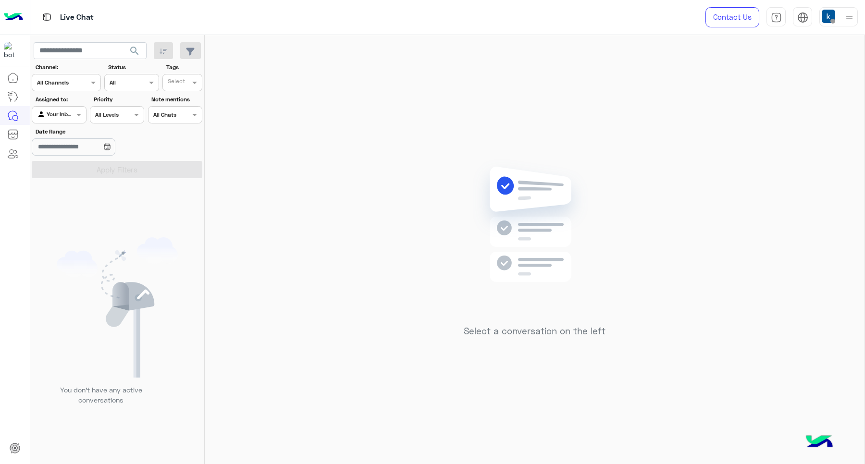
click at [831, 17] on img at bounding box center [828, 16] width 13 height 13
click at [616, 152] on div "Select a conversation on the left" at bounding box center [535, 251] width 660 height 433
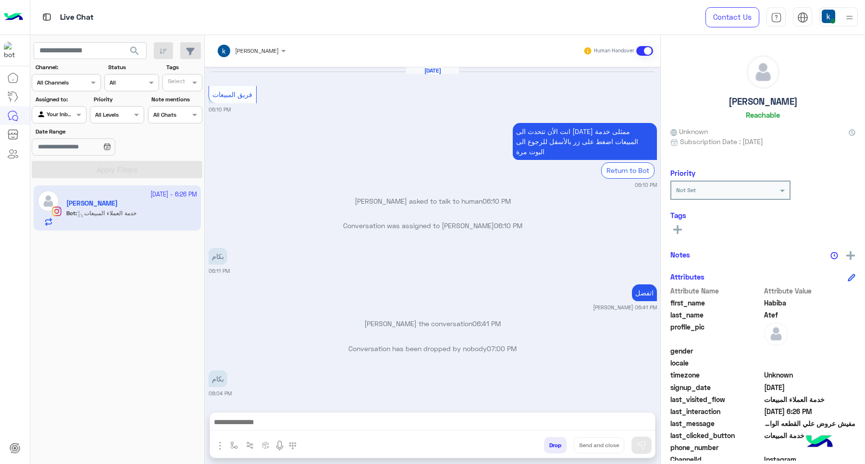
scroll to position [534, 0]
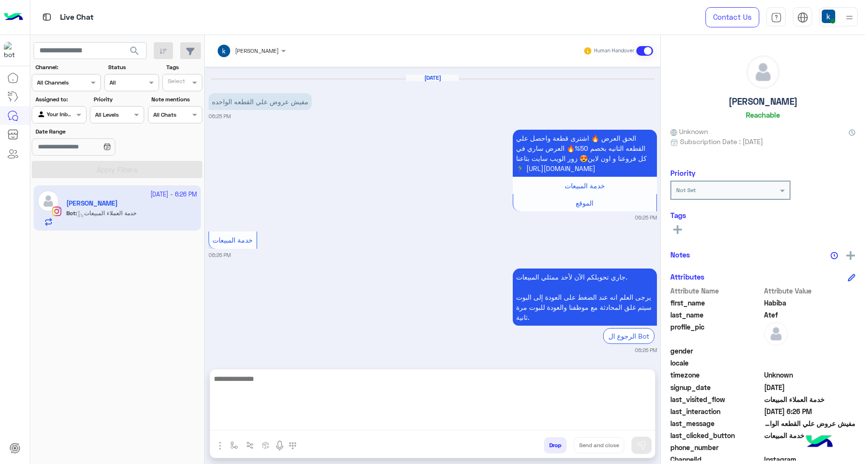
click at [296, 419] on textarea at bounding box center [432, 402] width 445 height 58
type textarea "**********"
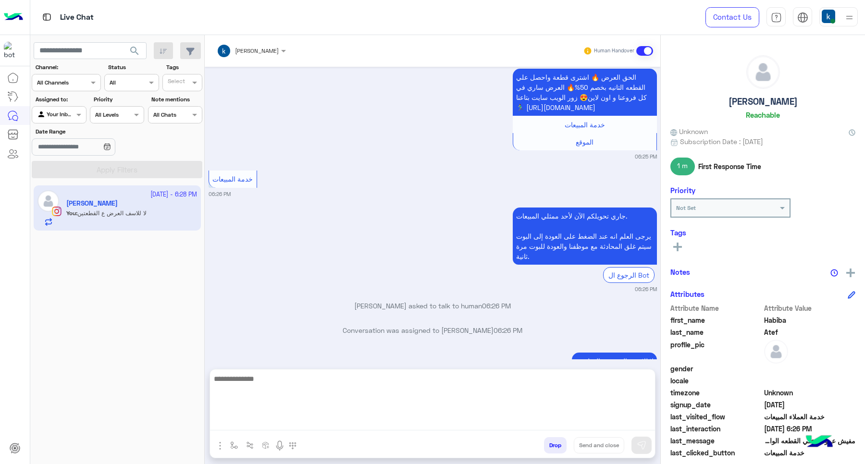
click at [313, 429] on textarea at bounding box center [432, 402] width 445 height 58
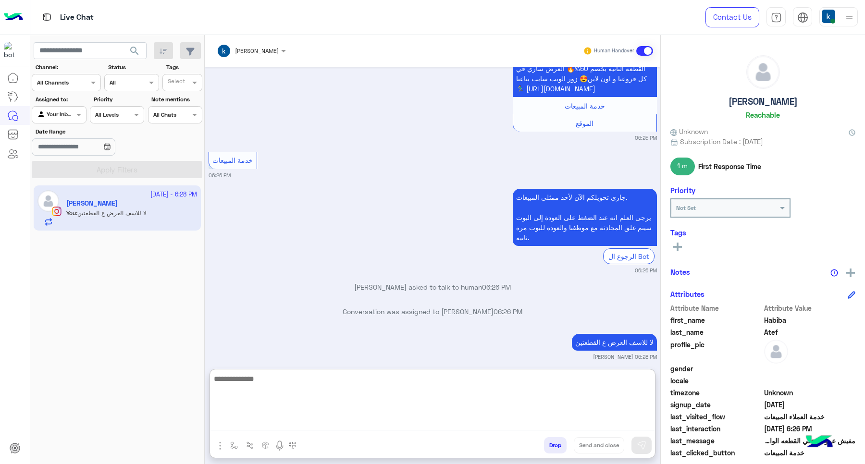
paste textarea "**********"
type textarea "**********"
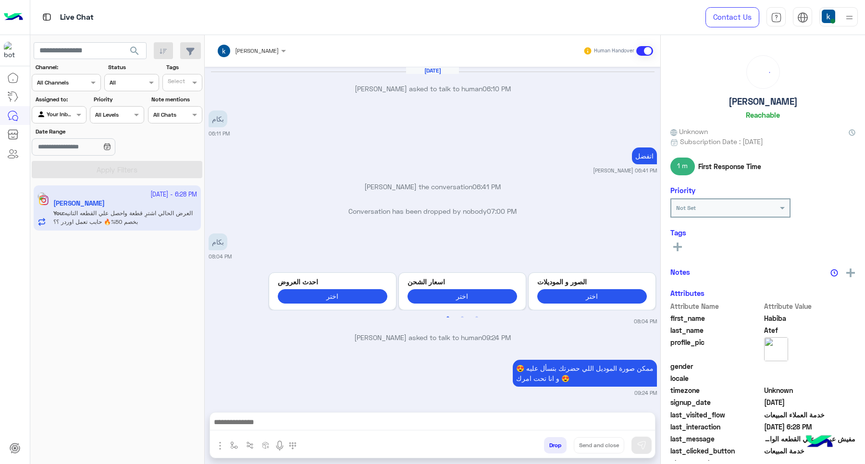
scroll to position [525, 0]
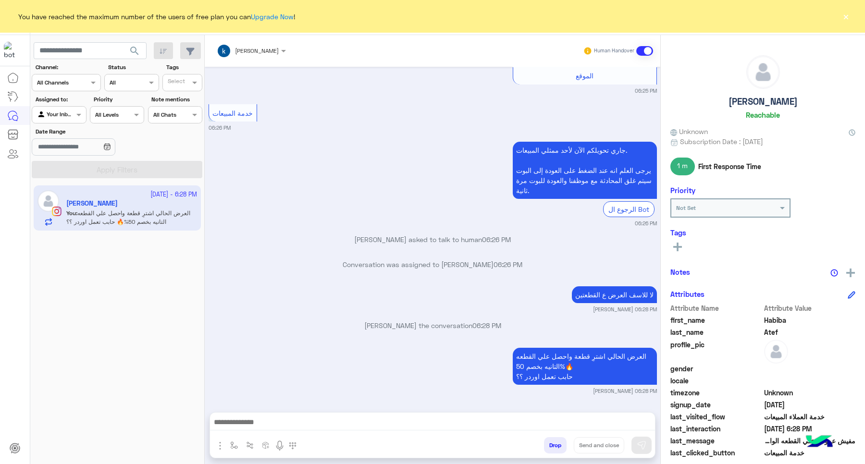
click at [847, 15] on button "×" at bounding box center [846, 17] width 10 height 10
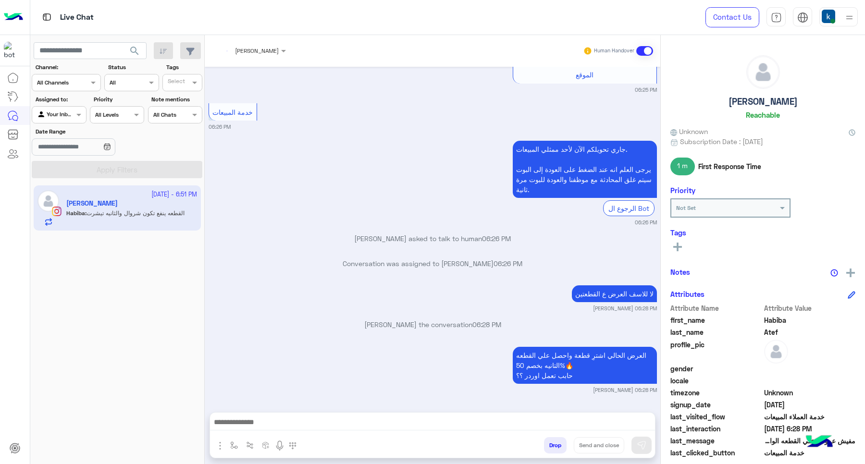
scroll to position [561, 0]
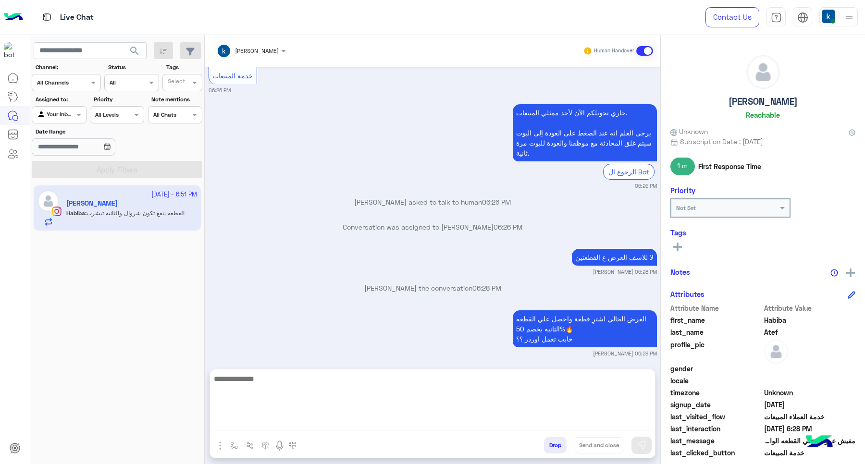
click at [230, 426] on textarea at bounding box center [432, 402] width 445 height 58
type textarea "**"
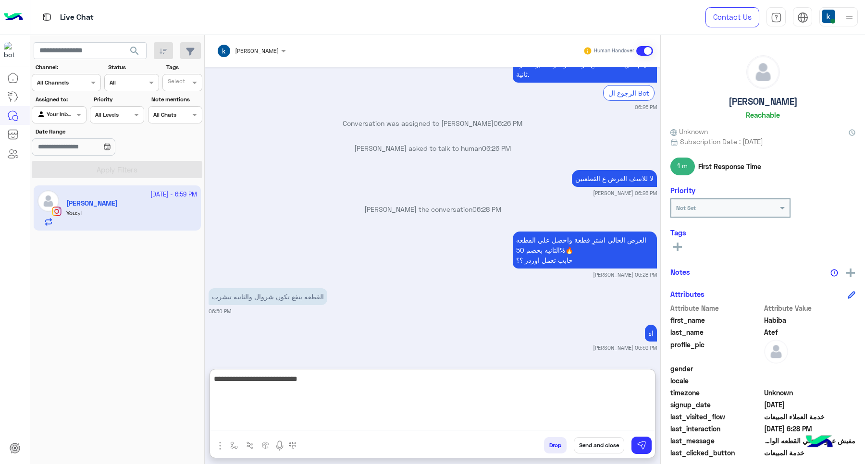
type textarea "**********"
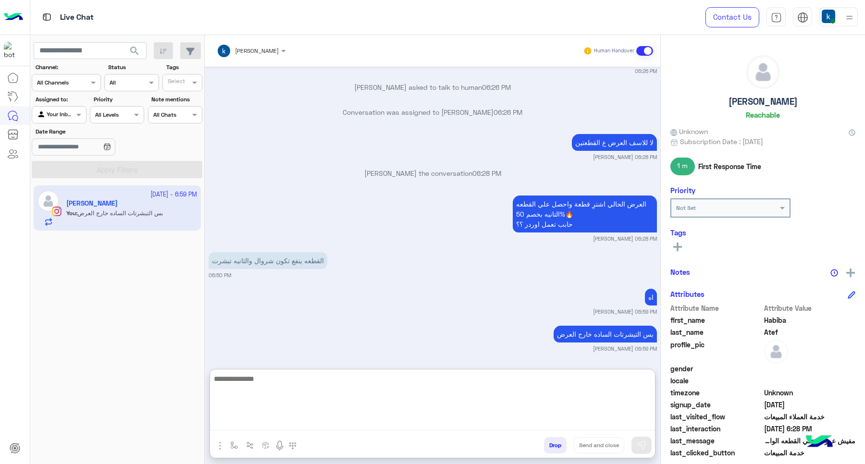
scroll to position [678, 0]
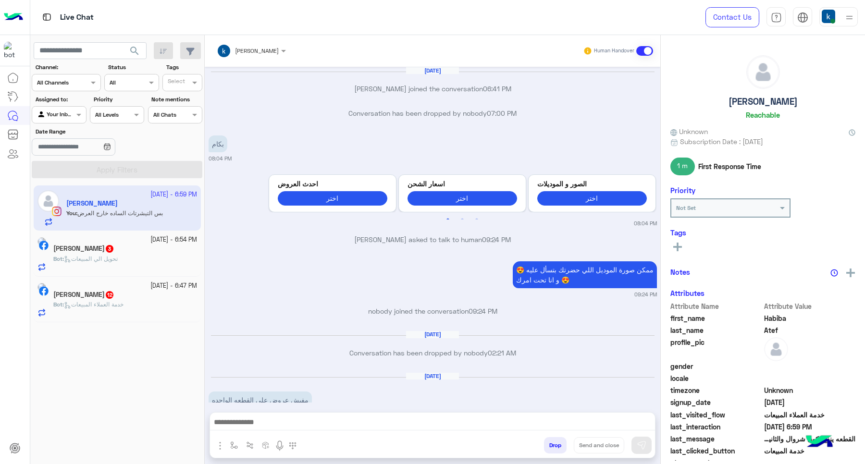
scroll to position [537, 0]
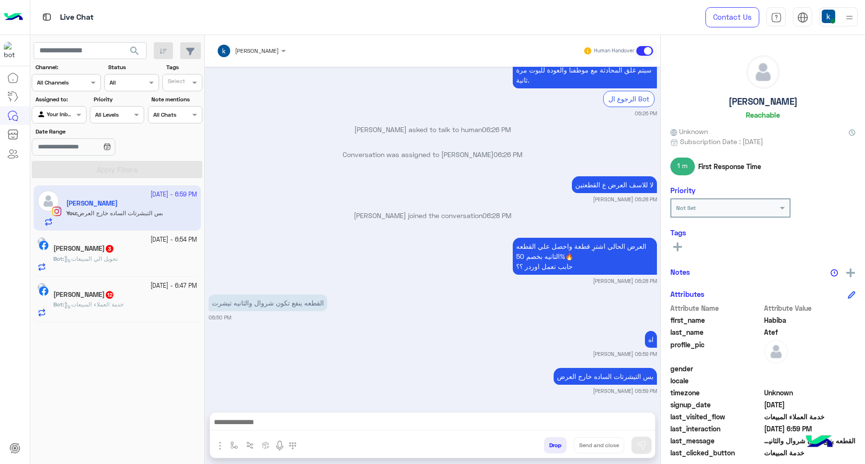
click at [127, 255] on div "Mahmoud Kareem 3" at bounding box center [125, 250] width 144 height 10
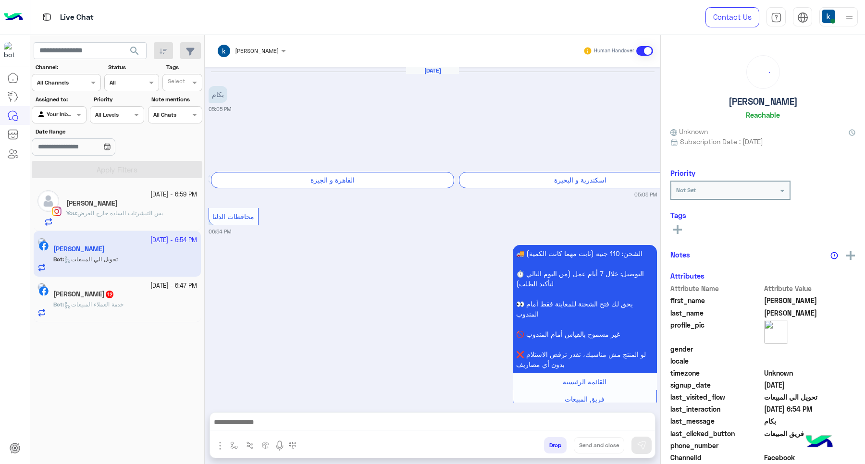
scroll to position [208, 0]
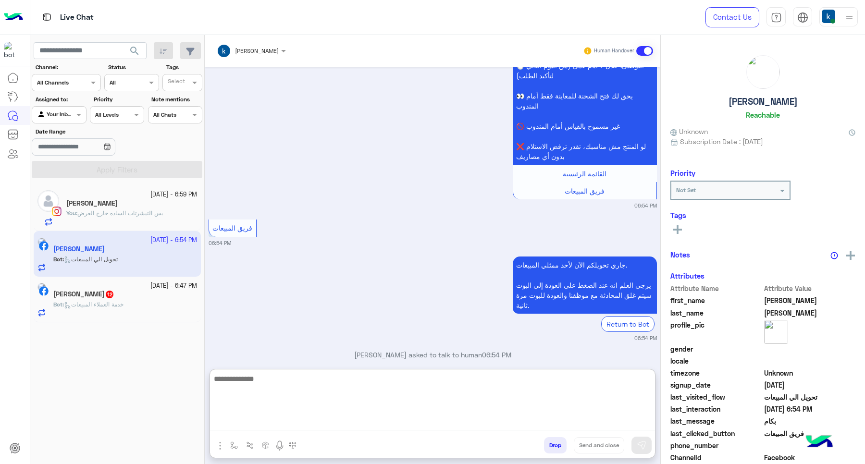
click at [259, 422] on textarea at bounding box center [432, 402] width 445 height 58
paste textarea "**********"
type textarea "**********"
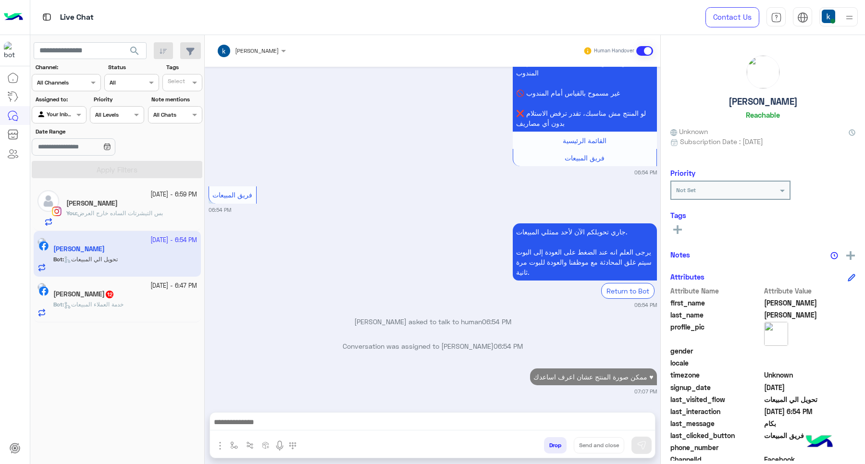
click at [106, 292] on h5 "محمد عبد العظيم التلبانى 12" at bounding box center [83, 294] width 61 height 8
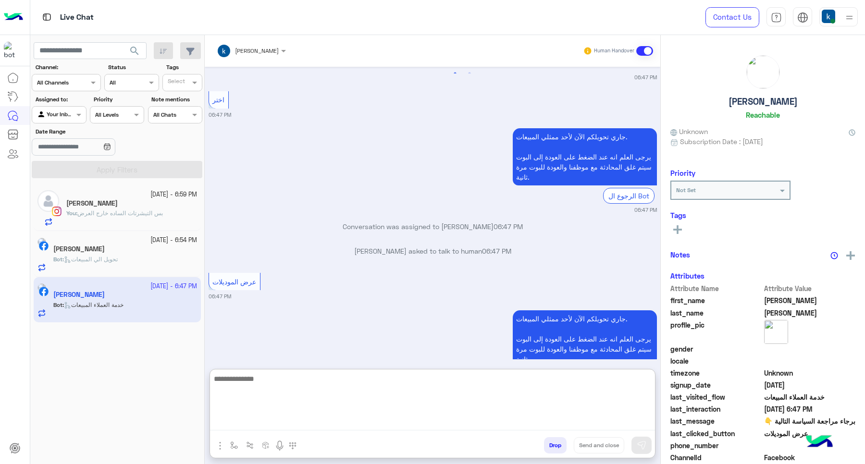
click at [299, 418] on textarea at bounding box center [432, 402] width 445 height 58
paste textarea "**********"
type textarea "**********"
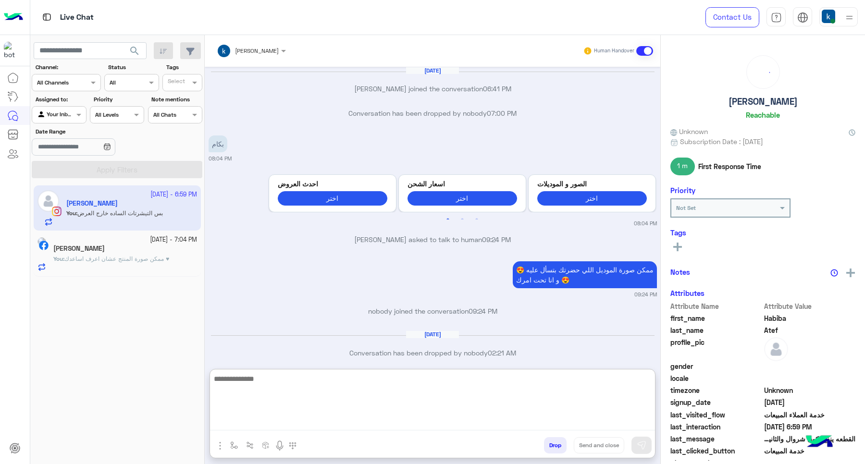
scroll to position [580, 0]
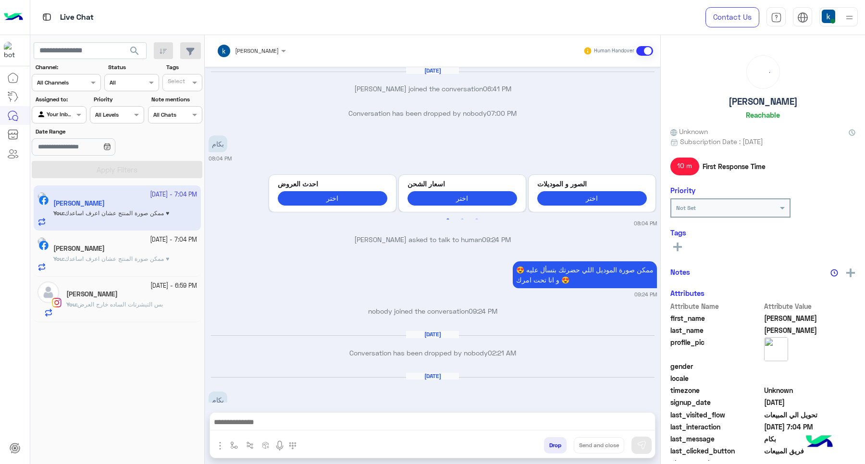
scroll to position [1125, 0]
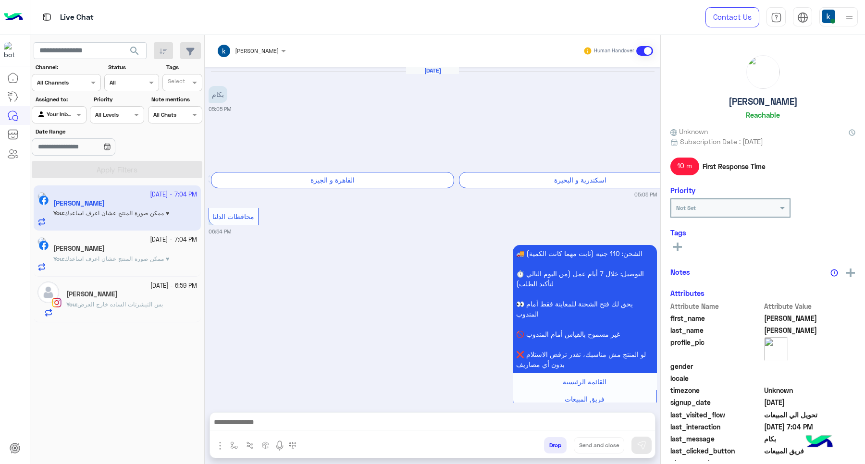
scroll to position [270, 0]
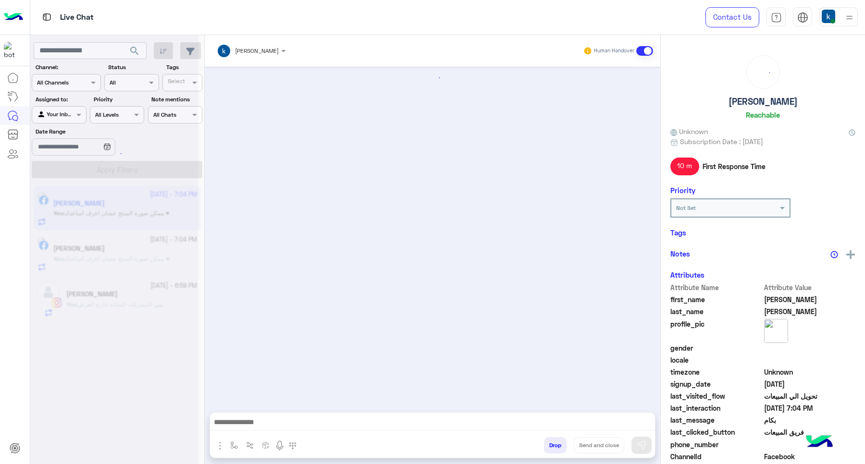
scroll to position [270, 0]
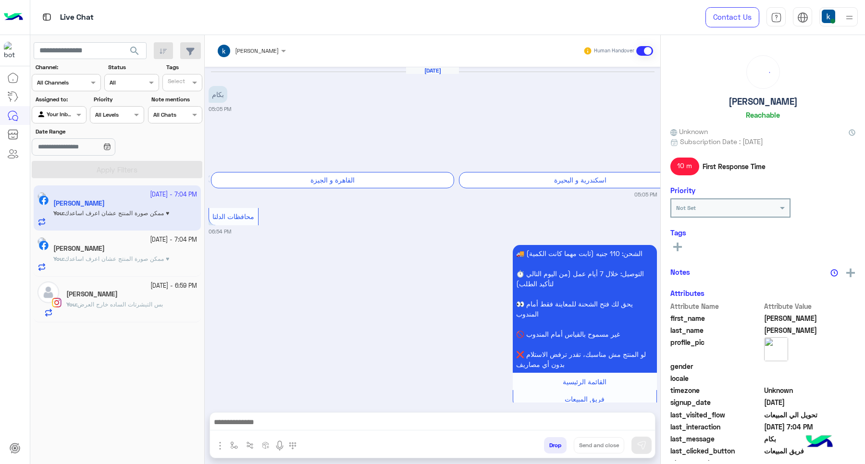
scroll to position [270, 0]
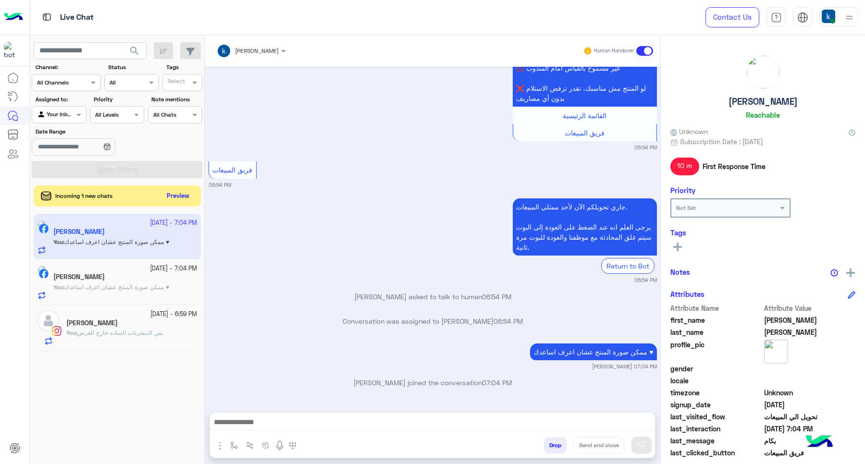
click at [176, 188] on div "Incoming 1 new chats Preview" at bounding box center [117, 196] width 167 height 21
click at [176, 193] on button "Preview" at bounding box center [179, 195] width 30 height 13
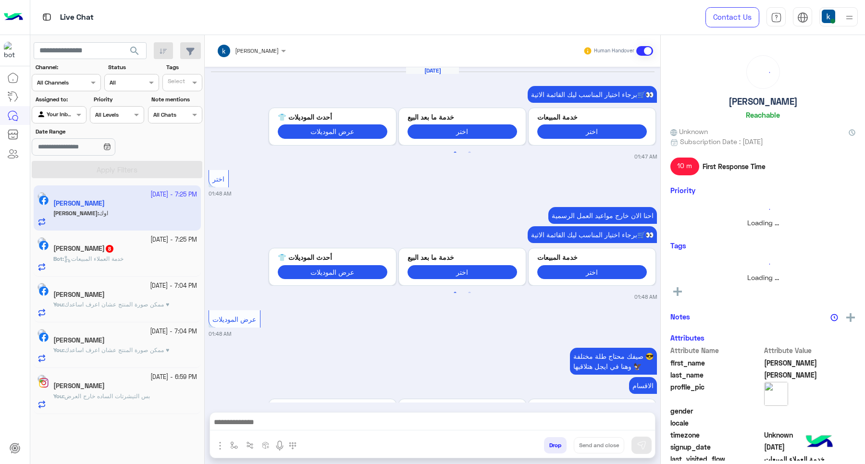
scroll to position [1037, 0]
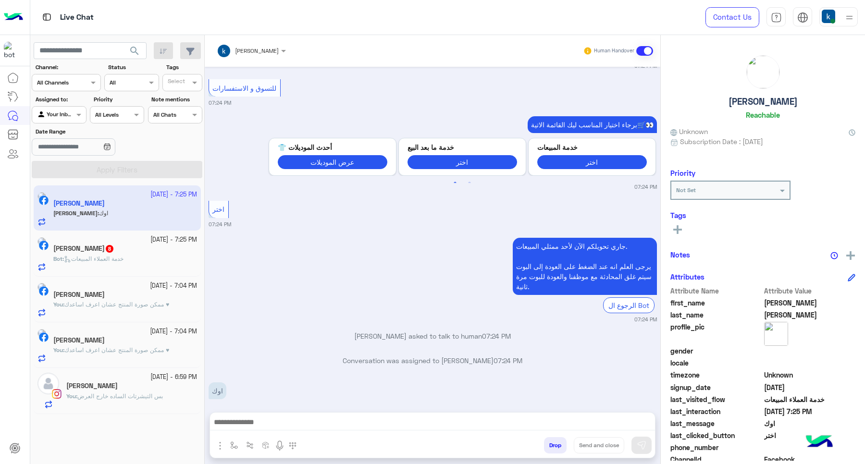
drag, startPoint x: 267, startPoint y: 431, endPoint x: 260, endPoint y: 428, distance: 7.1
click at [263, 430] on div at bounding box center [432, 425] width 445 height 24
click at [259, 427] on textarea at bounding box center [432, 423] width 445 height 14
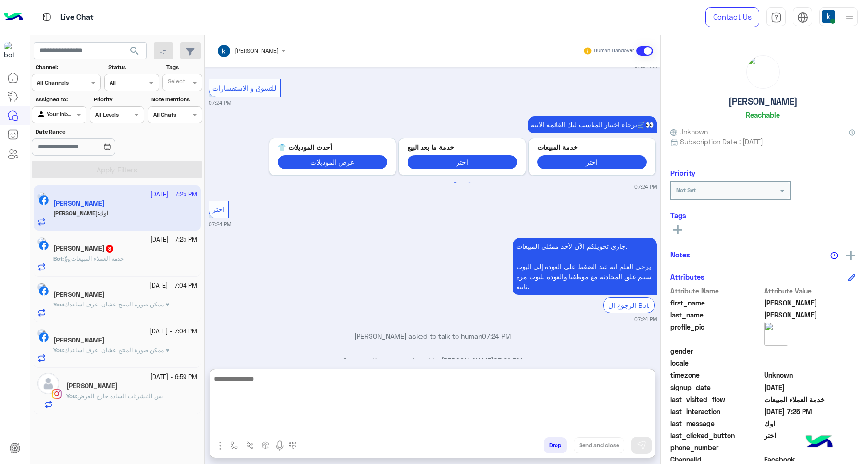
paste textarea "**********"
type textarea "**********"
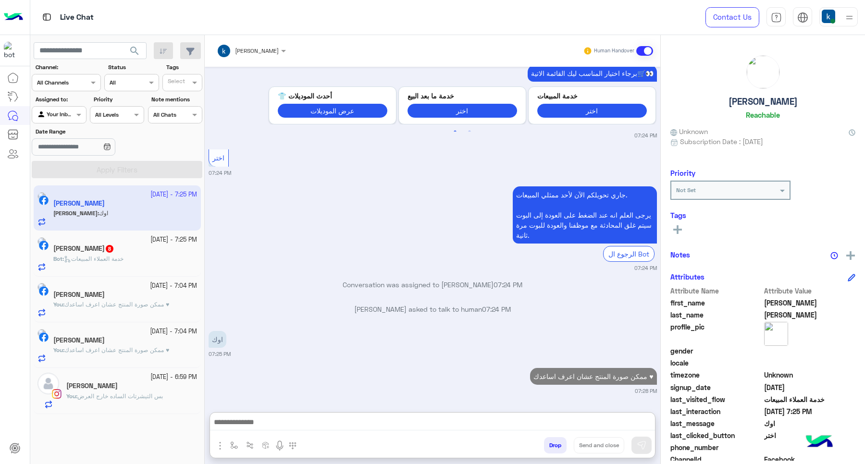
click at [150, 288] on small "[DATE] - 7:04 PM" at bounding box center [173, 286] width 47 height 9
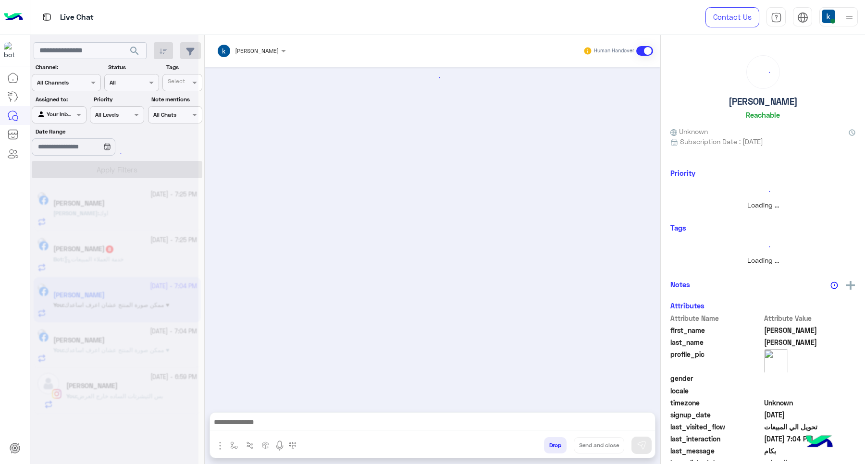
click at [125, 246] on div at bounding box center [114, 236] width 168 height 464
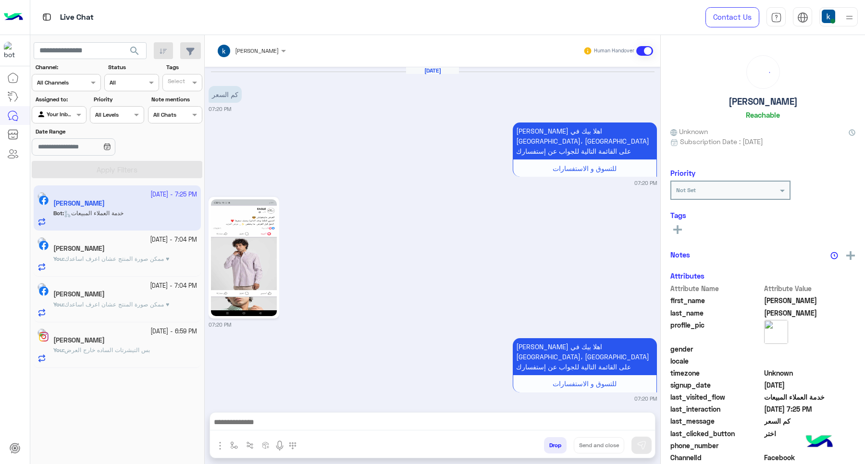
scroll to position [871, 0]
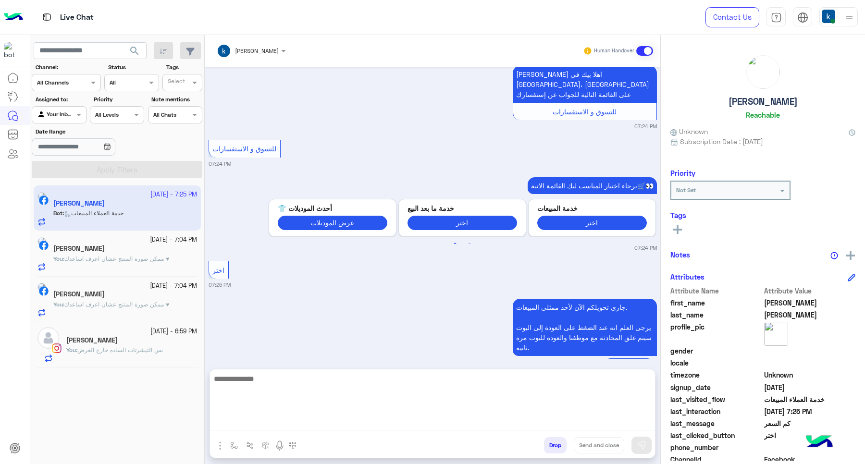
click at [253, 422] on textarea at bounding box center [432, 402] width 445 height 58
paste textarea "**********"
type textarea "**********"
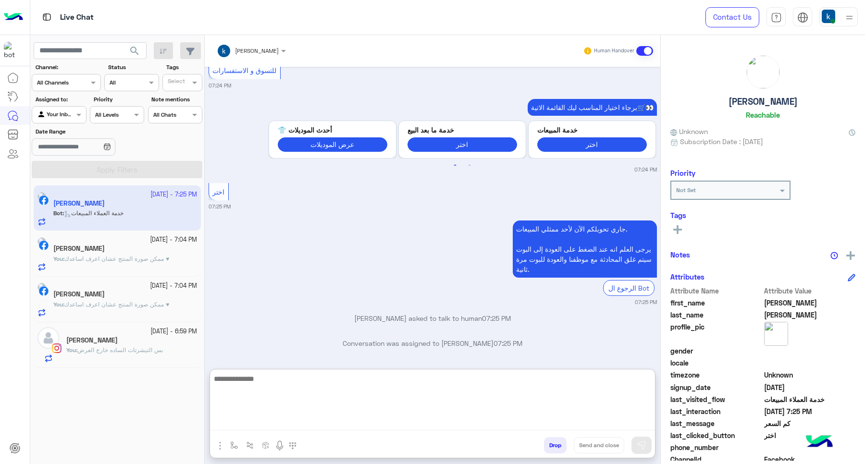
scroll to position [976, 0]
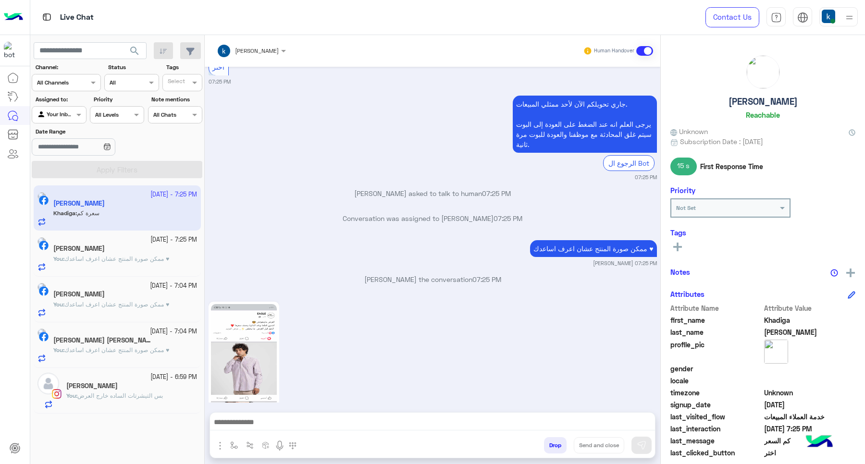
scroll to position [1111, 0]
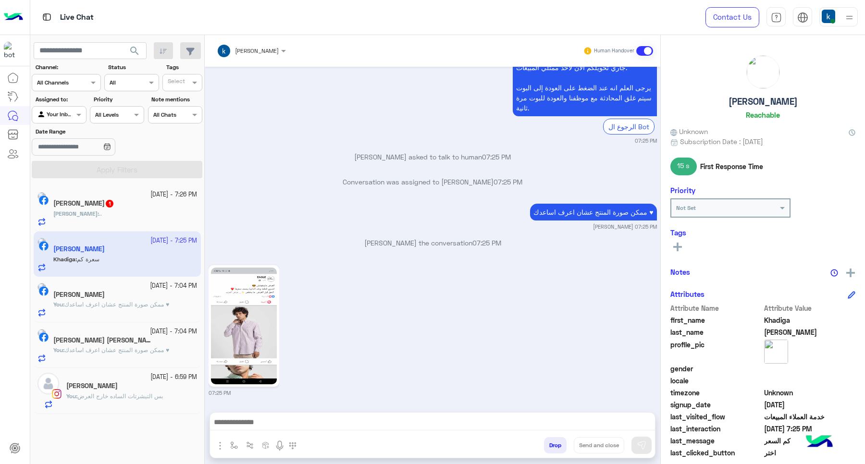
click at [253, 292] on img at bounding box center [244, 326] width 66 height 117
click at [251, 432] on div at bounding box center [432, 425] width 445 height 24
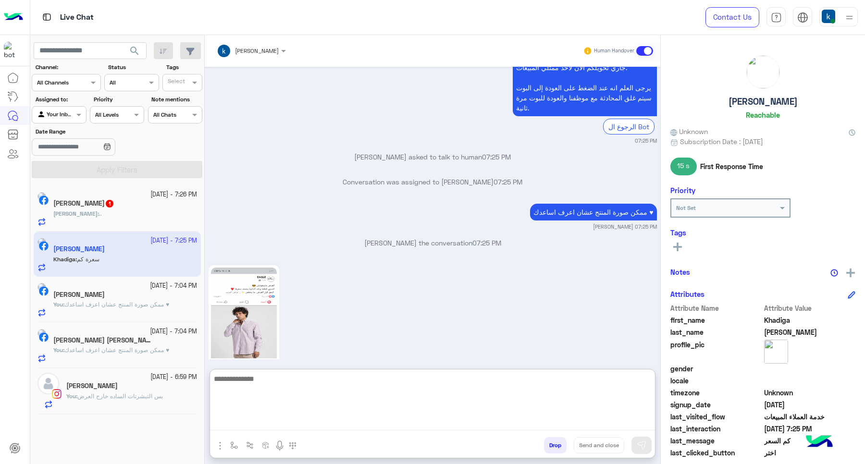
click at [275, 428] on textarea at bounding box center [432, 402] width 445 height 58
type textarea "***"
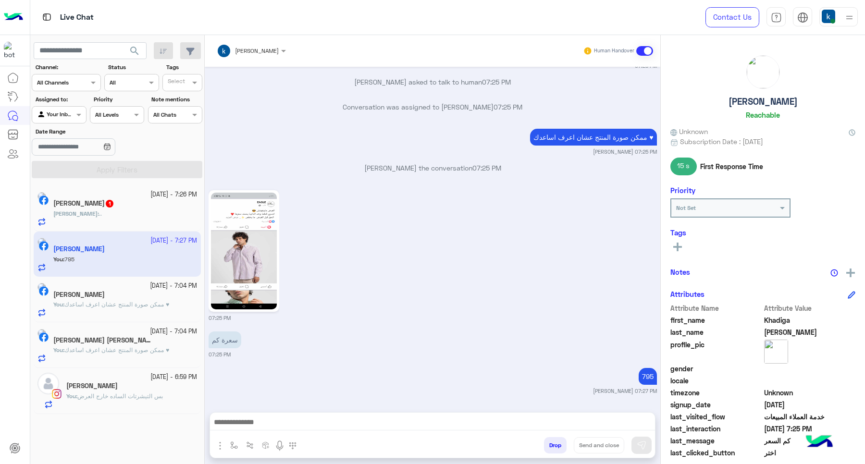
click at [136, 202] on div "John Sam 1" at bounding box center [125, 204] width 144 height 10
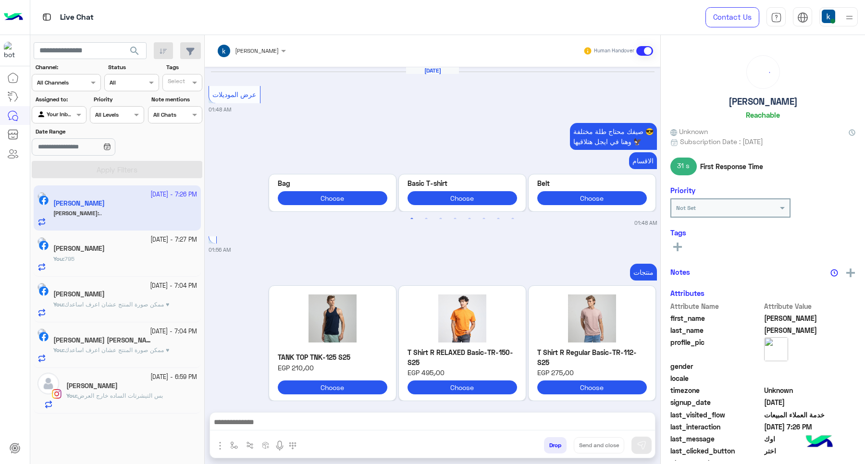
scroll to position [1032, 0]
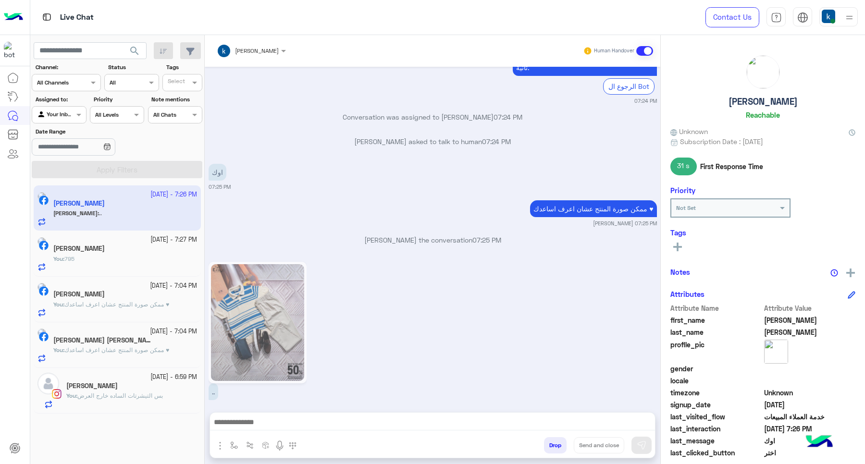
click at [196, 464] on div "26 September - 7:26 PM John Sam John : .. 26 September - 7:27 PM Khadiga Abdull…" at bounding box center [117, 325] width 174 height 286
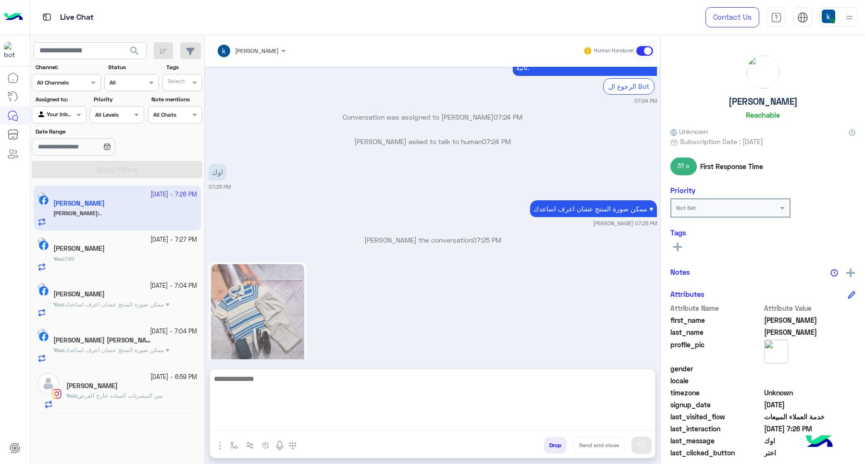
click at [299, 421] on textarea at bounding box center [432, 402] width 445 height 58
paste textarea "**********"
type textarea "**********"
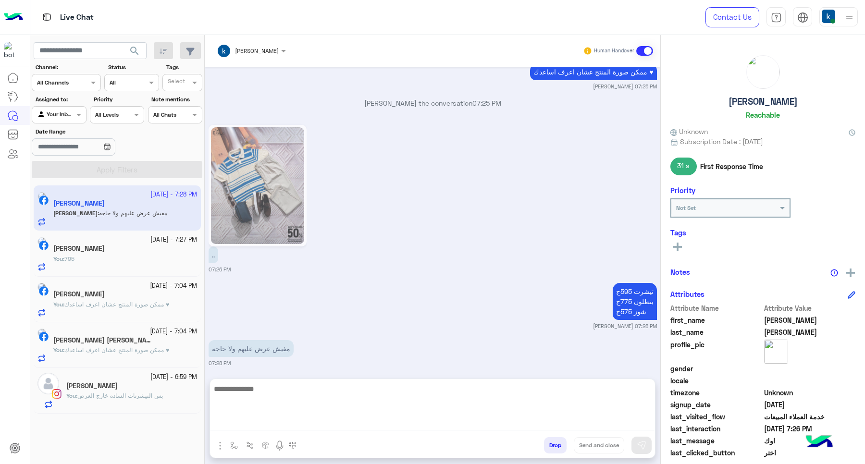
scroll to position [1125, 0]
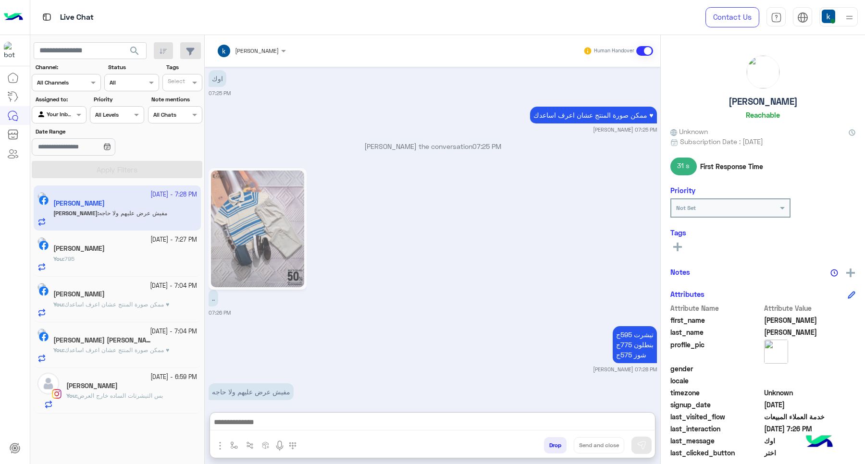
click at [297, 428] on textarea at bounding box center [432, 423] width 445 height 14
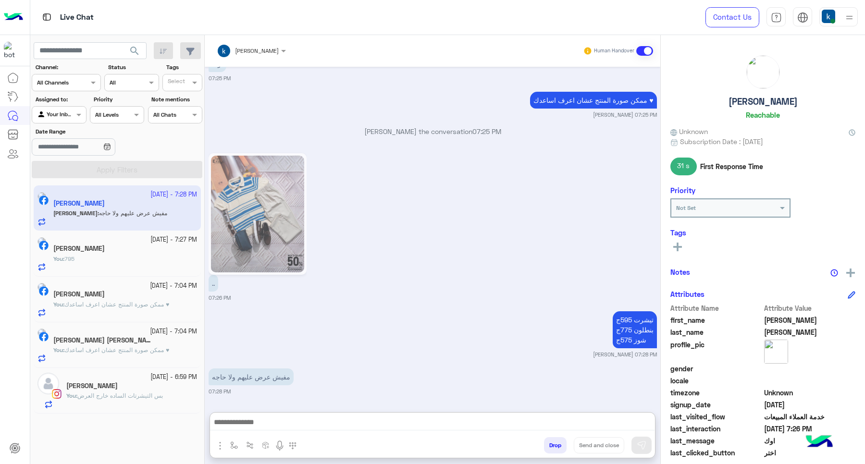
paste textarea "**********"
type textarea "**********"
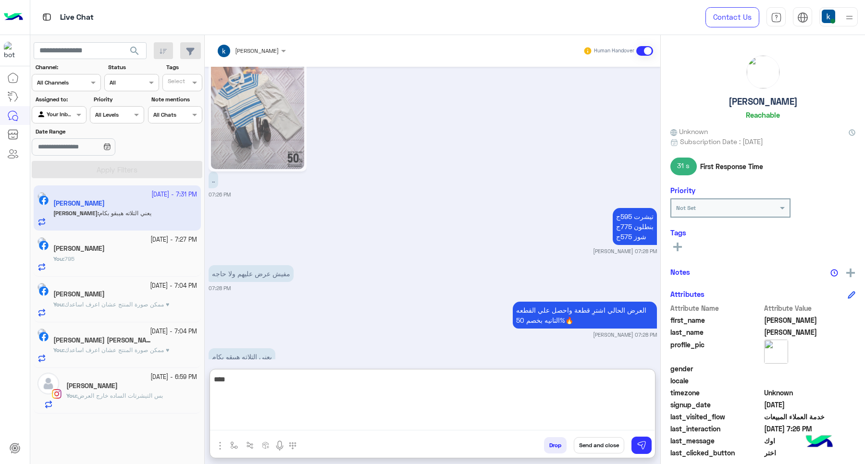
scroll to position [1252, 0]
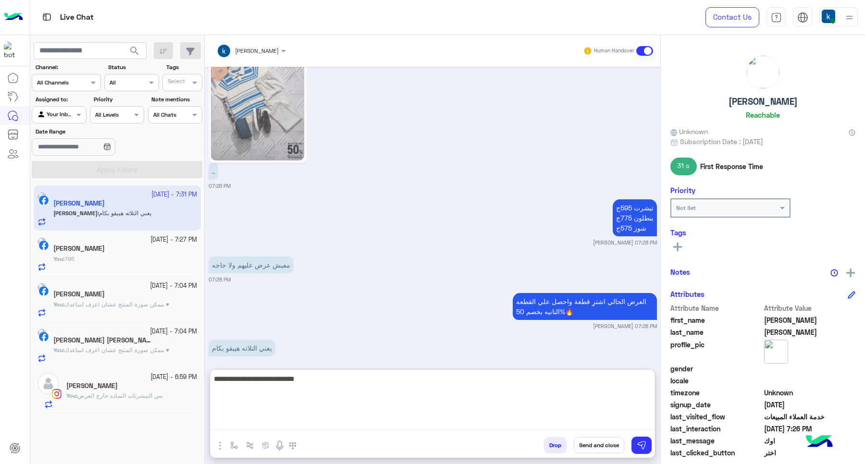
type textarea "**********"
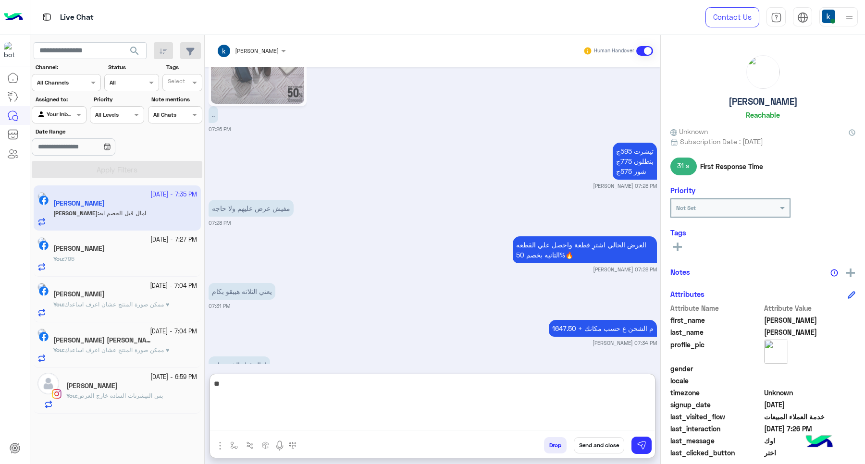
scroll to position [1320, 0]
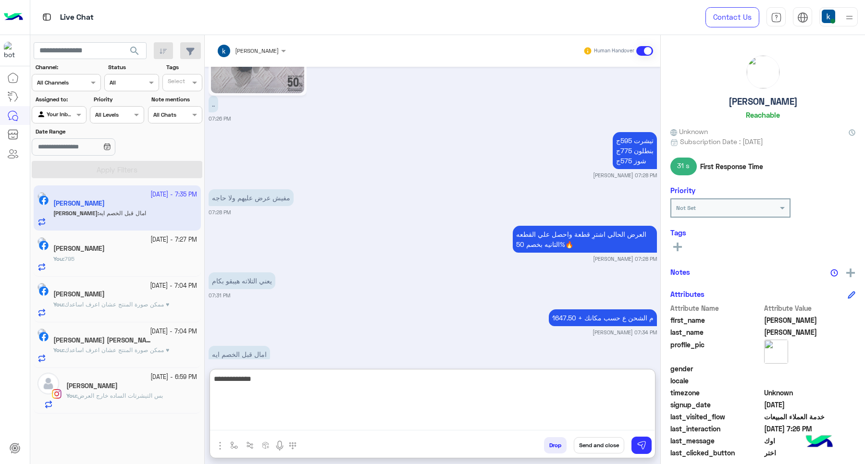
type textarea "**********"
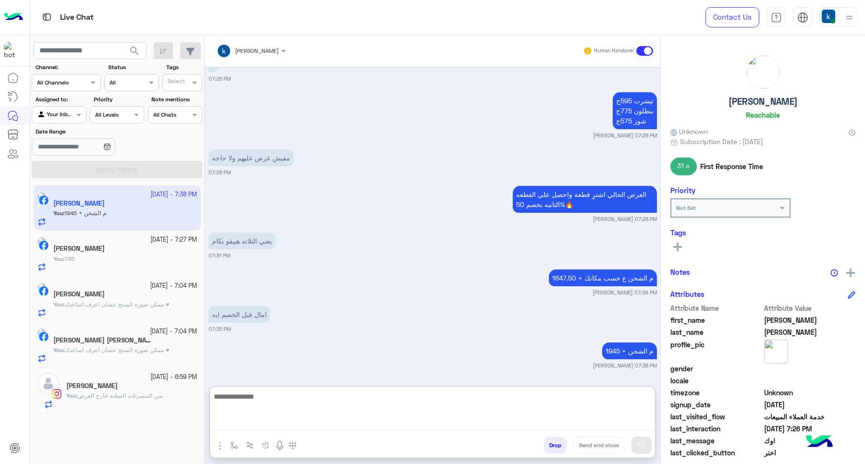
scroll to position [1362, 0]
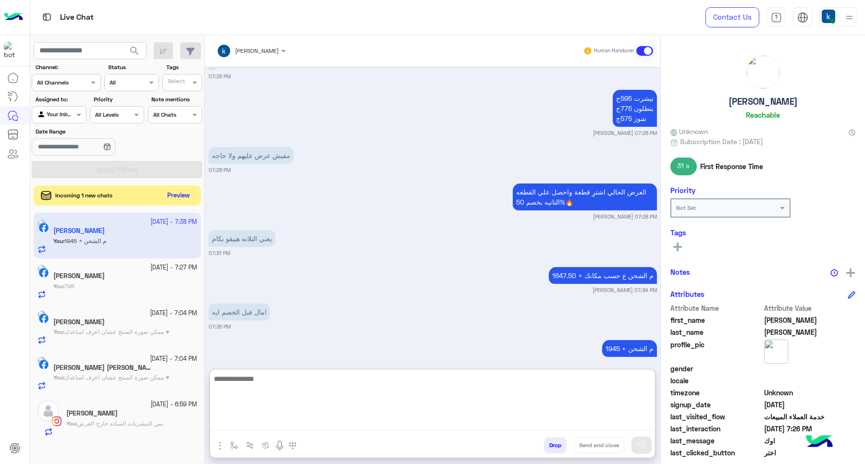
click at [174, 201] on button "Preview" at bounding box center [179, 195] width 30 height 13
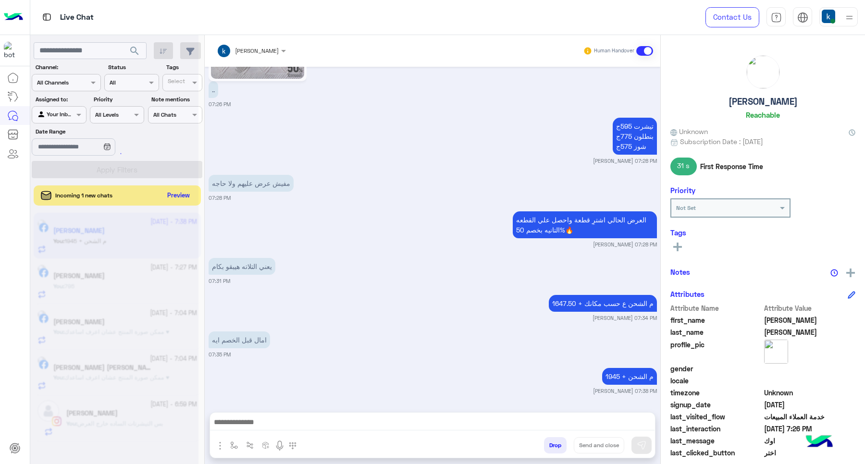
scroll to position [1319, 0]
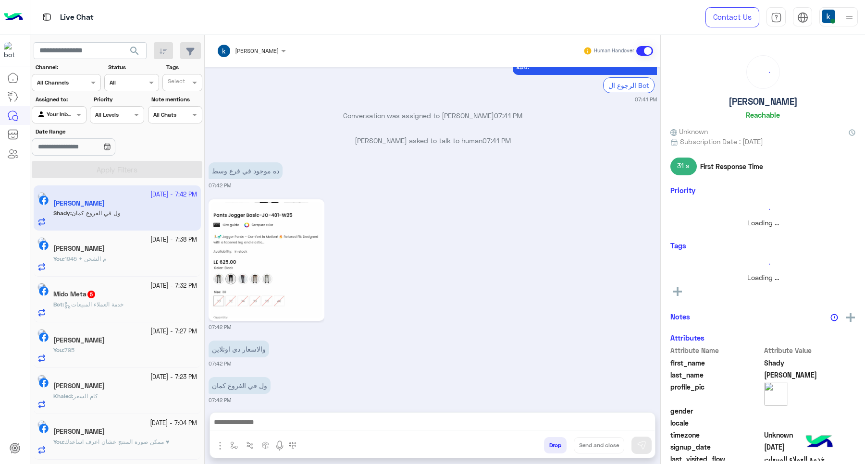
scroll to position [829, 0]
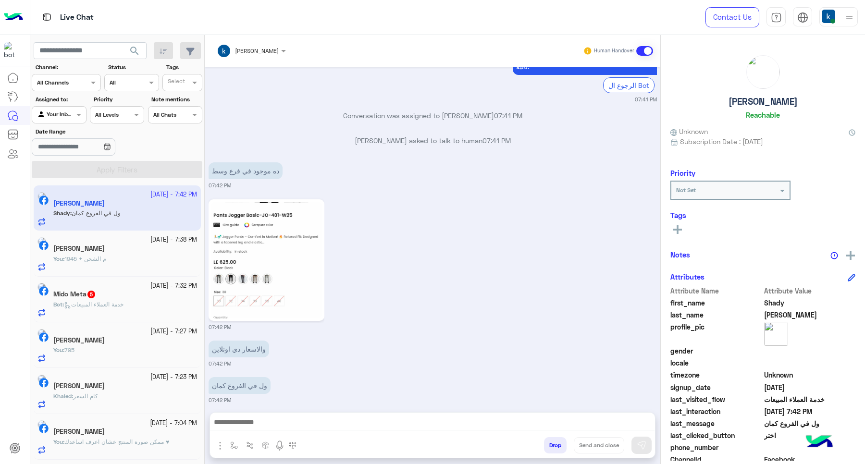
click at [287, 416] on div at bounding box center [432, 425] width 445 height 24
click at [287, 419] on textarea at bounding box center [432, 423] width 445 height 14
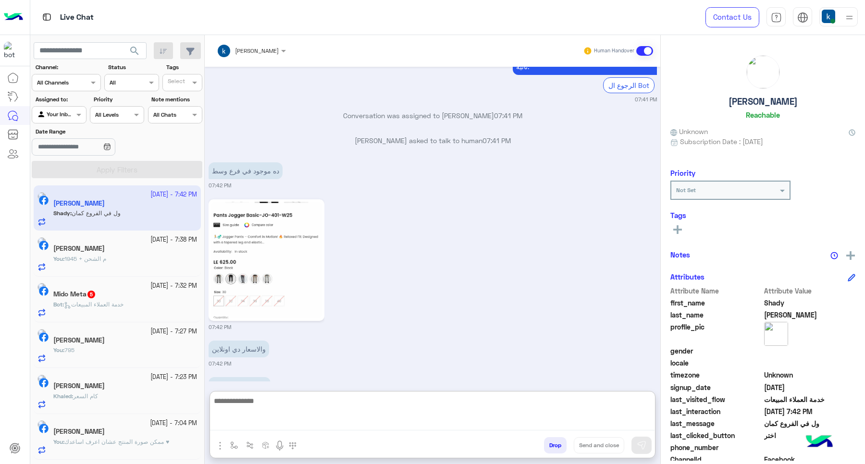
paste textarea "**********"
type textarea "**********"
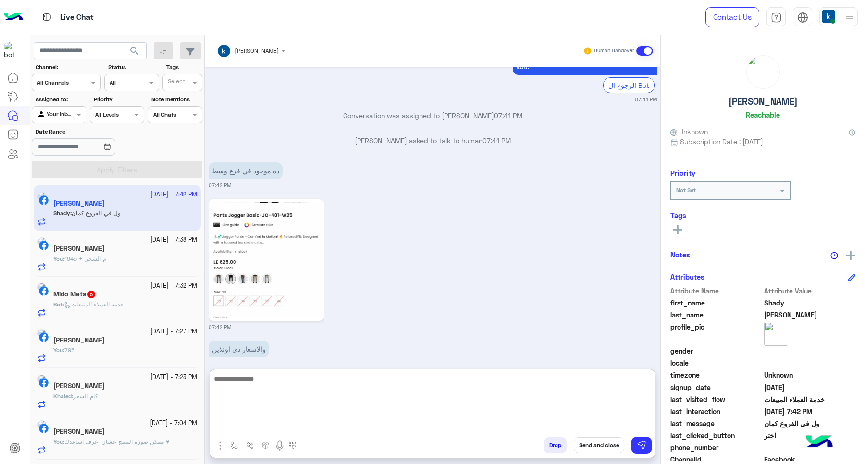
scroll to position [949, 0]
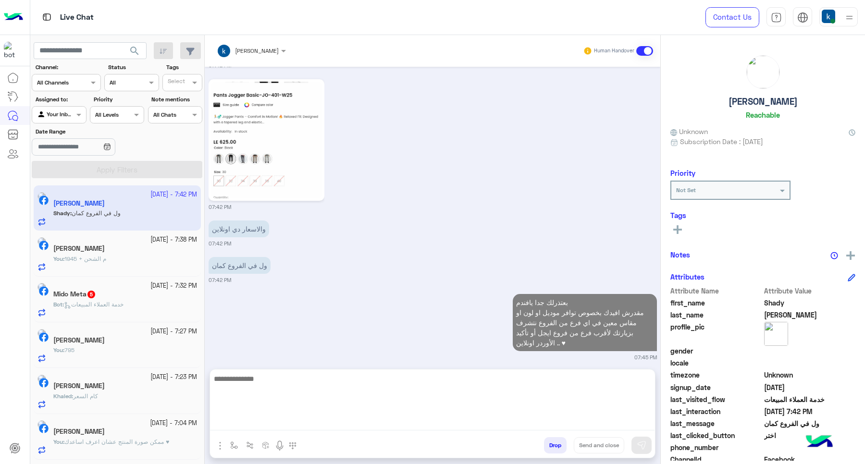
click at [145, 315] on div "Bot : خدمة العملاء المبيعات" at bounding box center [125, 308] width 144 height 17
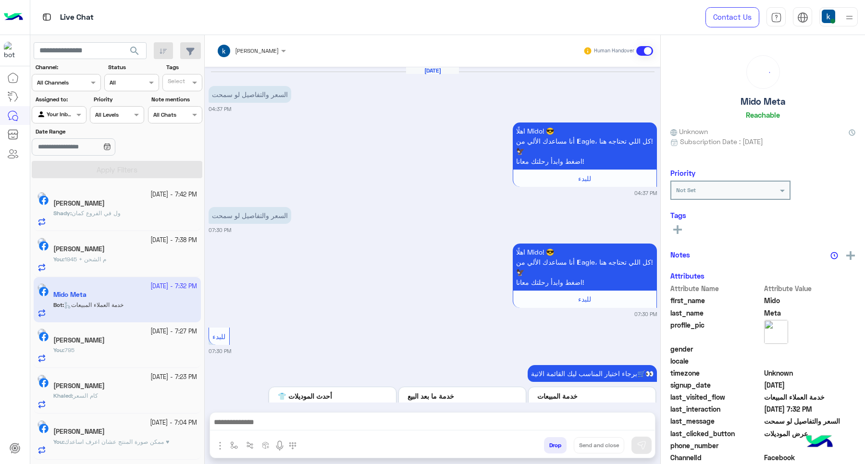
scroll to position [342, 0]
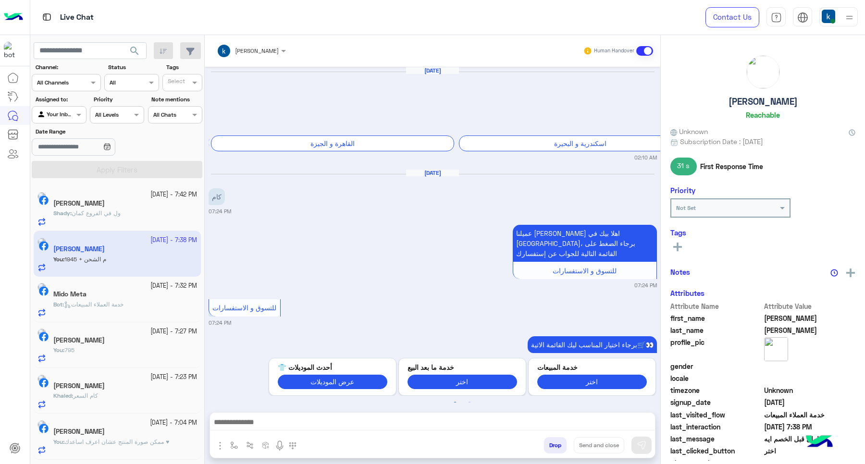
scroll to position [735, 0]
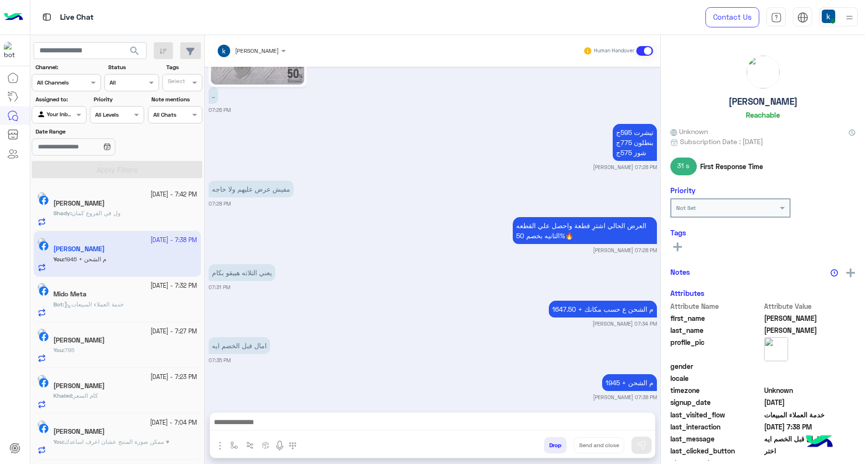
click at [303, 414] on div at bounding box center [432, 425] width 445 height 24
click at [304, 429] on textarea at bounding box center [432, 423] width 445 height 14
click at [320, 422] on textarea at bounding box center [432, 423] width 445 height 14
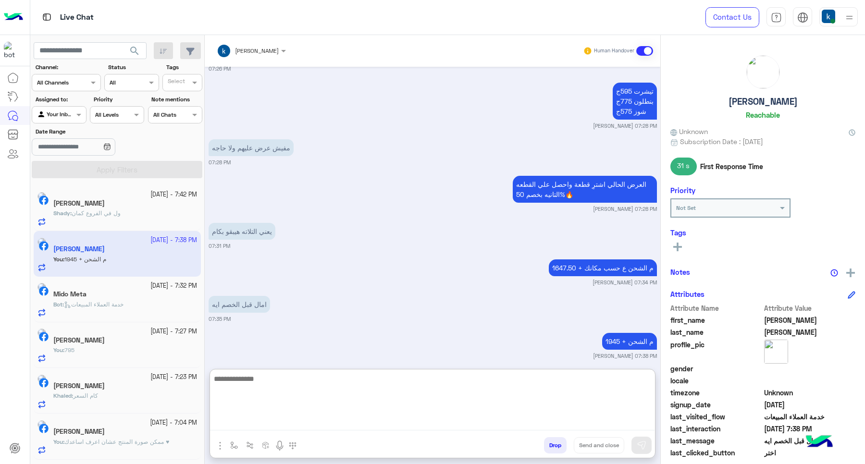
paste textarea "**********"
type textarea "**********"
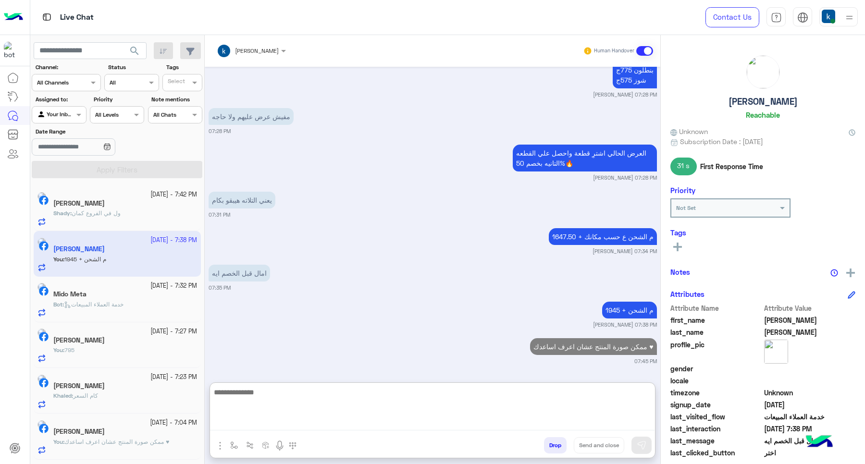
scroll to position [815, 0]
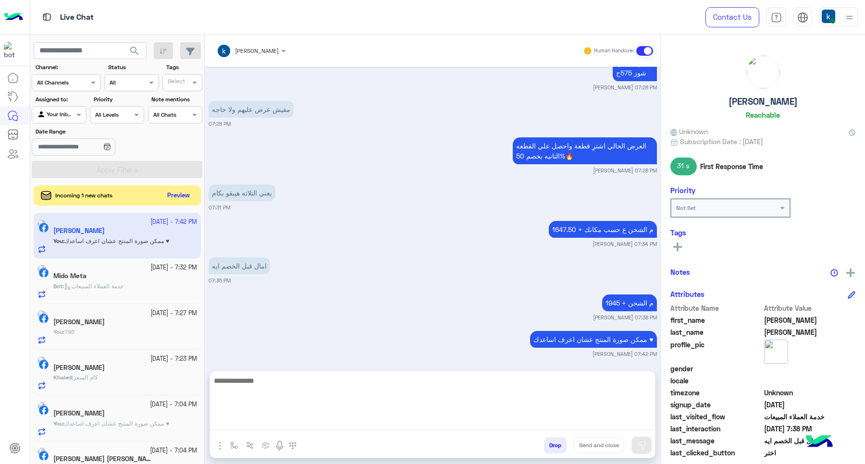
click at [179, 193] on button "Preview" at bounding box center [179, 195] width 30 height 13
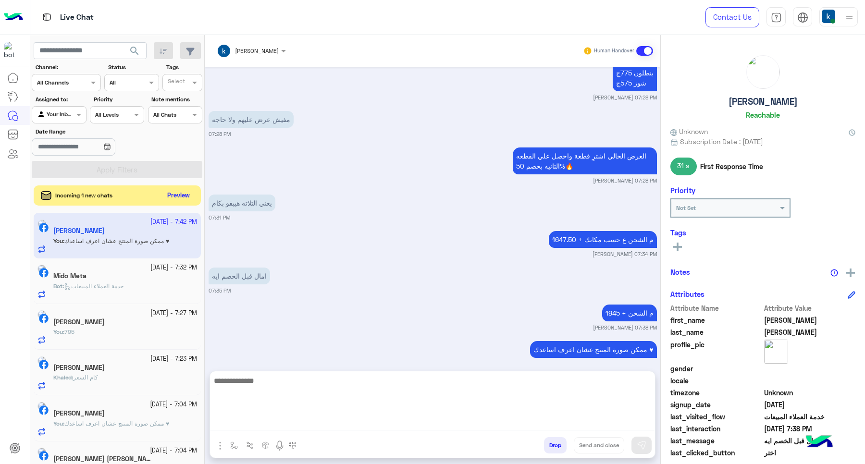
scroll to position [772, 0]
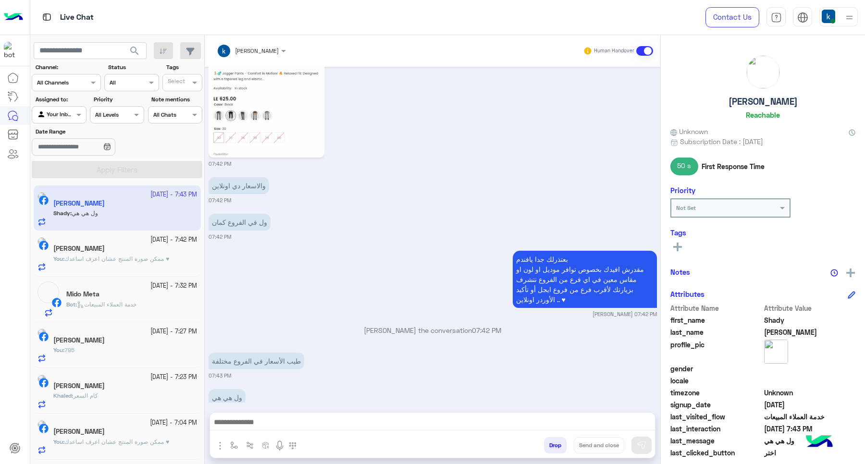
scroll to position [1929, 0]
click at [285, 426] on textarea at bounding box center [432, 423] width 445 height 14
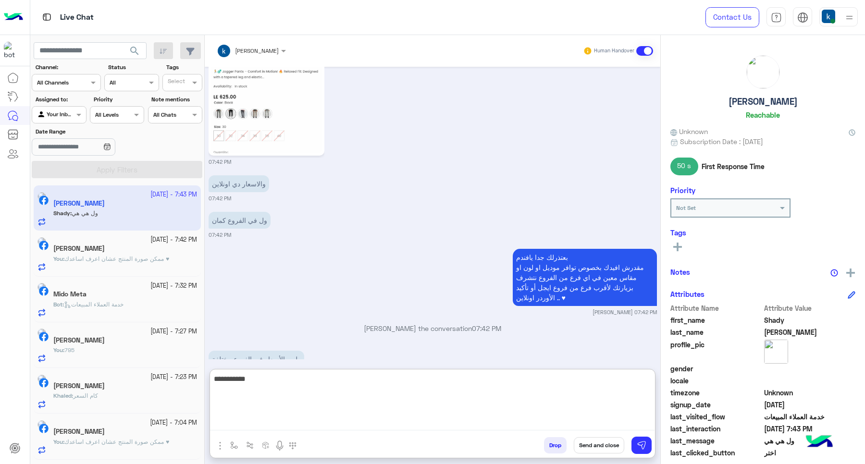
type textarea "**********"
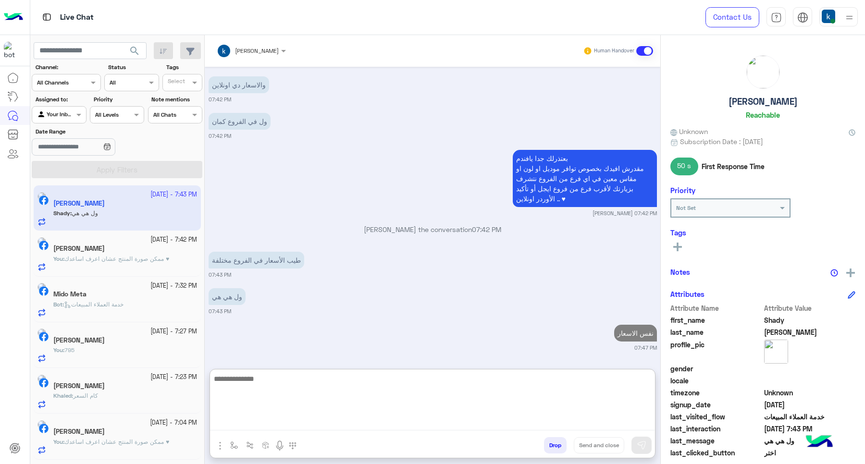
scroll to position [2008, 0]
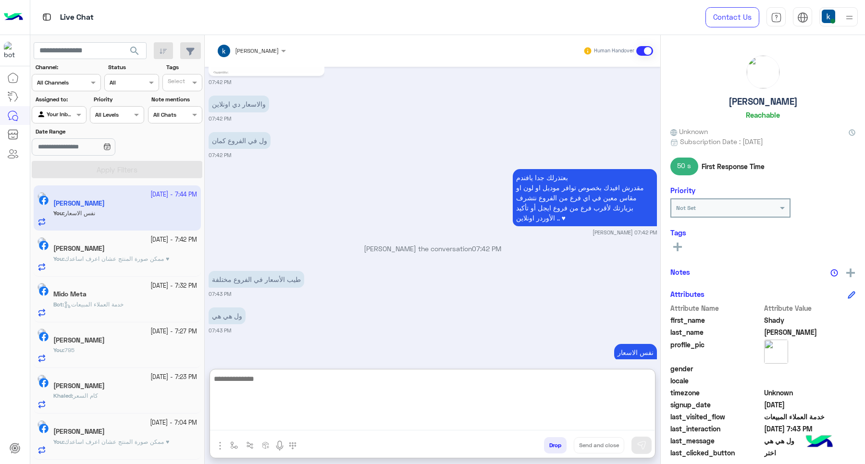
click at [135, 325] on div "26 September - 7:27 PM Khadiga Abdullah You : 795" at bounding box center [117, 346] width 167 height 46
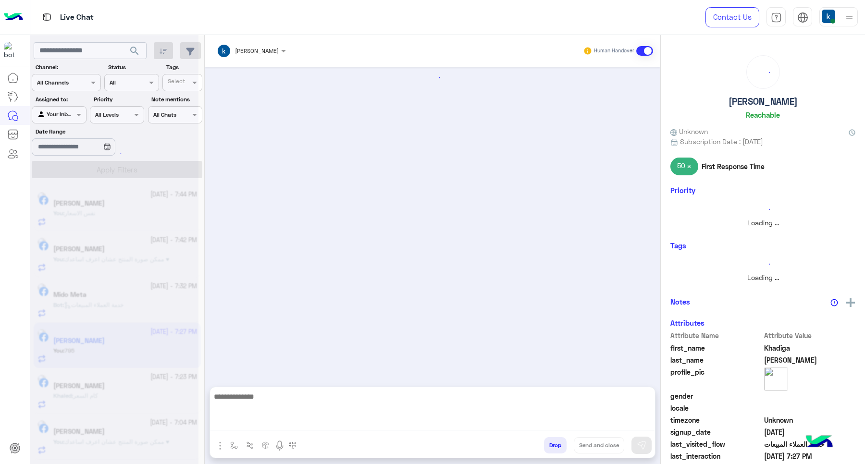
click at [130, 306] on div at bounding box center [114, 236] width 168 height 464
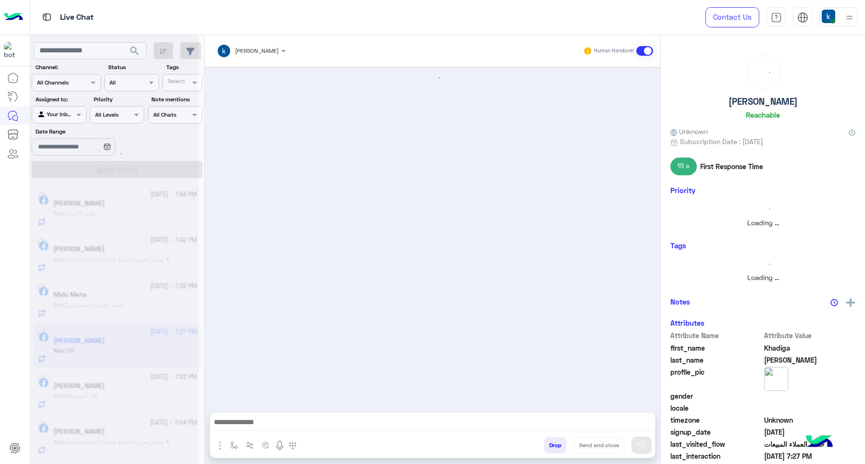
scroll to position [905, 0]
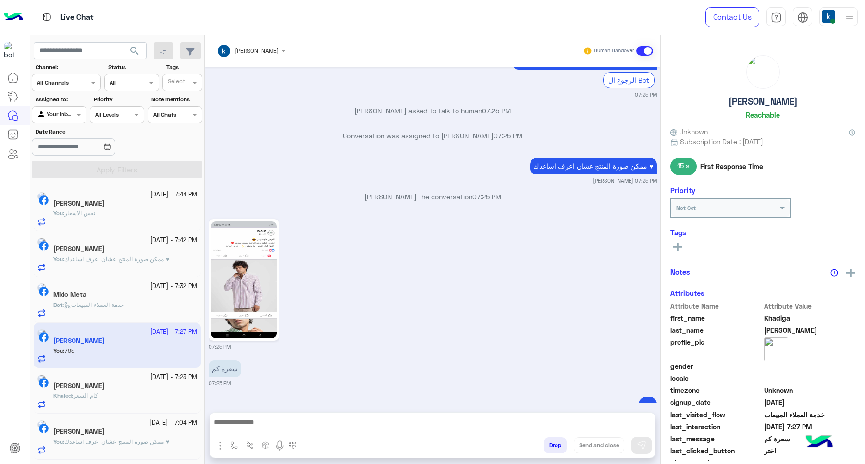
click at [124, 306] on span "خدمة العملاء المبيعات" at bounding box center [94, 304] width 60 height 7
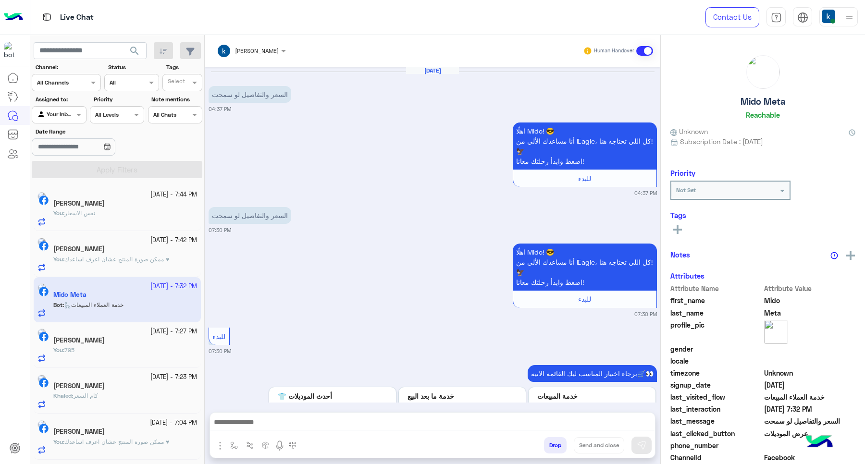
scroll to position [342, 0]
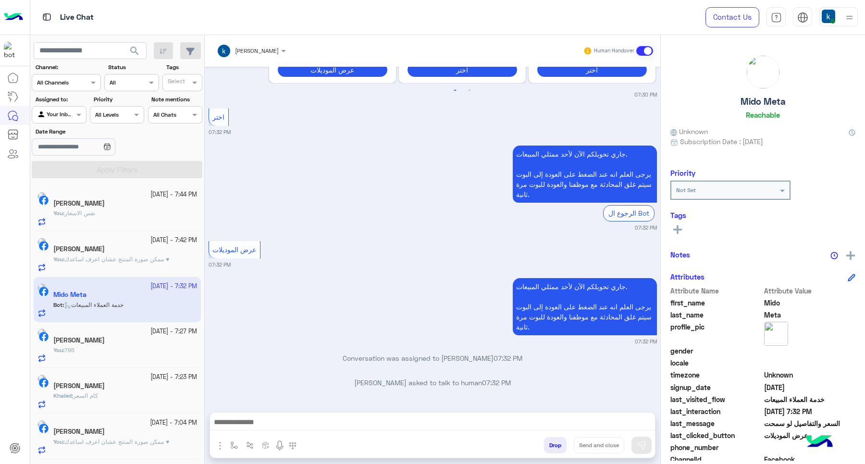
click at [291, 419] on textarea at bounding box center [432, 423] width 445 height 14
paste textarea "**********"
type textarea "**********"
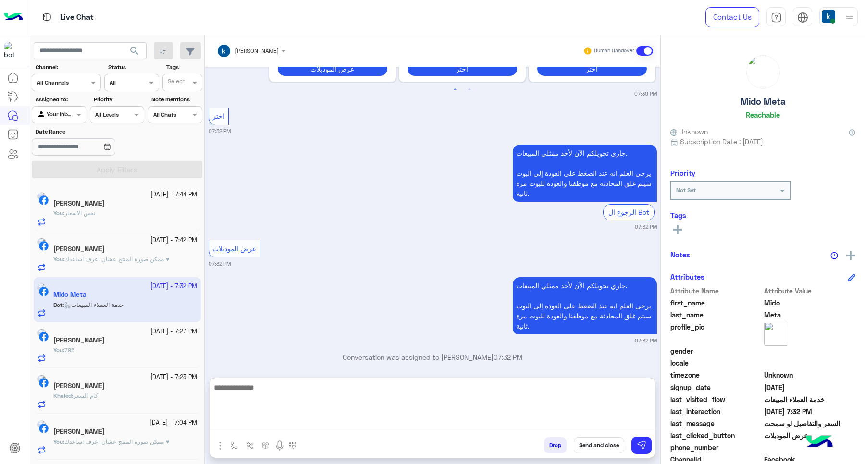
scroll to position [422, 0]
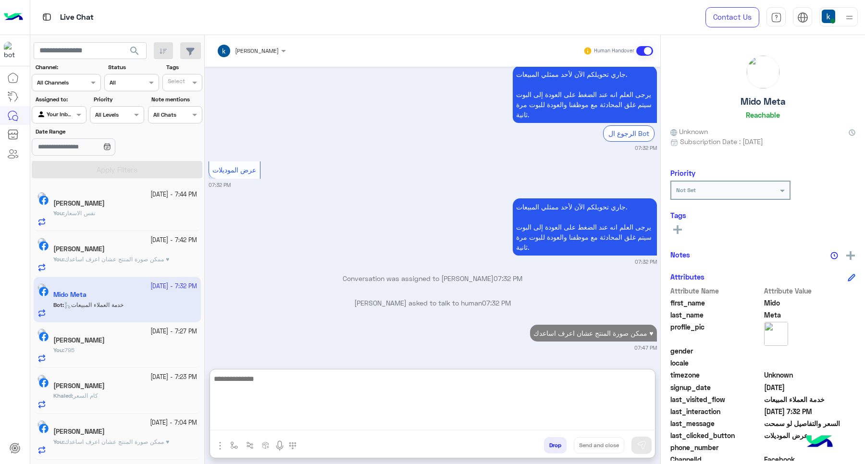
click at [116, 404] on div "Khaled : كام السعر" at bounding box center [125, 400] width 144 height 17
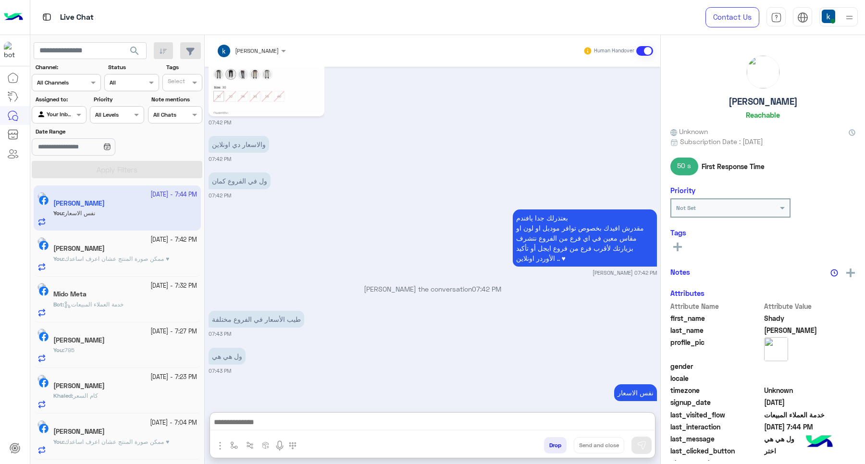
click at [287, 426] on textarea at bounding box center [432, 423] width 445 height 14
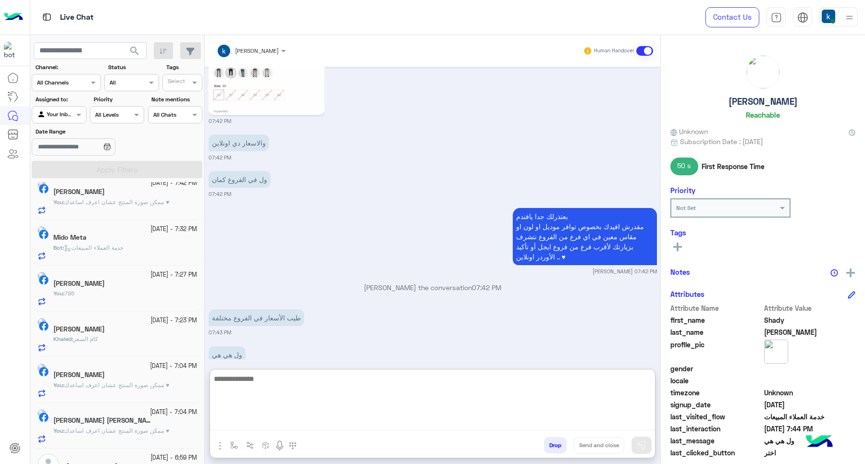
scroll to position [87, 0]
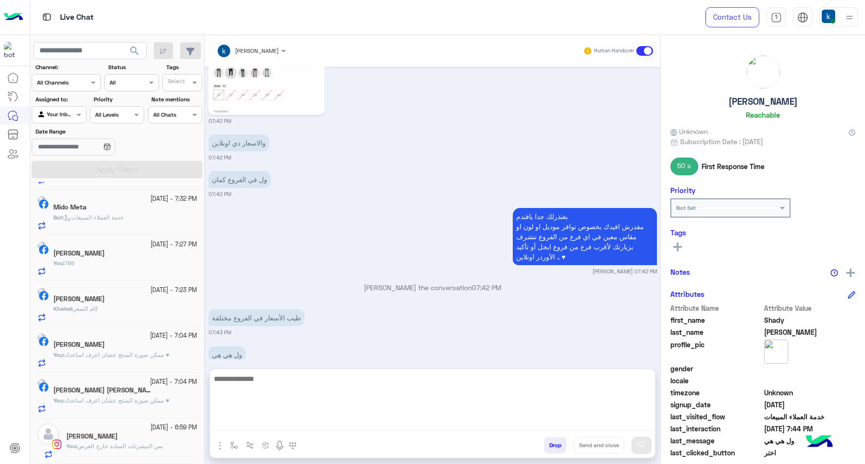
click at [95, 321] on div "Khaled : كام السعر" at bounding box center [125, 313] width 144 height 17
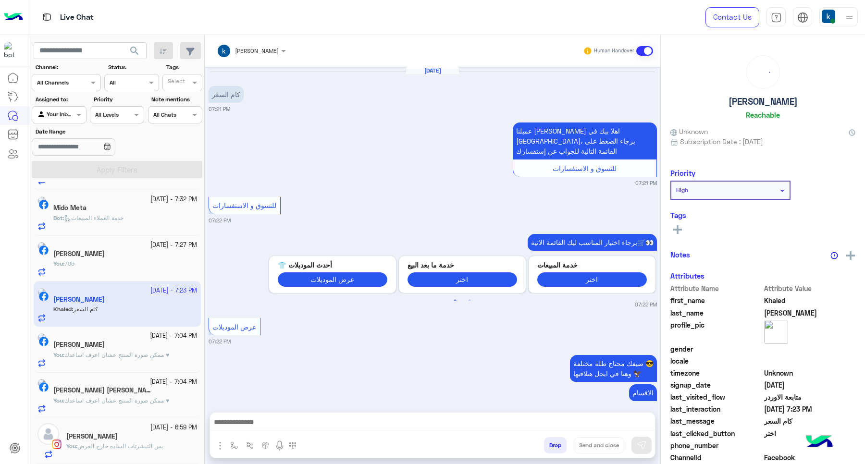
scroll to position [928, 0]
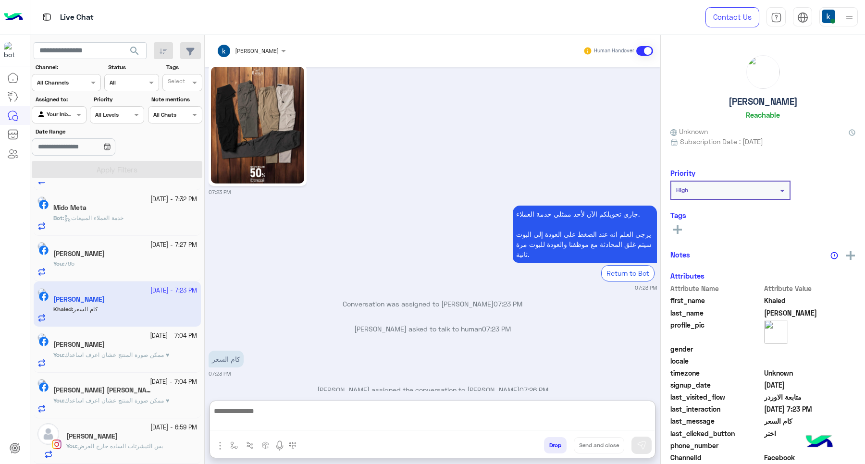
click at [272, 420] on textarea at bounding box center [432, 418] width 445 height 26
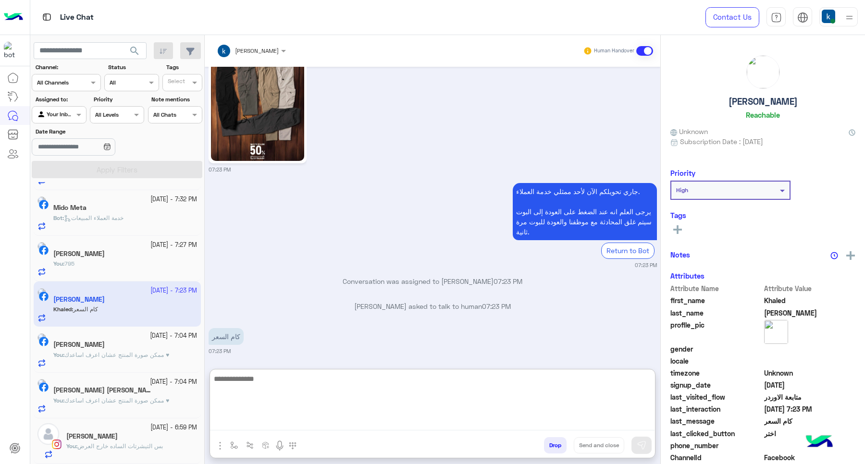
scroll to position [971, 0]
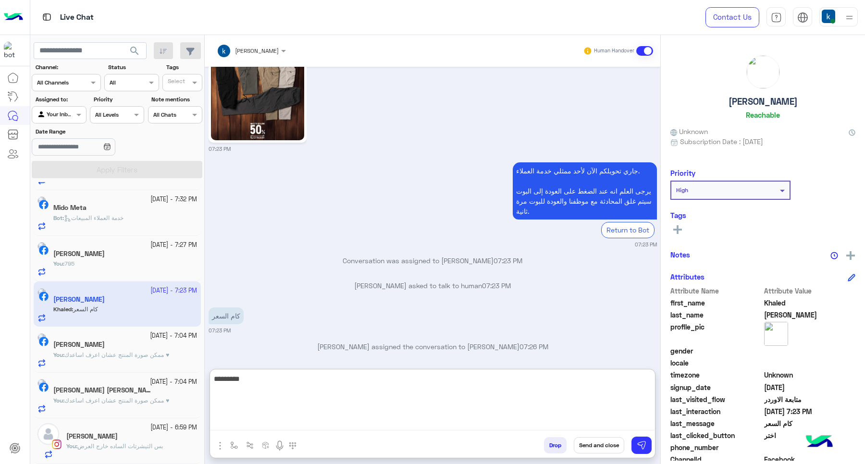
type textarea "*********"
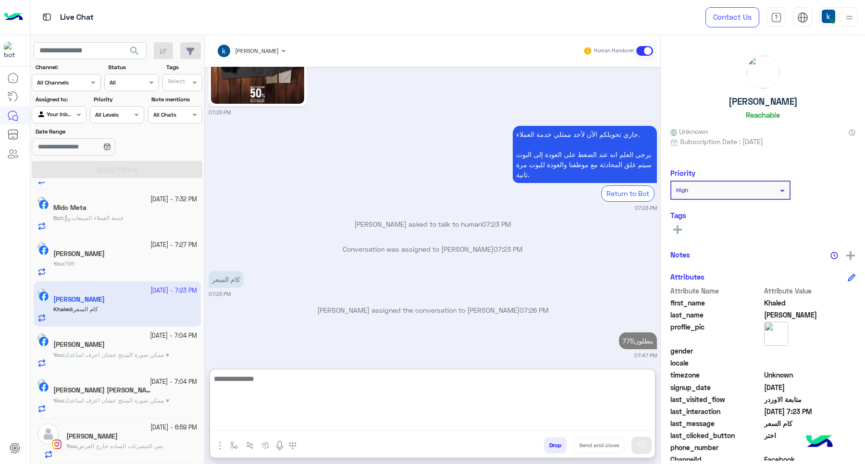
click at [115, 224] on div "Bot : خدمة العملاء المبيعات" at bounding box center [125, 222] width 144 height 17
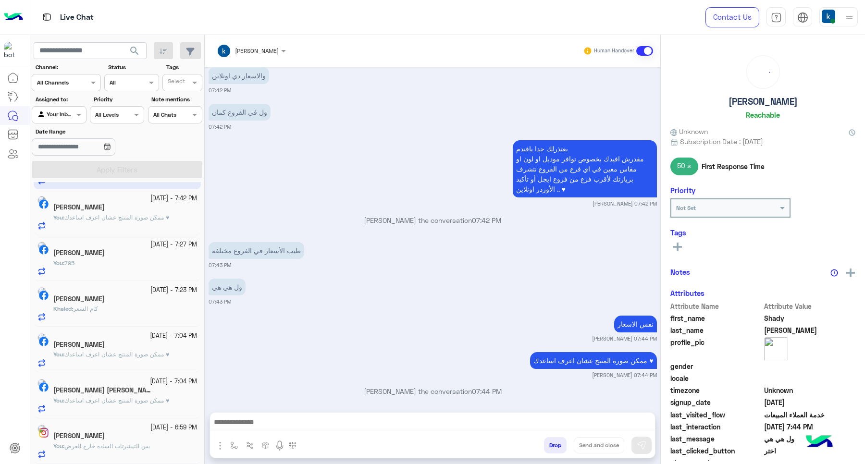
scroll to position [1491, 0]
click at [98, 310] on span "كام السعر" at bounding box center [85, 308] width 25 height 7
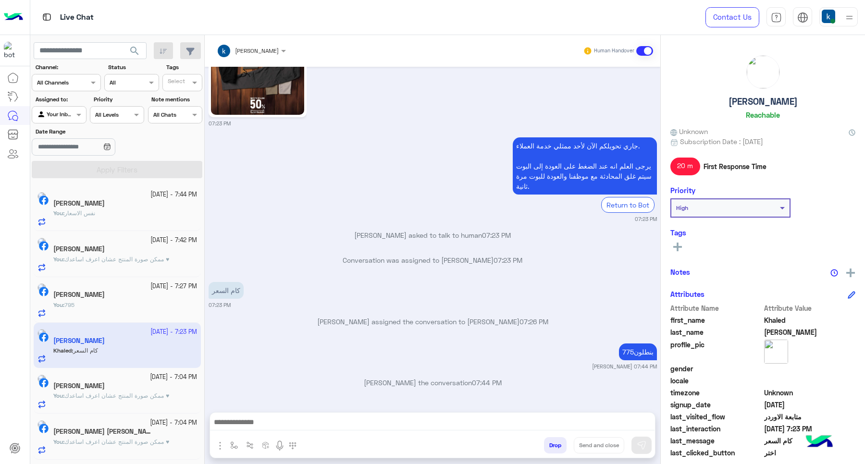
click at [131, 212] on div "You : نفس الاسعار" at bounding box center [125, 217] width 144 height 17
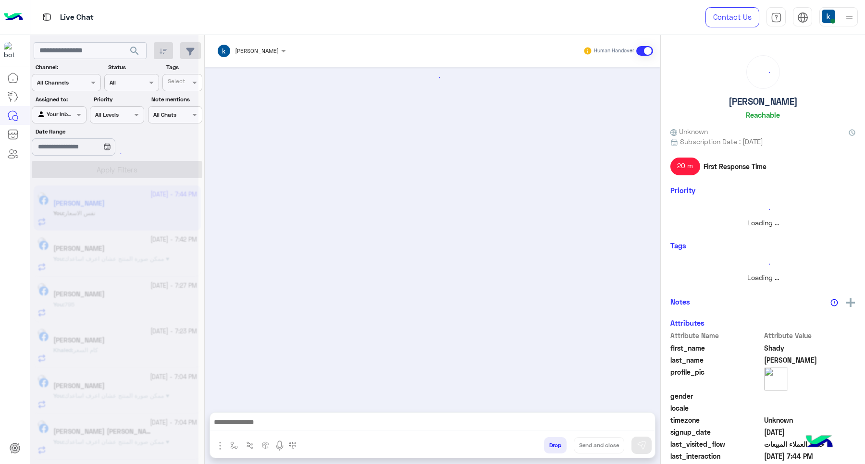
scroll to position [770, 0]
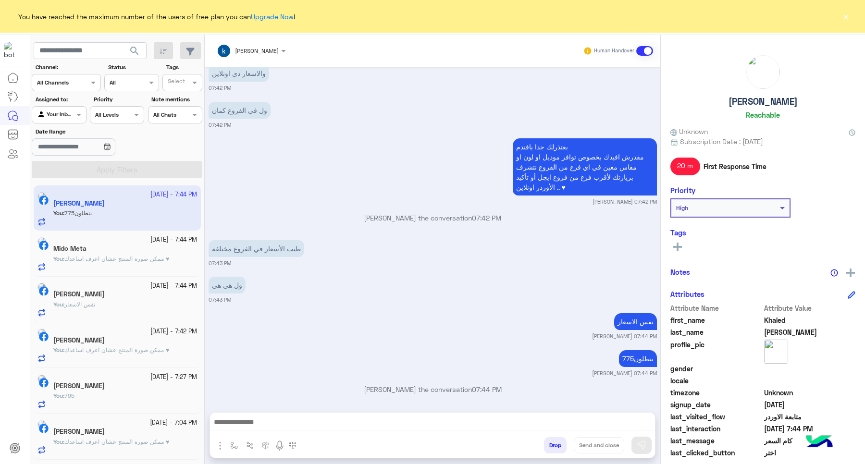
click at [847, 23] on div "You have reached the maximum number of the users of free plan you can Upgrade N…" at bounding box center [432, 16] width 865 height 33
click at [847, 13] on button "×" at bounding box center [846, 17] width 10 height 10
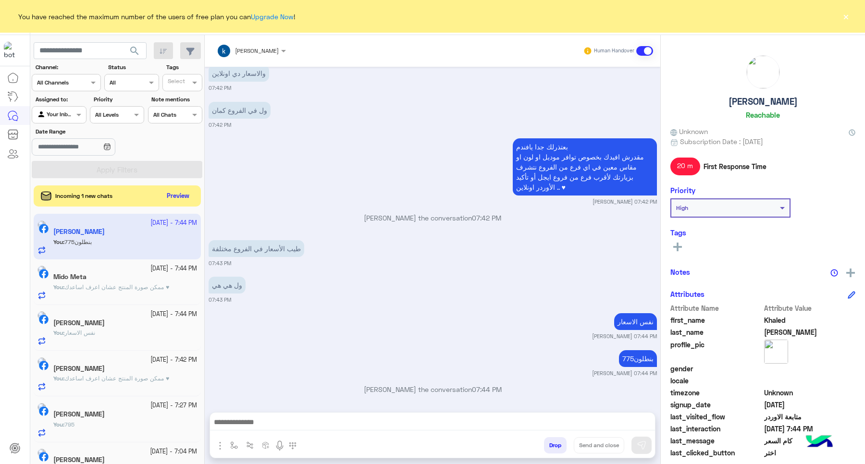
click at [200, 194] on div "search Channel: Channel All Channels Status Channel All Tags Select Assigned to…" at bounding box center [117, 251] width 174 height 433
click at [174, 207] on div "search Channel: Channel All Channels Status Channel All Tags Select Assigned to…" at bounding box center [117, 251] width 174 height 433
click at [183, 192] on button "Preview" at bounding box center [179, 195] width 30 height 13
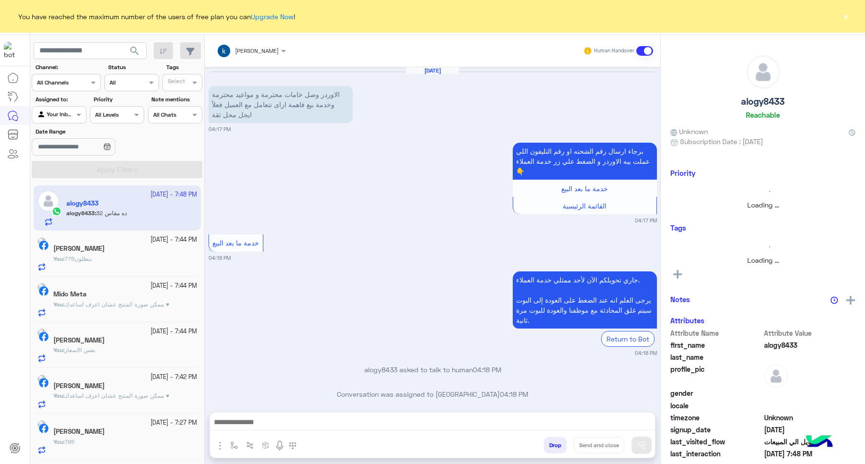
scroll to position [775, 0]
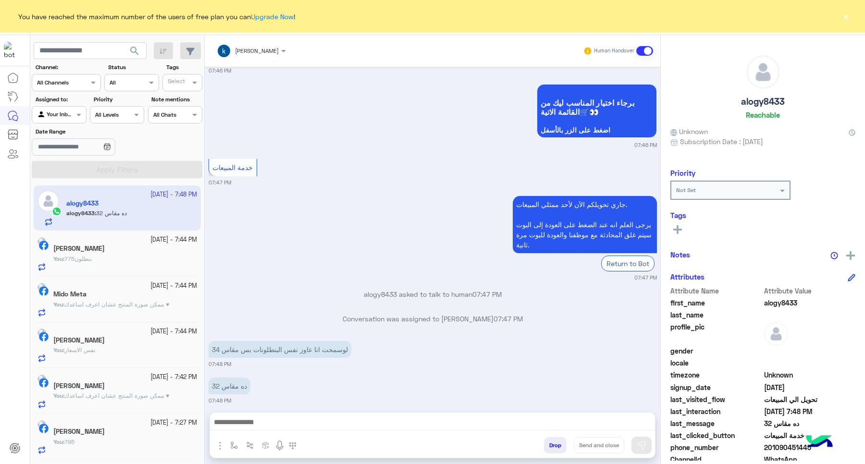
click at [286, 415] on div at bounding box center [432, 425] width 445 height 24
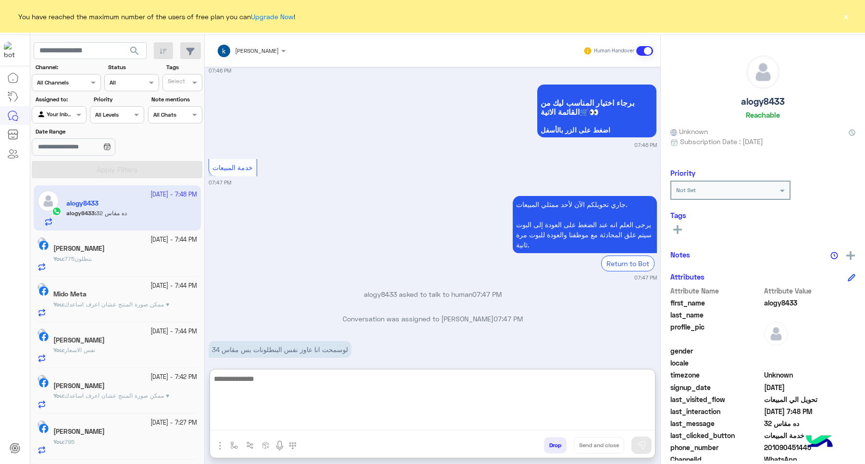
click at [287, 421] on textarea at bounding box center [432, 402] width 445 height 58
paste textarea "**********"
type textarea "**********"
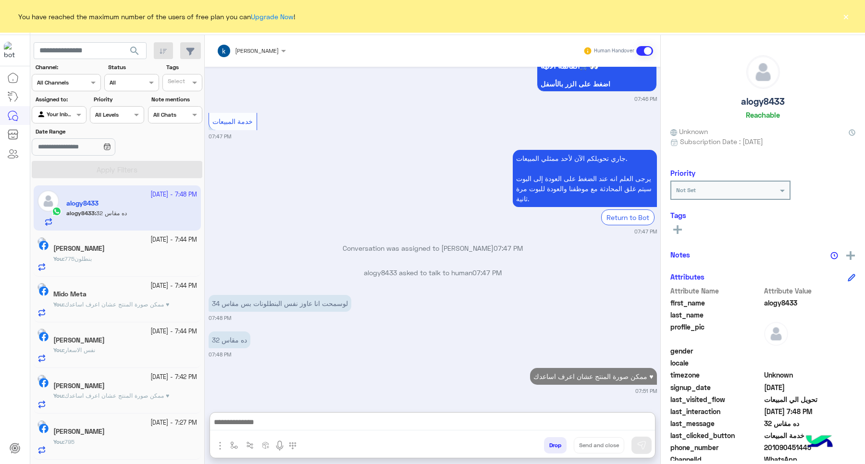
click at [847, 13] on button "×" at bounding box center [846, 17] width 10 height 10
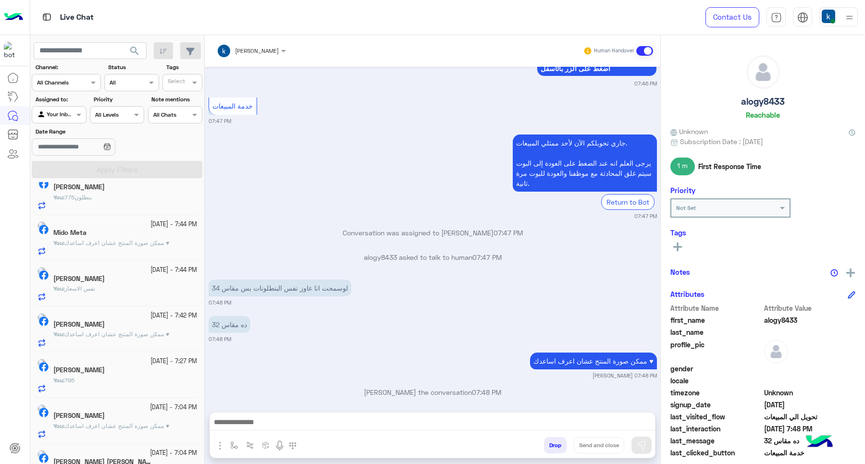
scroll to position [0, 0]
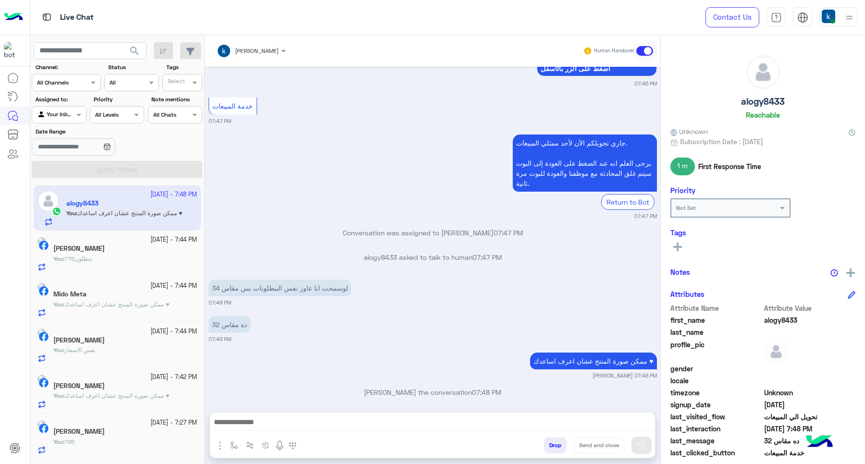
click at [116, 352] on div "You : نفس الاسعار" at bounding box center [125, 354] width 144 height 17
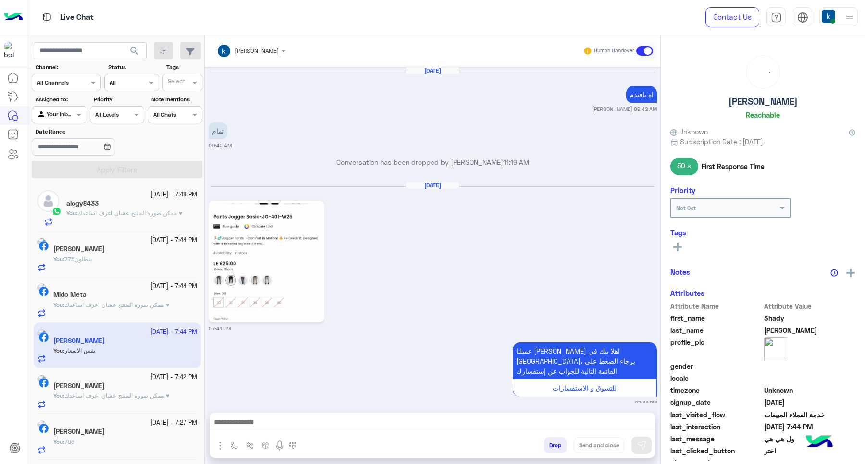
scroll to position [770, 0]
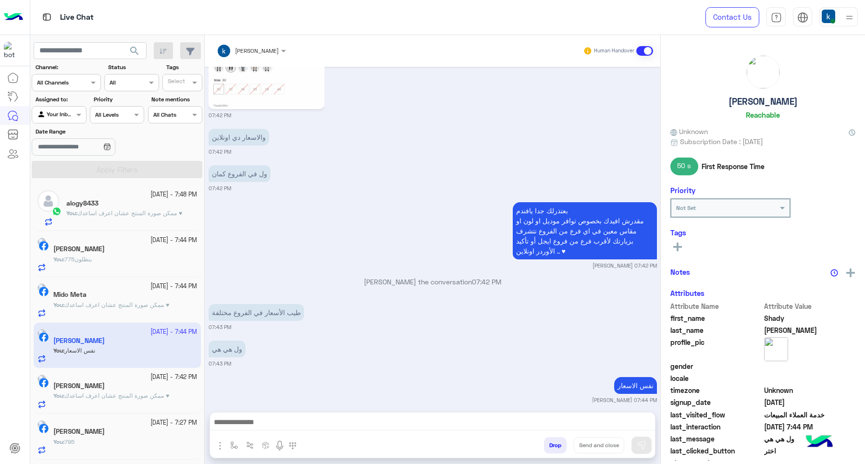
click at [130, 309] on p "You : ممكن صورة المنتج عشان اعرف اساعدك ♥" at bounding box center [111, 305] width 116 height 9
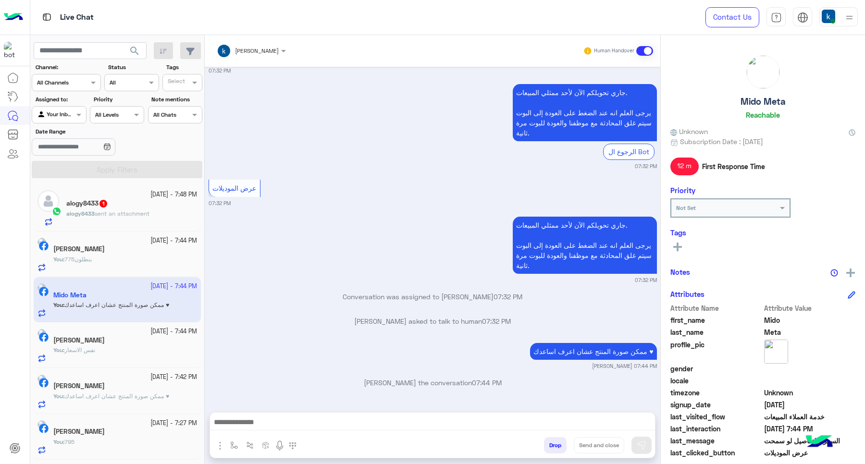
click at [131, 204] on div "alogy8433 1" at bounding box center [131, 204] width 131 height 10
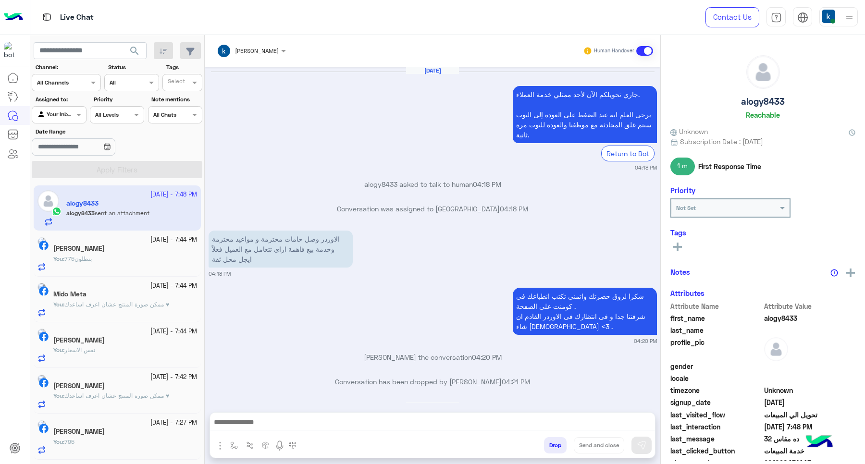
scroll to position [793, 0]
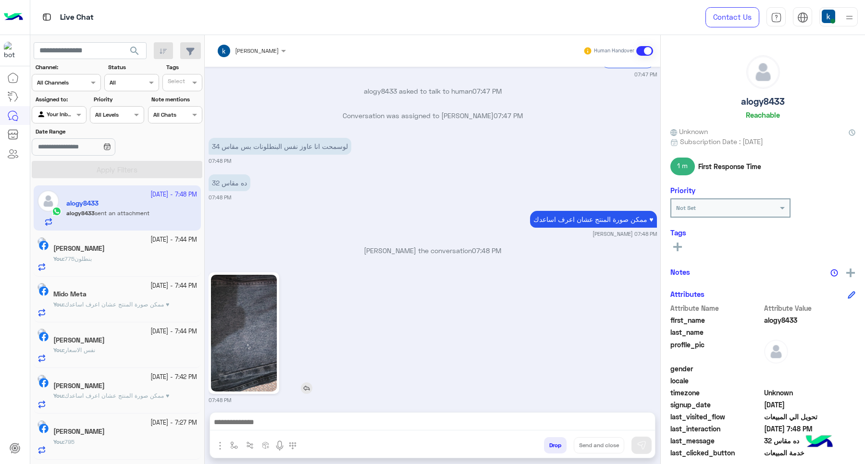
click at [244, 308] on img at bounding box center [244, 333] width 66 height 117
click at [332, 410] on div "khaled mohamed Human Handover Sep 25, 2025 جاري تحويلكم الآن لأحد ممثلي خدمة ال…" at bounding box center [433, 251] width 456 height 433
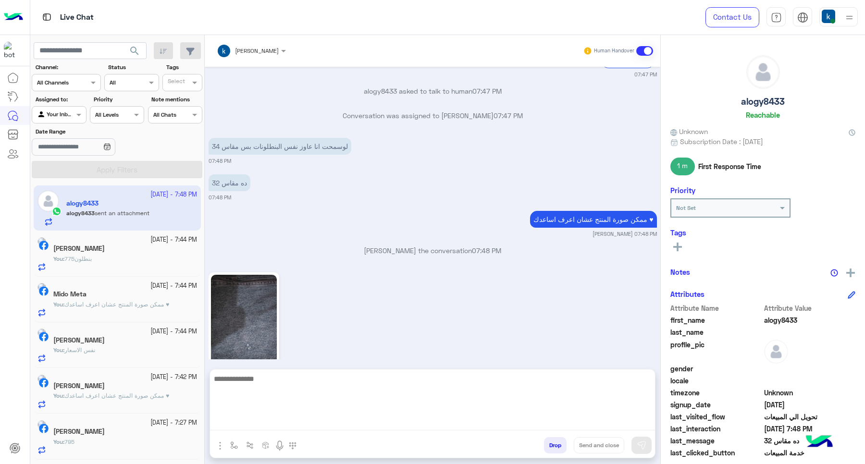
click at [332, 418] on textarea at bounding box center [432, 402] width 445 height 58
click at [265, 391] on textarea at bounding box center [432, 402] width 445 height 58
paste textarea "**********"
type textarea "**********"
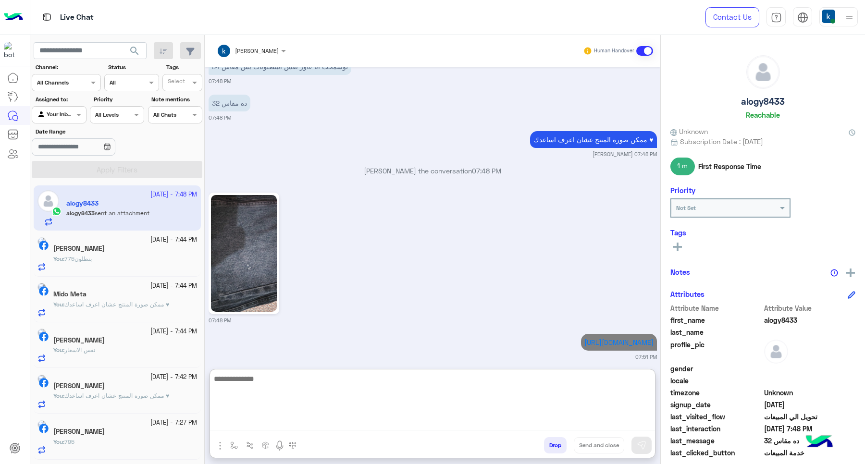
scroll to position [1015, 0]
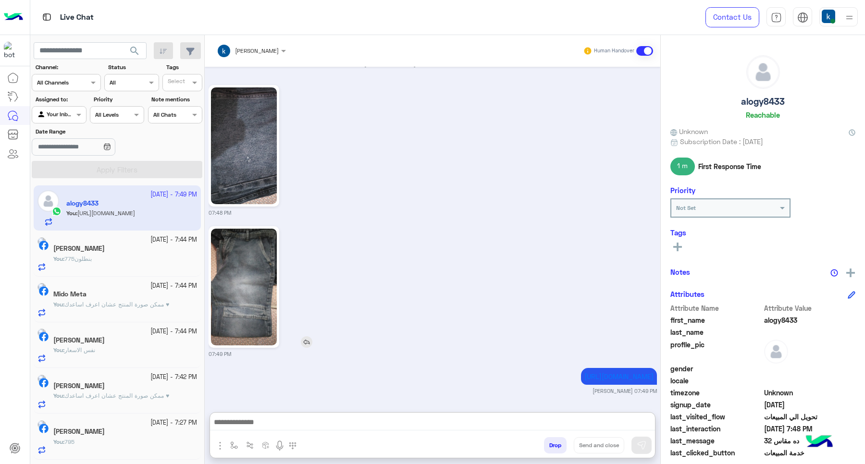
click at [255, 229] on img at bounding box center [244, 287] width 66 height 117
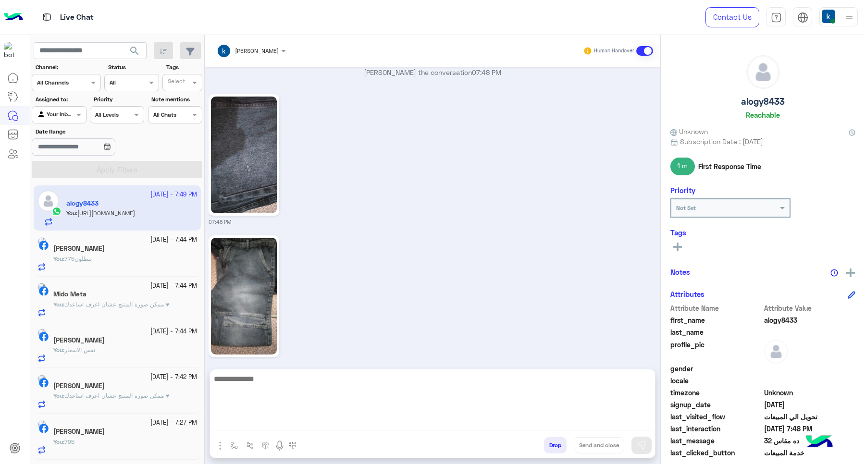
click at [279, 422] on textarea at bounding box center [432, 402] width 445 height 58
type textarea "**********"
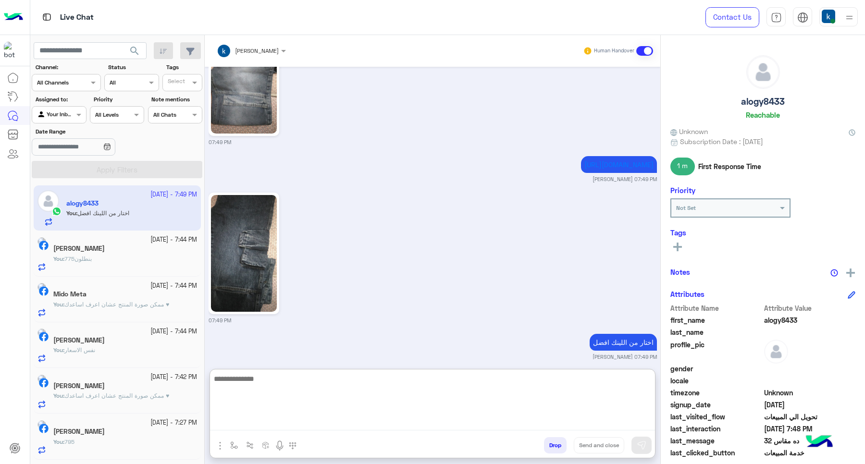
scroll to position [1334, 0]
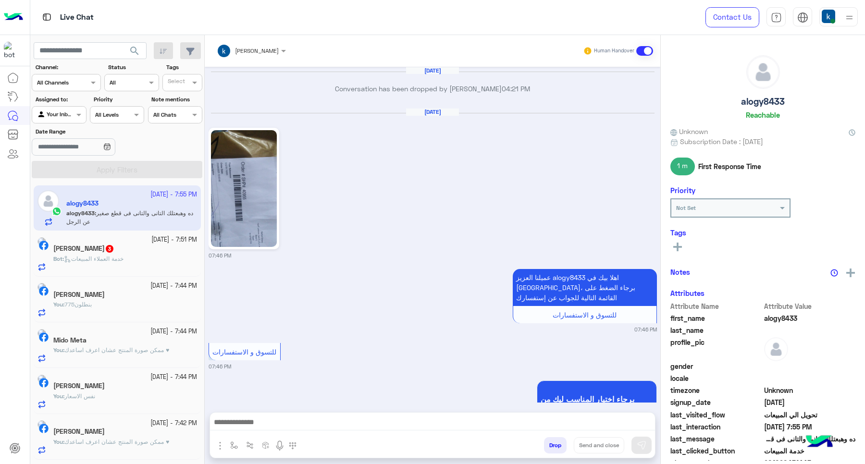
scroll to position [1044, 0]
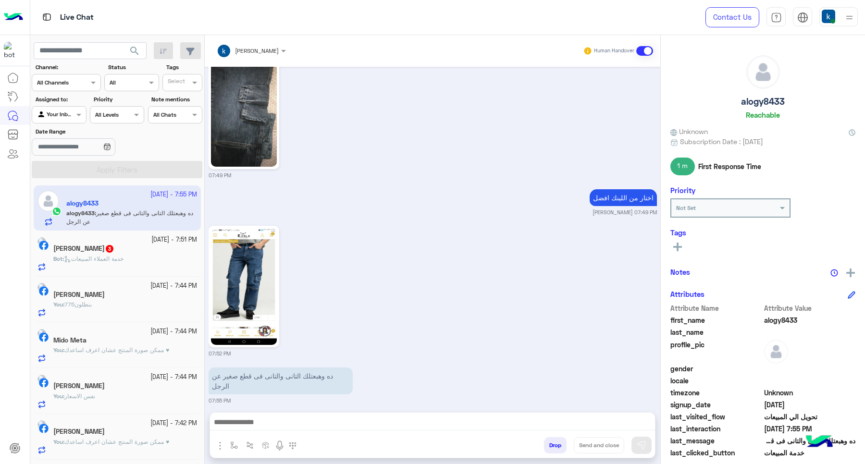
click at [135, 246] on div "[PERSON_NAME] 3" at bounding box center [125, 250] width 144 height 10
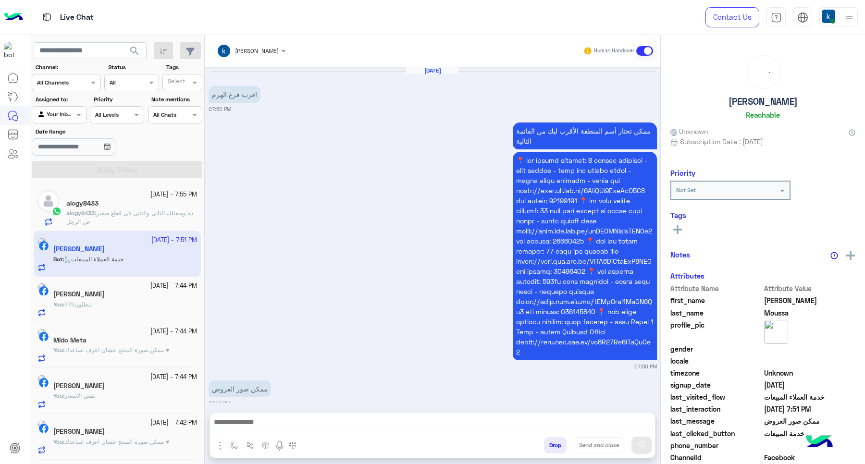
scroll to position [296, 0]
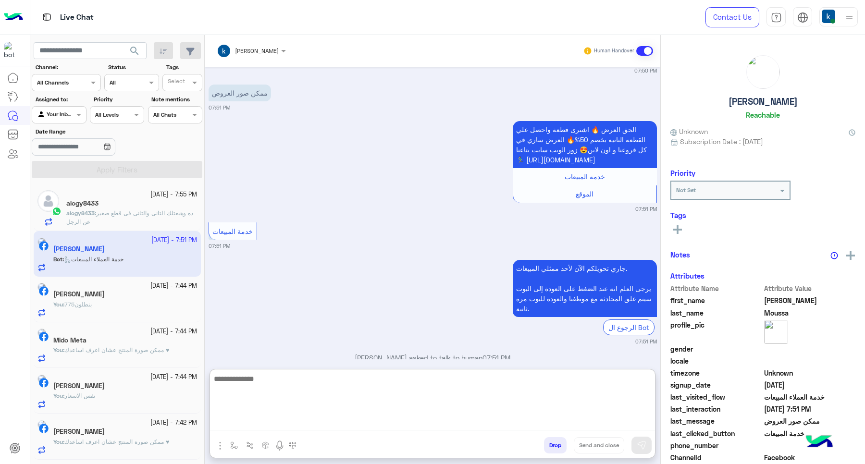
click at [250, 422] on textarea at bounding box center [432, 402] width 445 height 58
paste textarea "**********"
type textarea "**********"
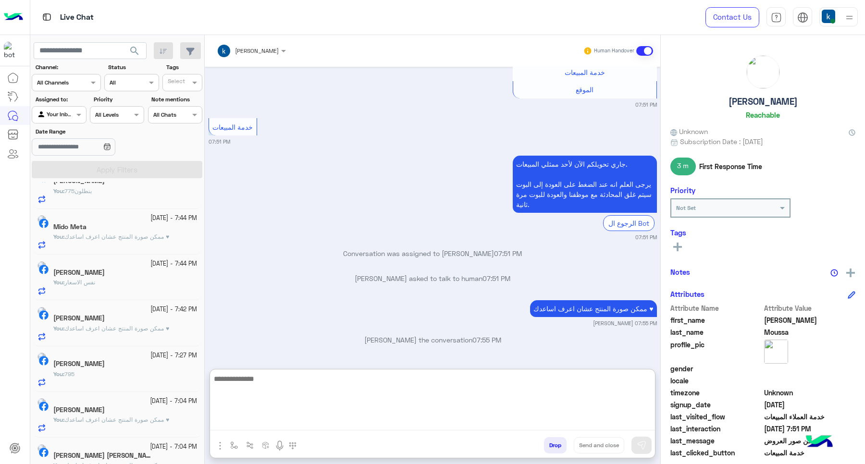
scroll to position [179, 0]
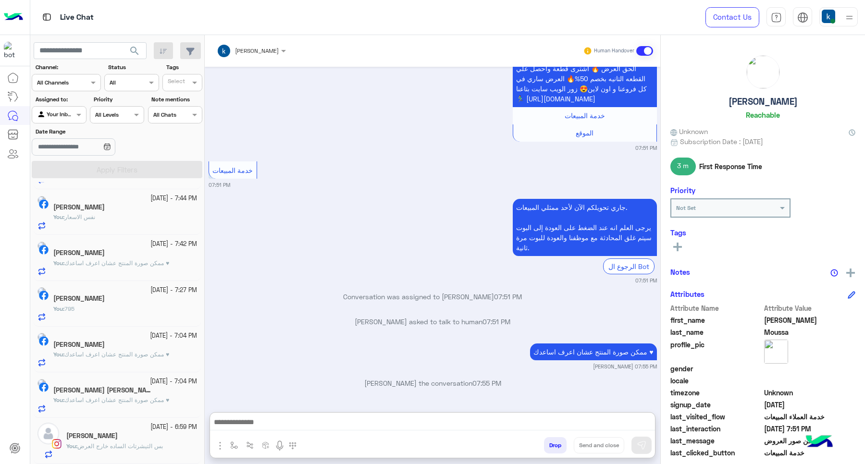
click at [138, 441] on div "[PERSON_NAME]" at bounding box center [131, 437] width 131 height 10
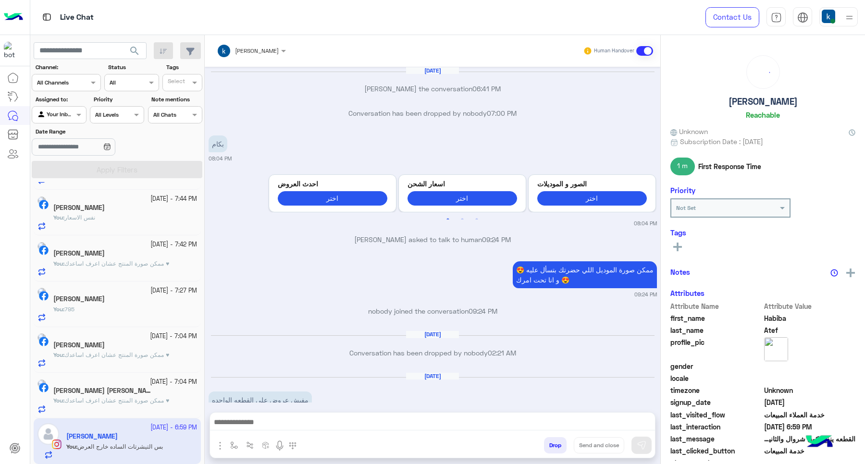
scroll to position [537, 0]
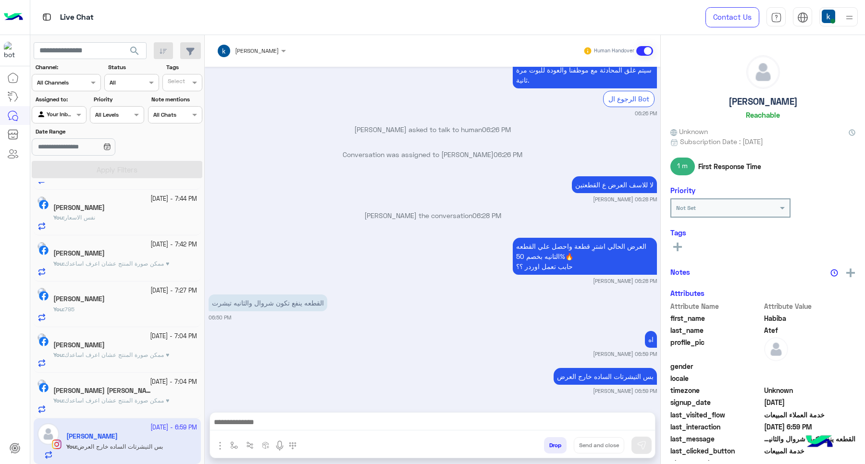
click at [116, 393] on h5 "محمد عبد العظيم التلبانى" at bounding box center [103, 391] width 100 height 8
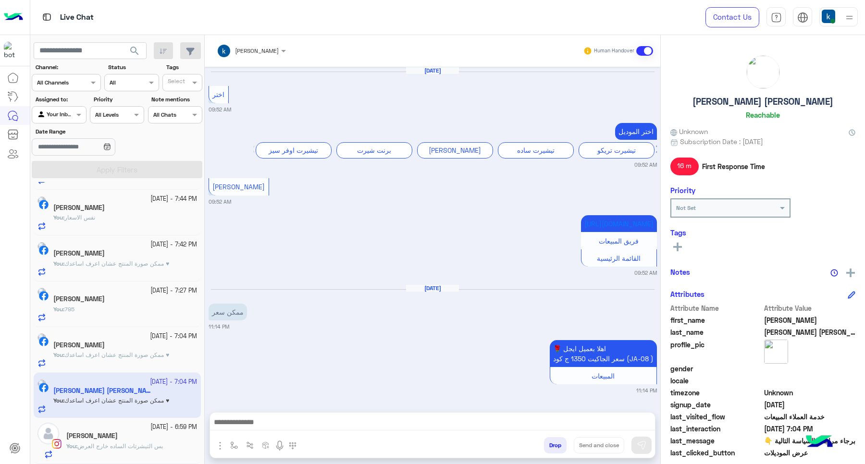
scroll to position [839, 0]
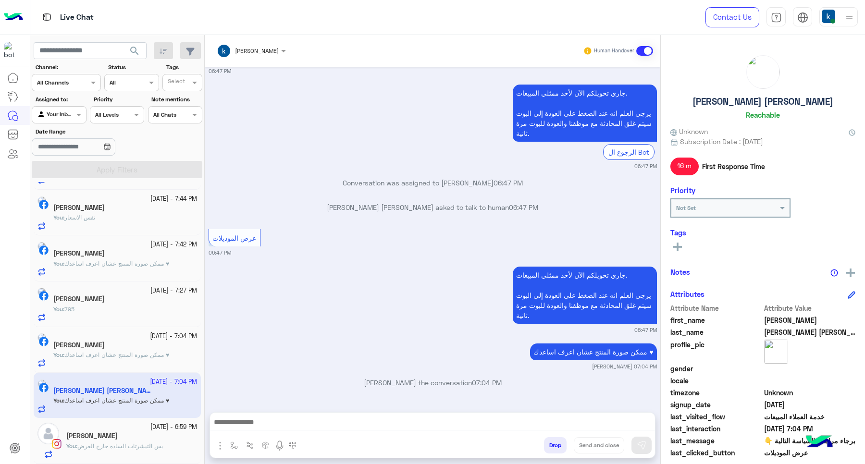
click at [549, 449] on button "Drop" at bounding box center [555, 445] width 23 height 16
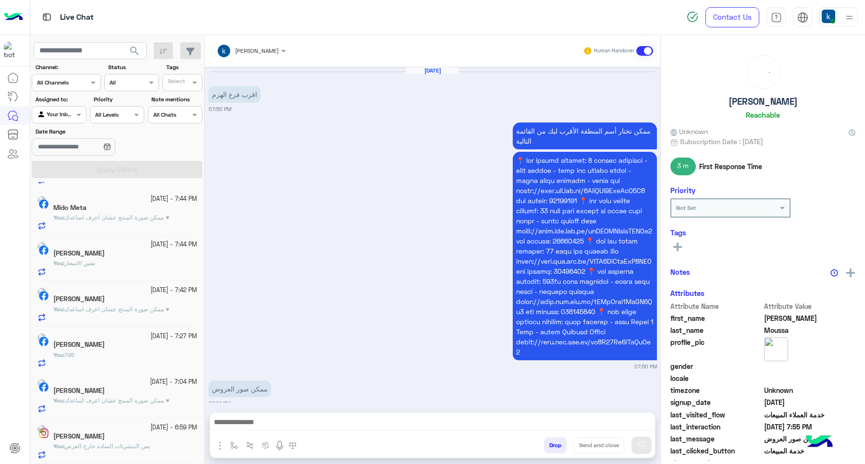
scroll to position [357, 0]
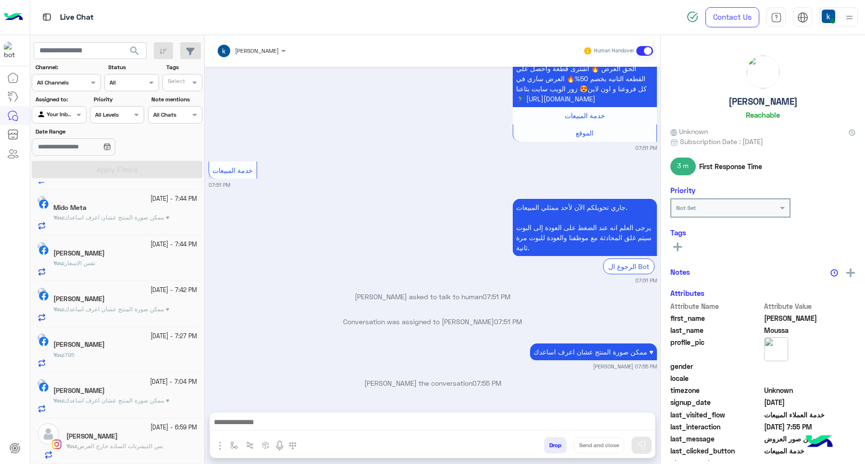
click at [109, 404] on p "You : ممكن صورة المنتج عشان اعرف اساعدك ♥" at bounding box center [111, 401] width 116 height 9
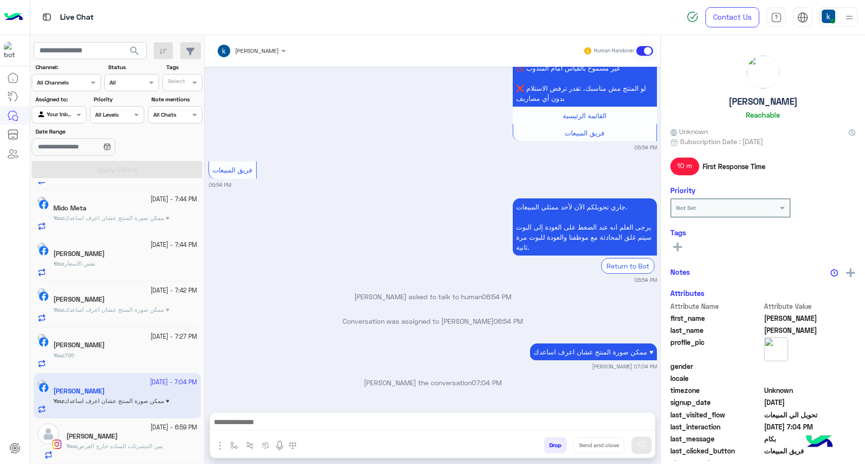
click at [553, 447] on button "Drop" at bounding box center [555, 445] width 23 height 16
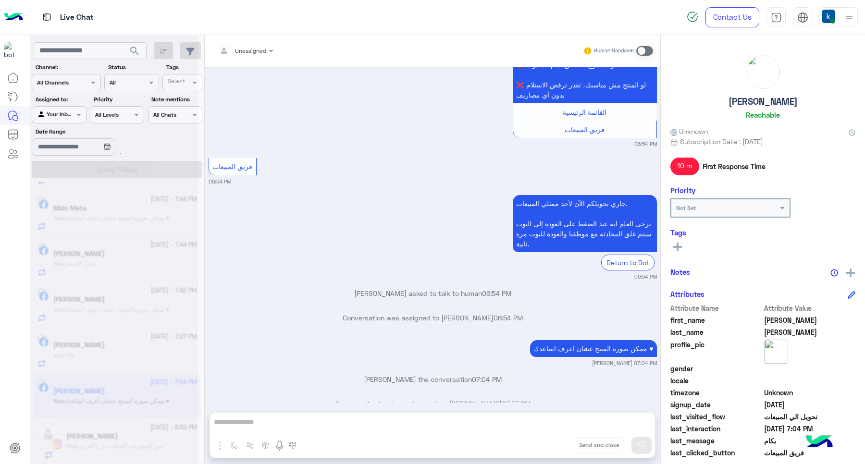
scroll to position [294, 0]
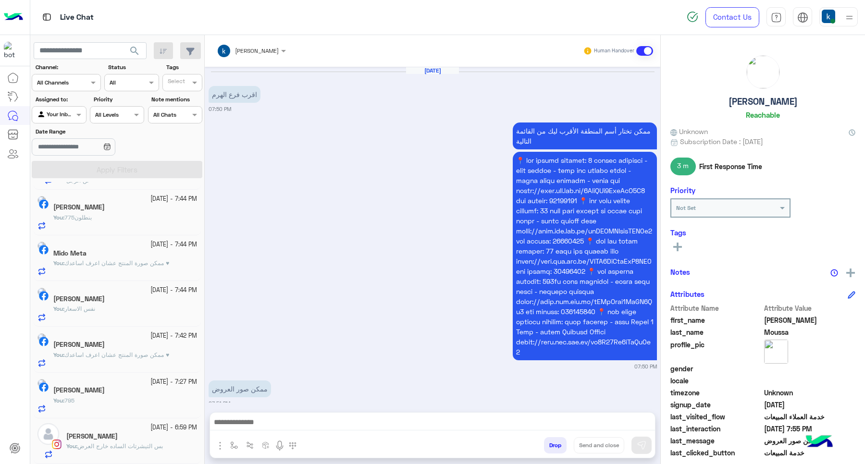
scroll to position [357, 0]
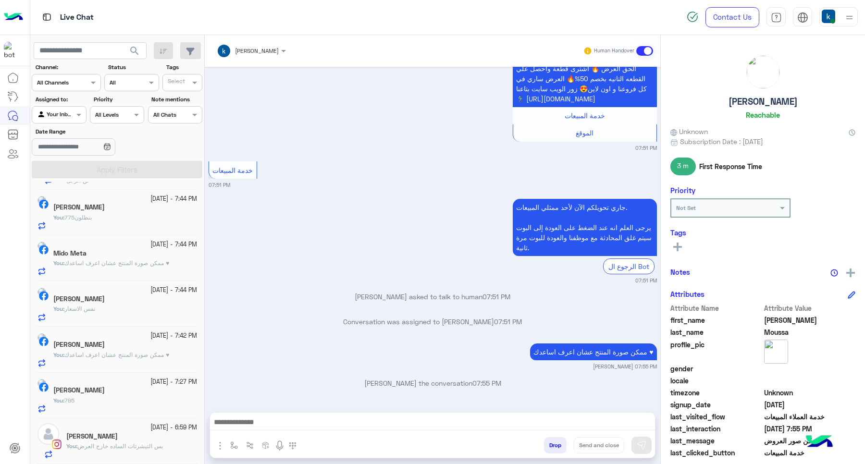
click at [154, 351] on span "ممكن صورة المنتج عشان اعرف اساعدك ♥" at bounding box center [116, 354] width 105 height 7
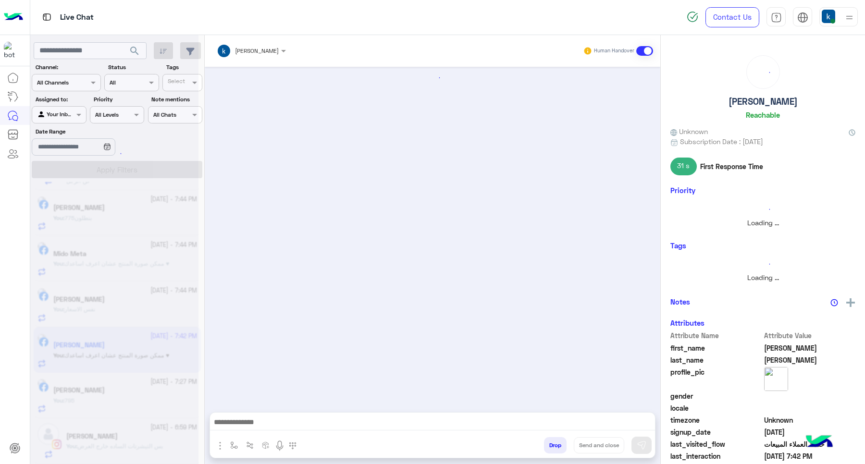
scroll to position [666, 0]
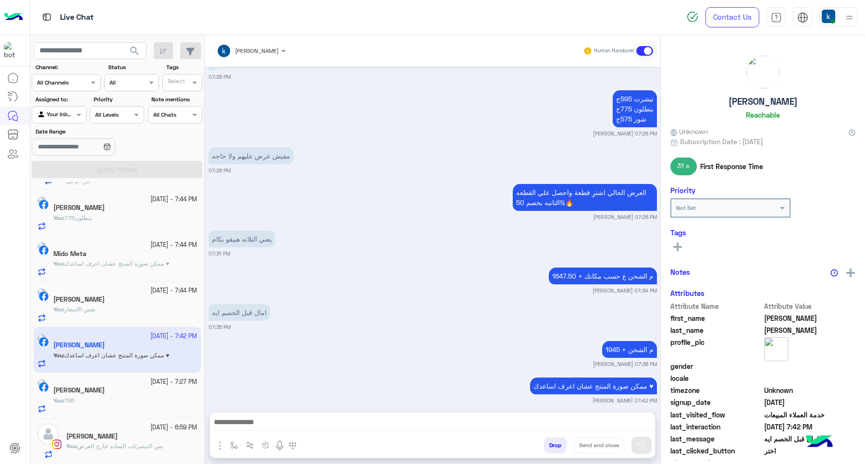
click at [548, 447] on button "Drop" at bounding box center [555, 445] width 23 height 16
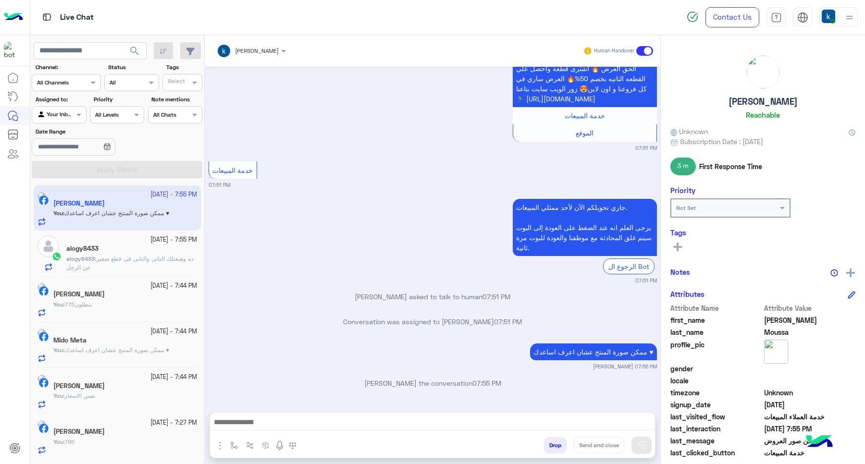
click at [124, 260] on span "ده وهبعتلك التانى والتانى فى قطع صغير عن الرجل" at bounding box center [129, 263] width 127 height 16
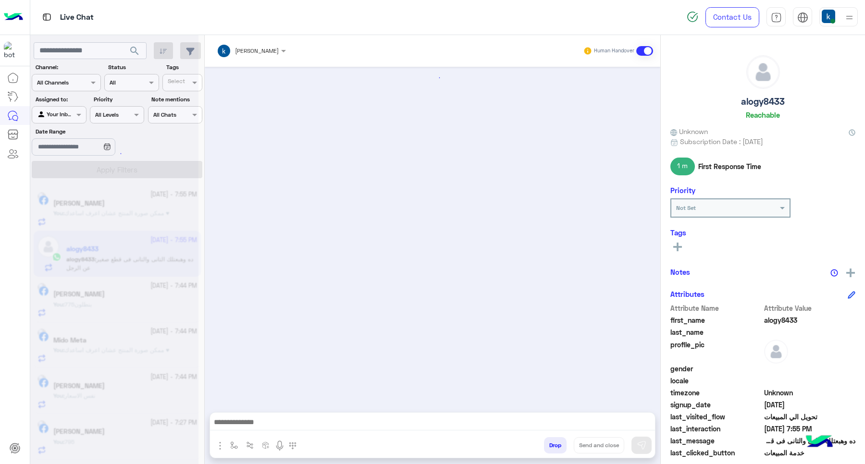
scroll to position [1044, 0]
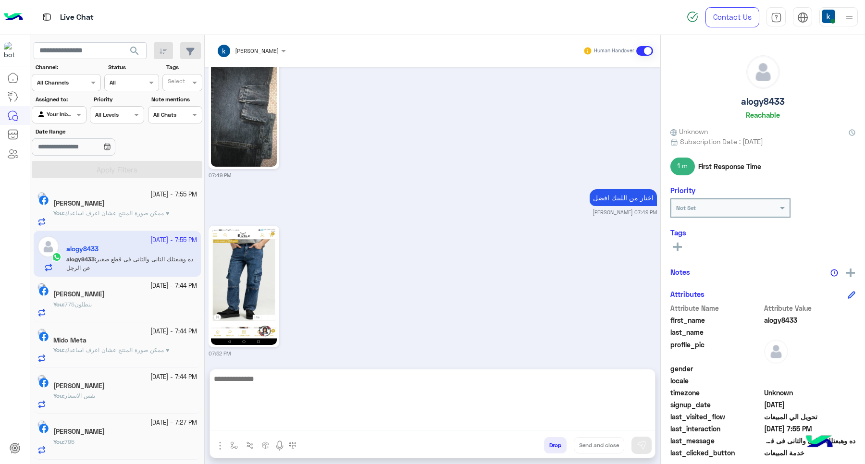
click at [279, 424] on textarea at bounding box center [432, 402] width 445 height 58
type textarea "****"
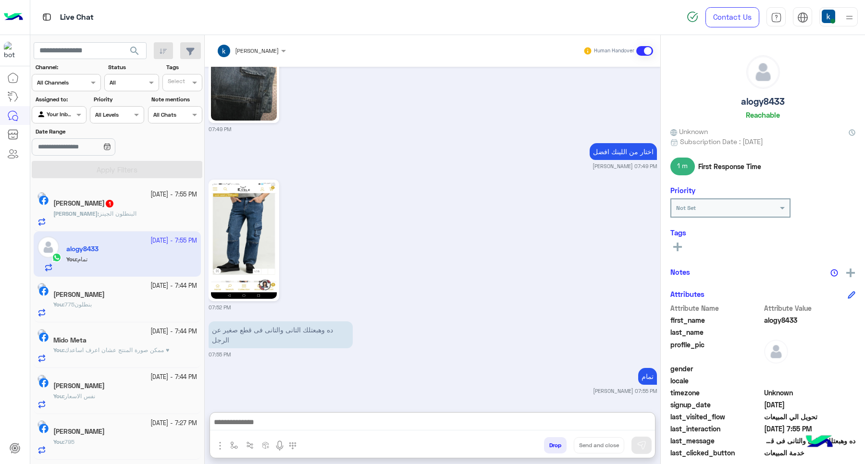
click at [114, 194] on div "[DATE] - 7:55 PM" at bounding box center [125, 194] width 144 height 9
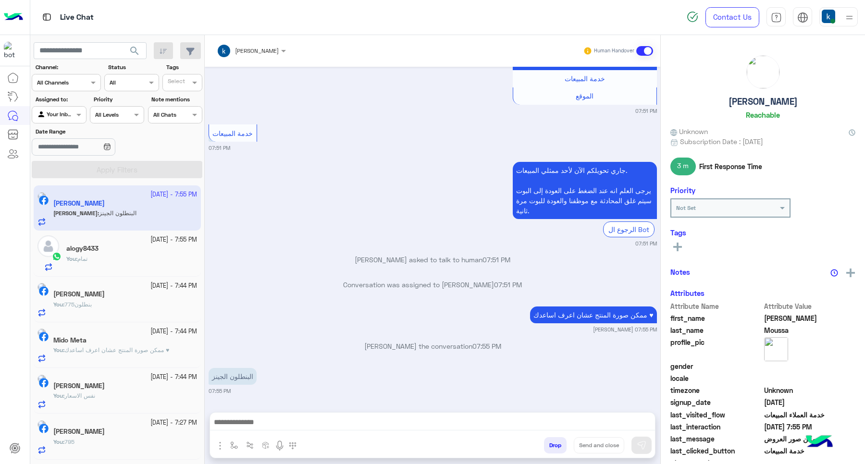
click at [311, 410] on div "khaled mohamed Human Handover Sep 26, 2025 اقرب فرع الهرم 07:50 PM ممكن تختار أ…" at bounding box center [433, 251] width 456 height 433
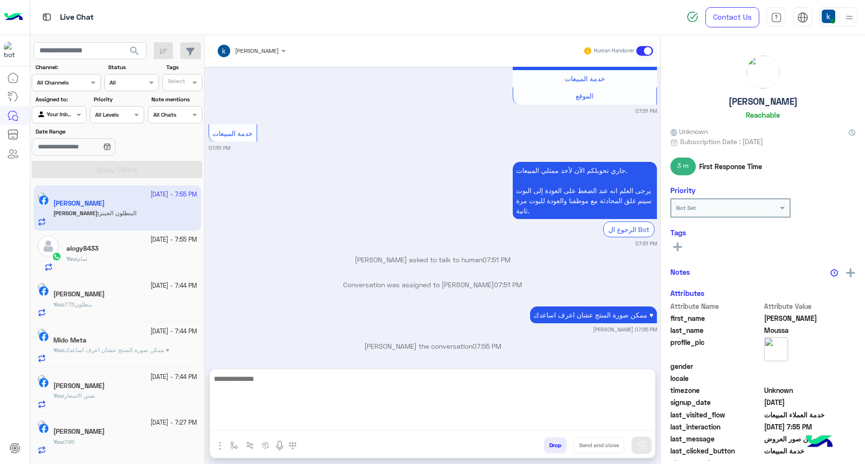
click at [319, 425] on textarea at bounding box center [432, 402] width 445 height 58
type textarea "**********"
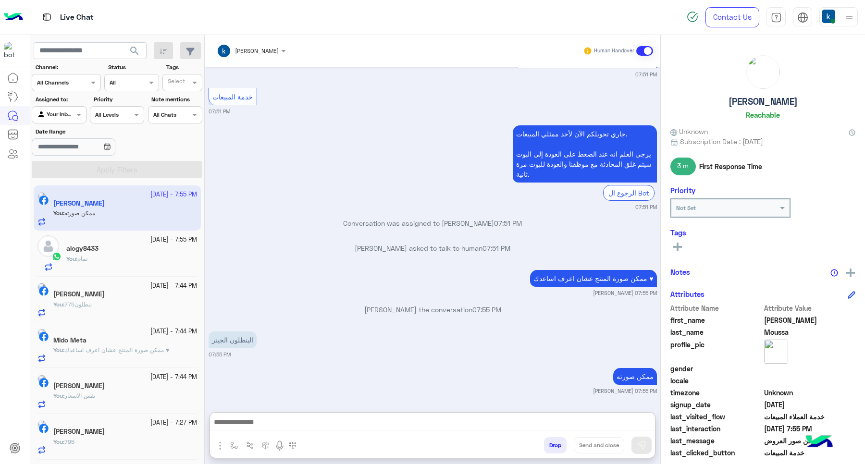
click at [91, 390] on h5 "Shady Mohamed" at bounding box center [78, 386] width 51 height 8
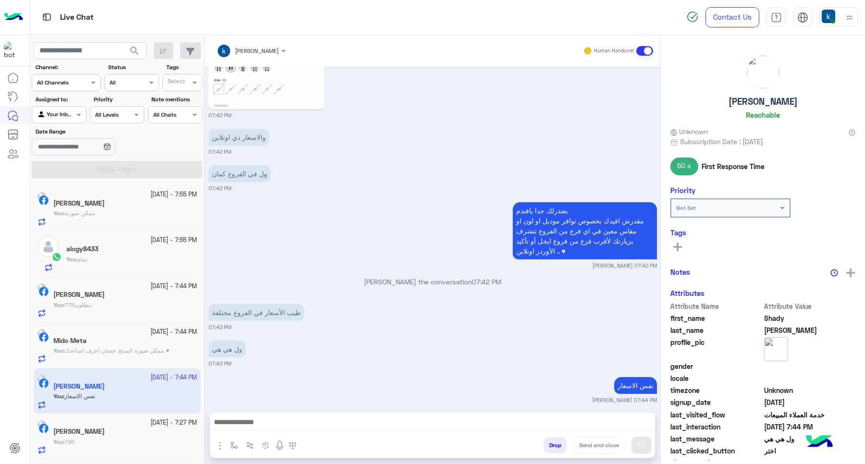
click at [549, 438] on button "Drop" at bounding box center [555, 445] width 23 height 16
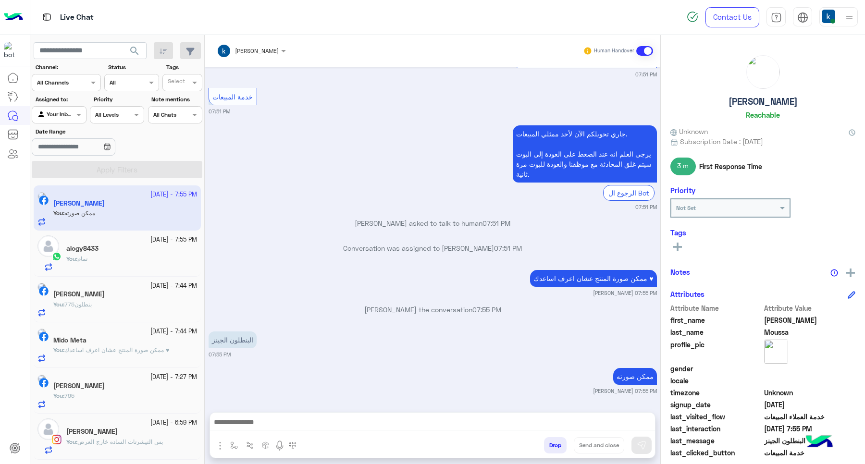
click at [118, 344] on div "Mido Meta" at bounding box center [125, 341] width 144 height 10
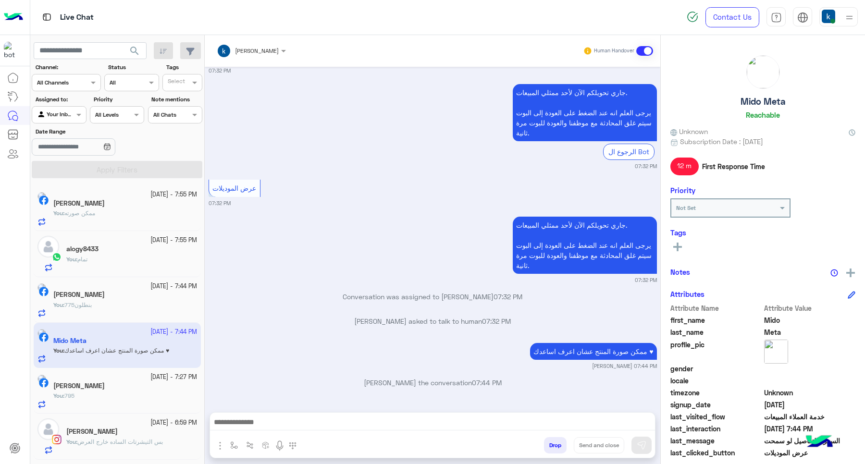
click at [548, 446] on button "Drop" at bounding box center [555, 445] width 23 height 16
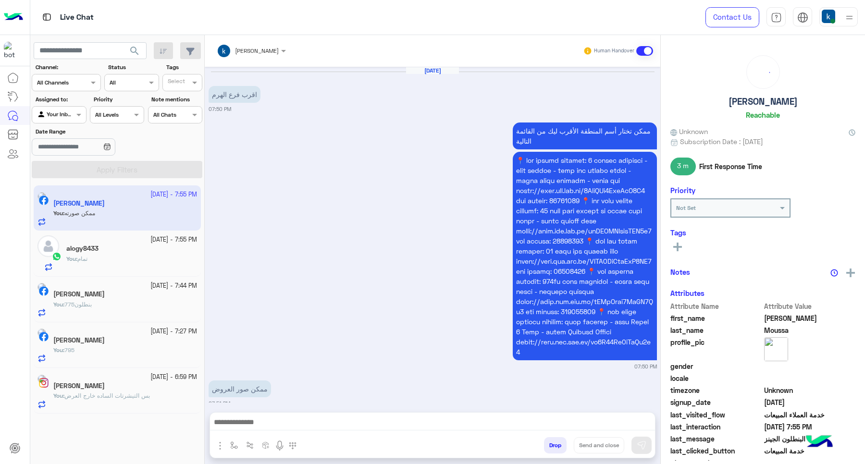
scroll to position [431, 0]
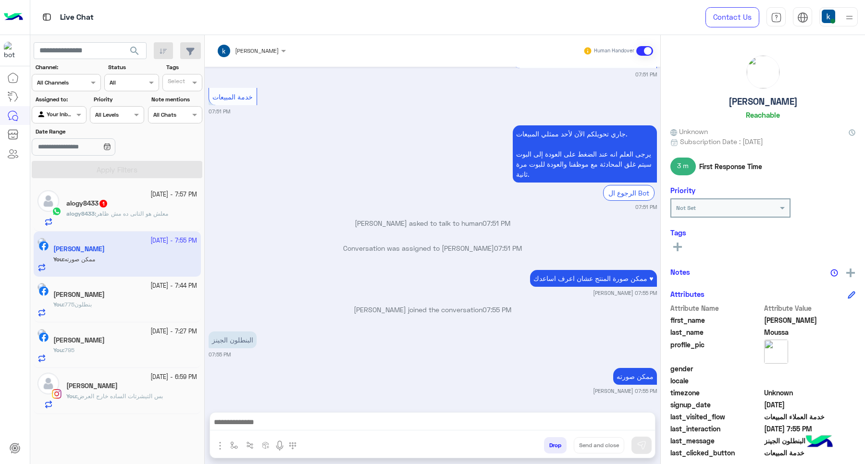
click at [124, 203] on div "alogy8433 1" at bounding box center [131, 204] width 131 height 10
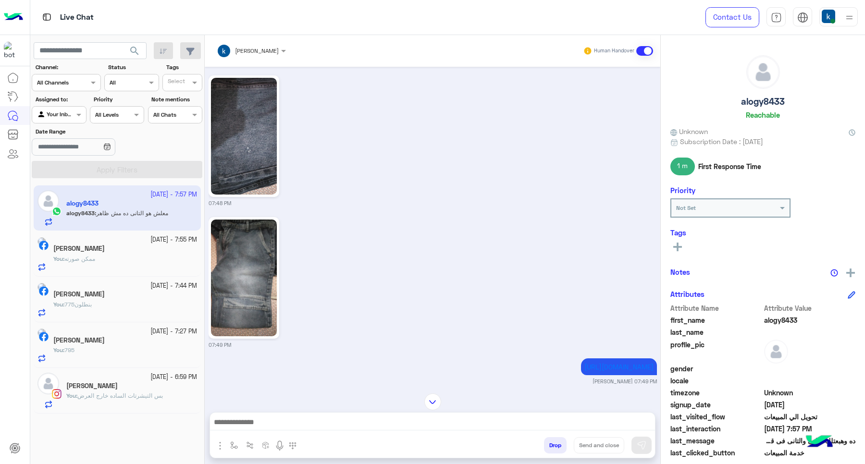
scroll to position [934, 0]
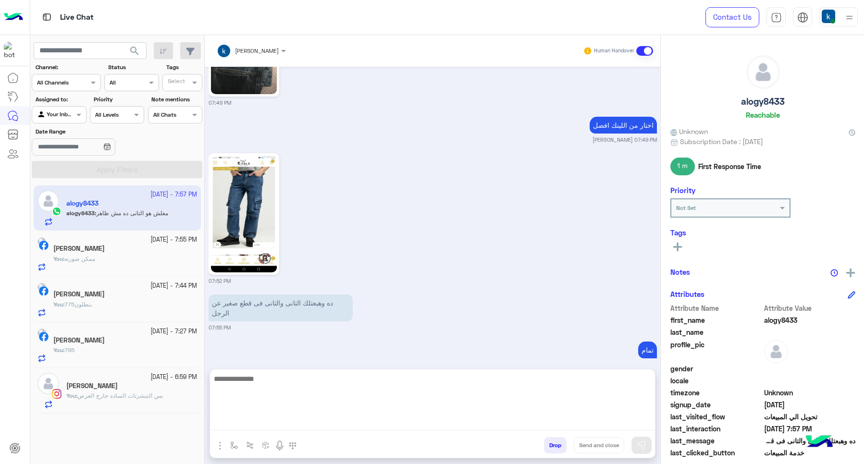
click at [266, 429] on textarea at bounding box center [432, 402] width 445 height 58
type textarea "**********"
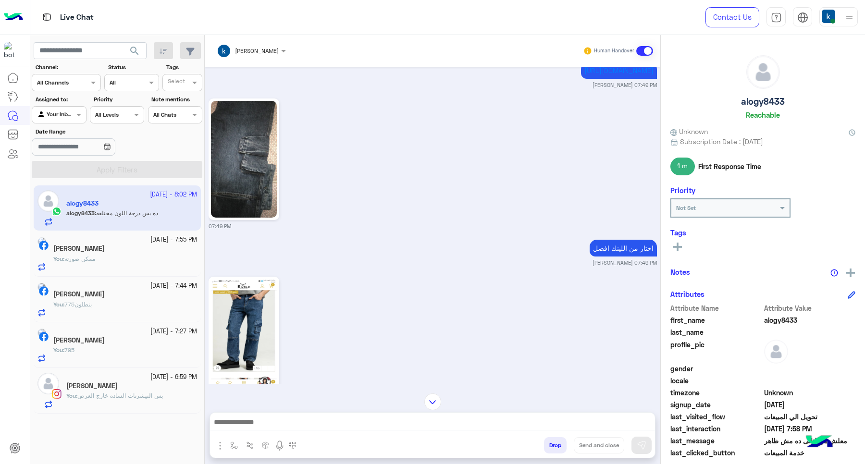
scroll to position [724, 0]
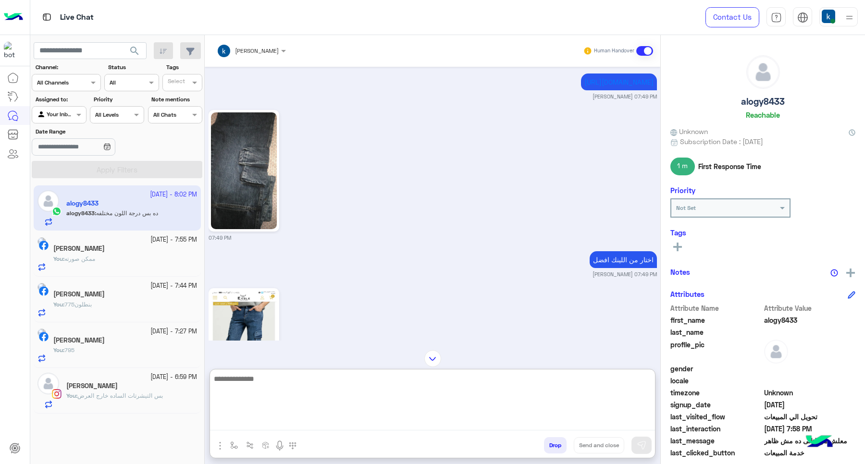
click at [284, 417] on textarea at bounding box center [432, 402] width 445 height 58
paste textarea "**********"
type textarea "**********"
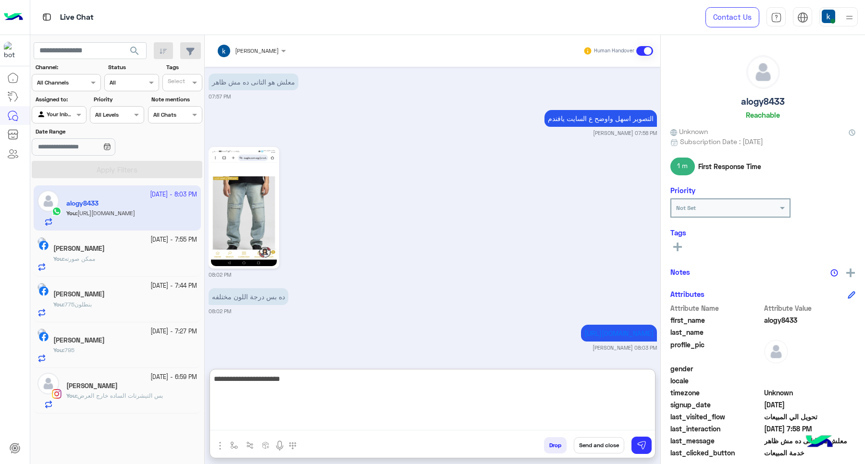
type textarea "**********"
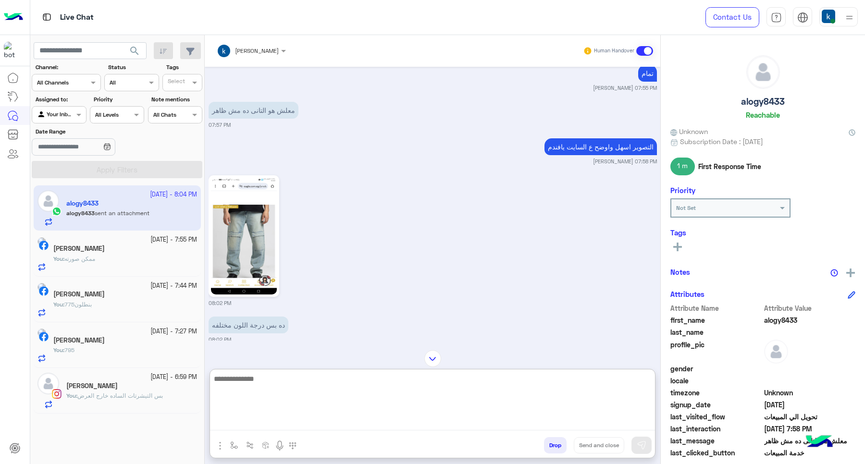
scroll to position [1436, 0]
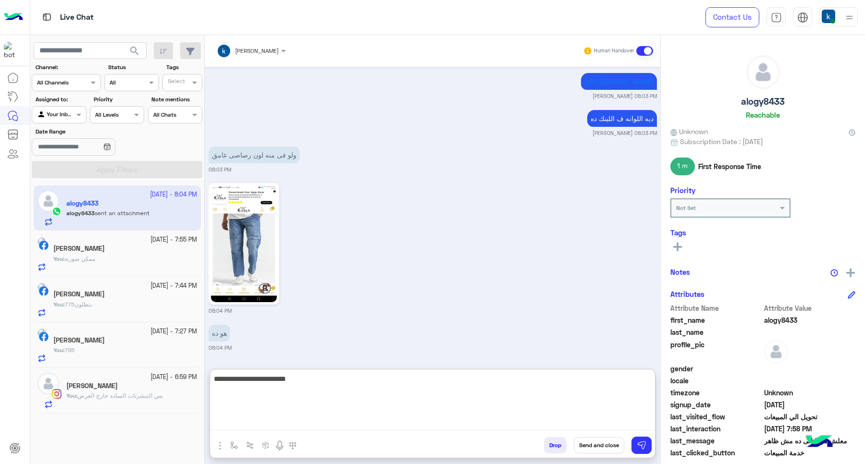
type textarea "**********"
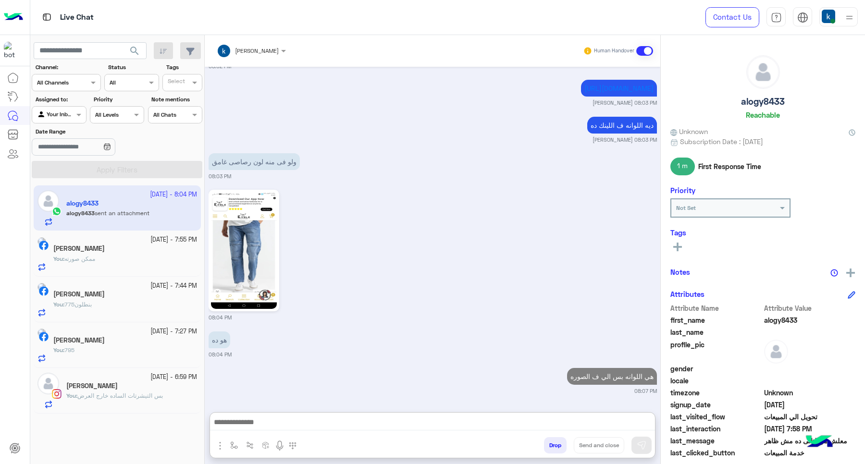
click at [157, 395] on span "بس التيشرتات الساده خارج العرض" at bounding box center [120, 395] width 86 height 7
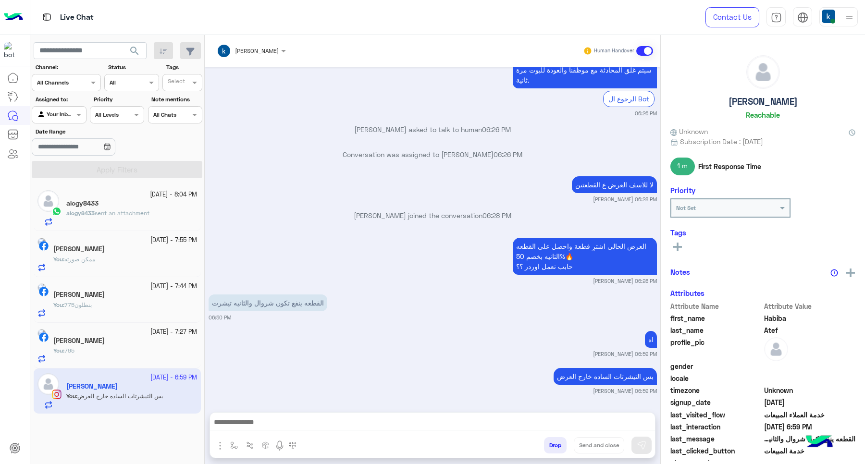
click at [544, 450] on button "Drop" at bounding box center [555, 445] width 23 height 16
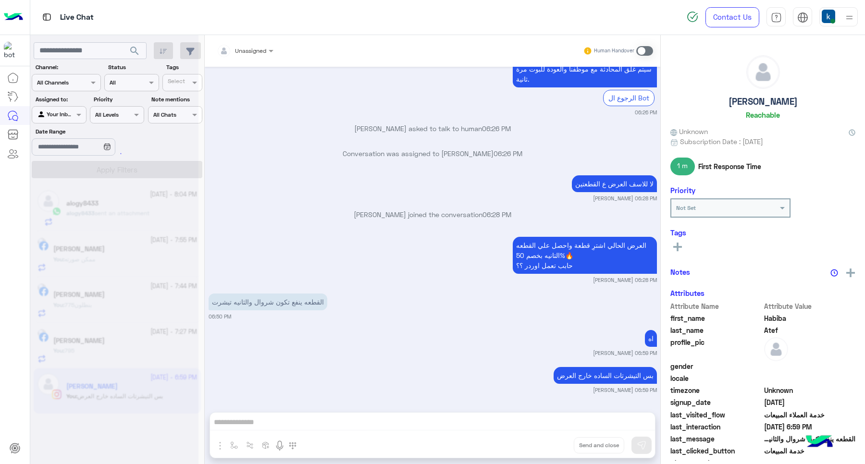
scroll to position [561, 0]
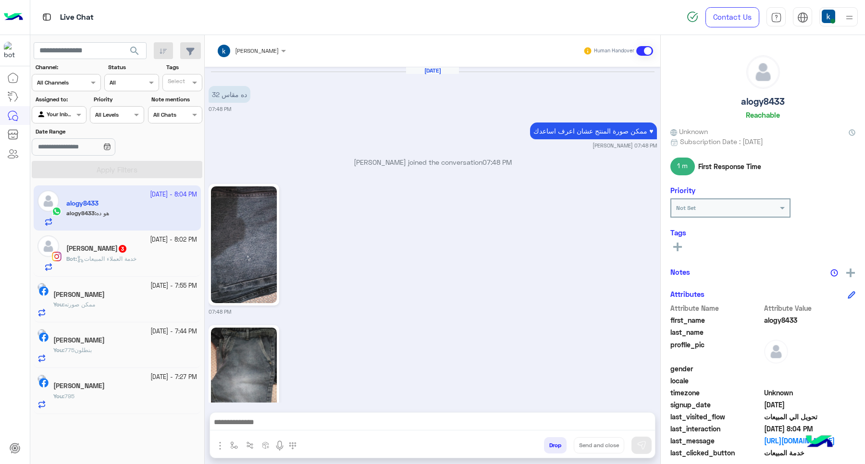
scroll to position [1062, 0]
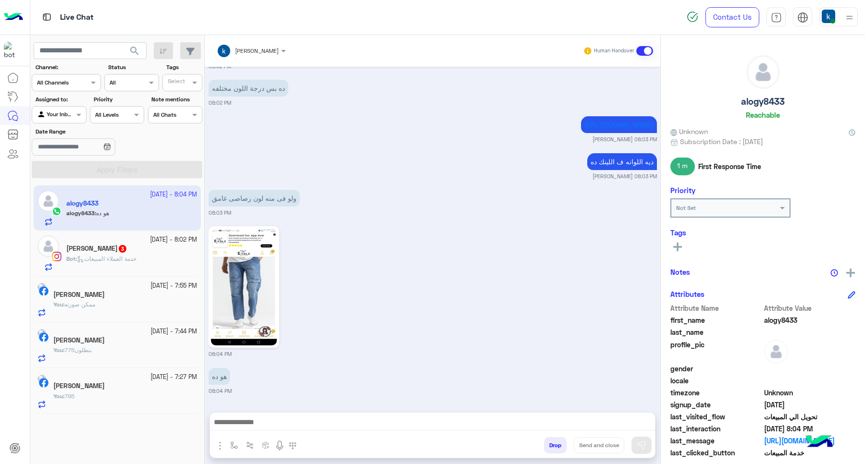
click at [97, 260] on span "خدمة العملاء المبيعات" at bounding box center [107, 258] width 60 height 7
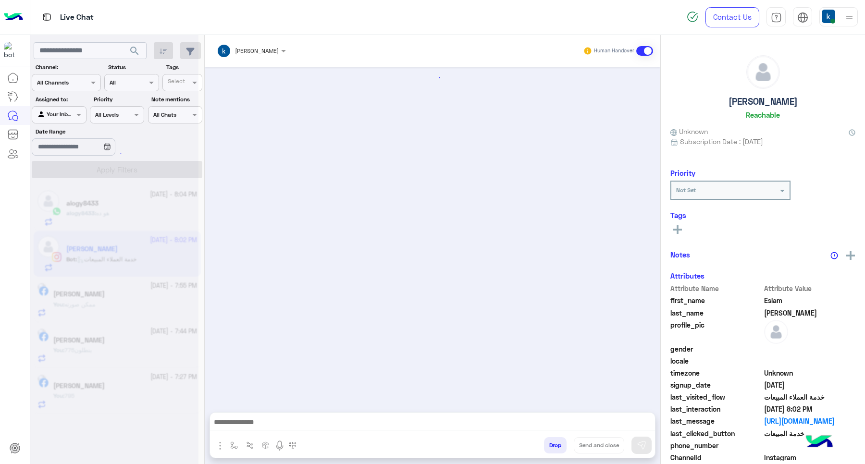
scroll to position [874, 0]
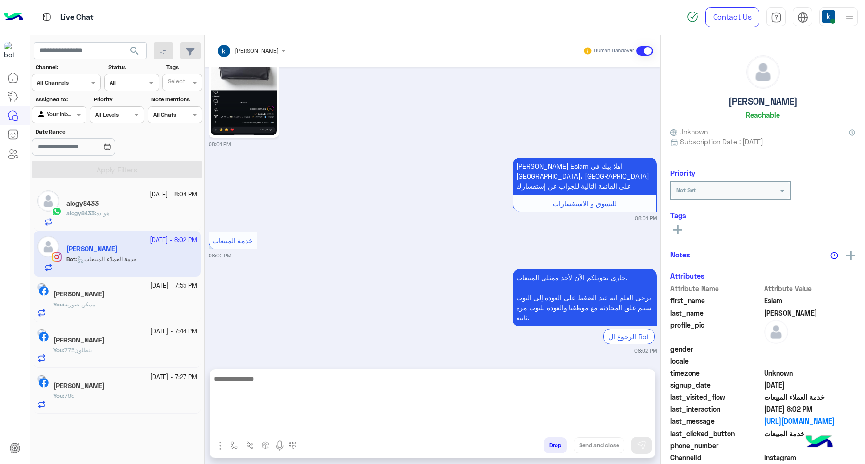
click at [285, 420] on textarea at bounding box center [432, 402] width 445 height 58
paste textarea "**********"
type textarea "**********"
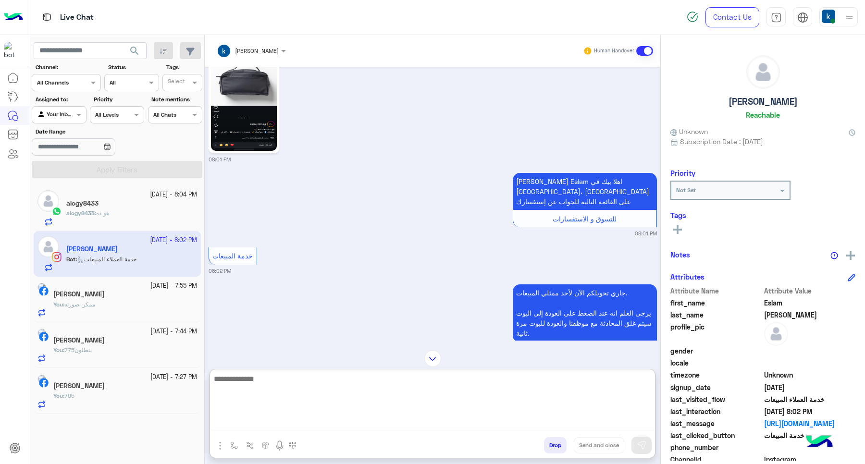
scroll to position [917, 0]
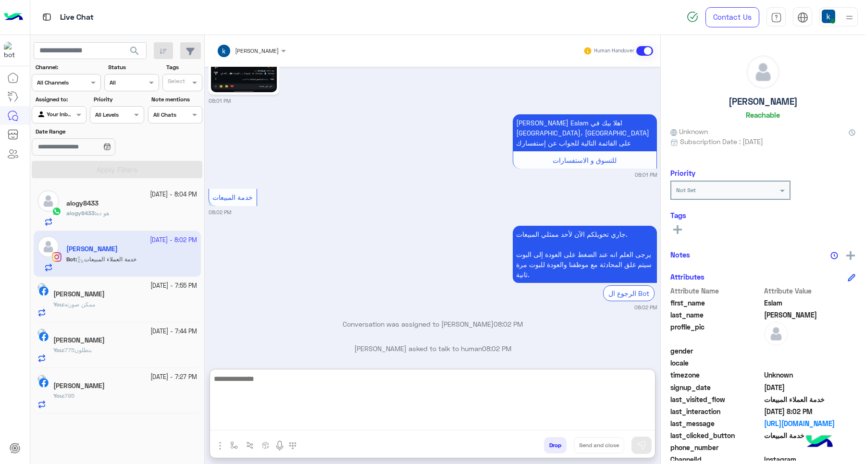
click at [296, 404] on textarea at bounding box center [432, 402] width 445 height 58
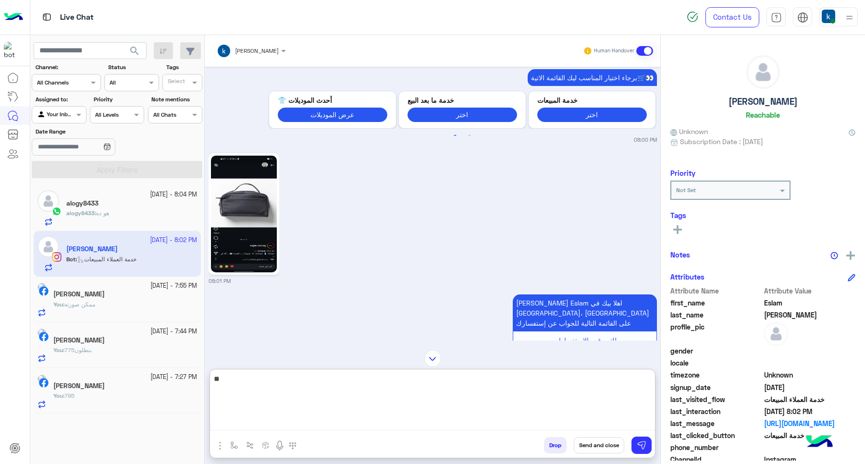
type textarea "***"
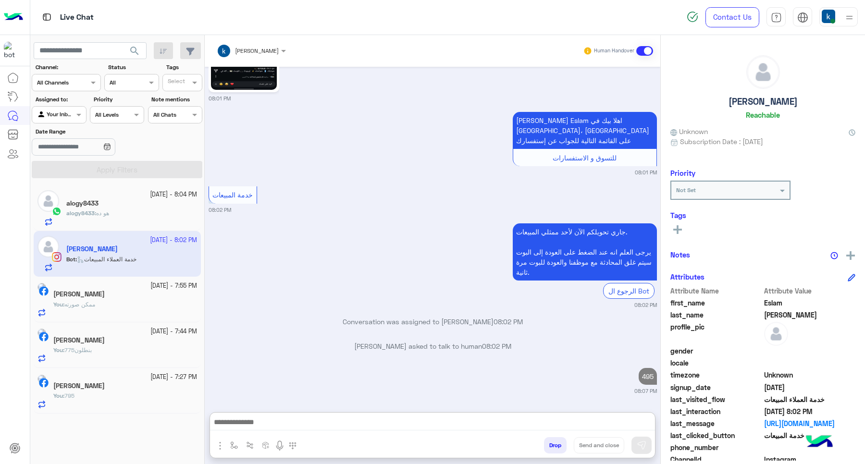
click at [95, 210] on b "alogy8433 :" at bounding box center [81, 213] width 30 height 7
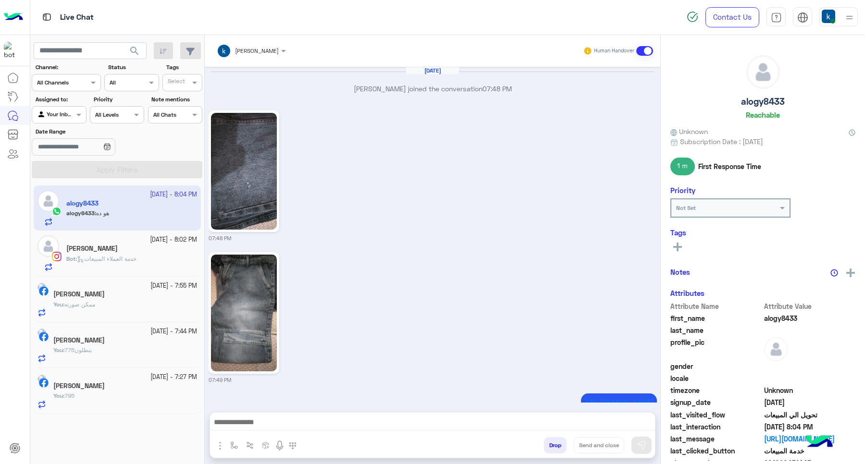
scroll to position [1062, 0]
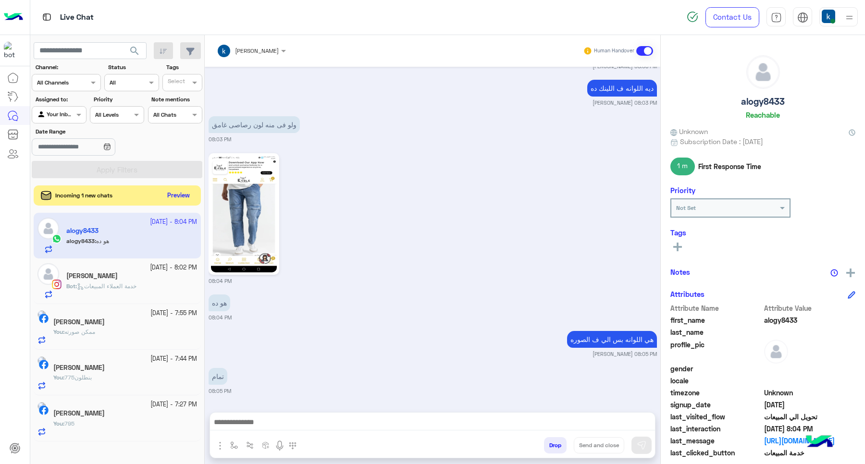
click at [168, 192] on button "Preview" at bounding box center [179, 195] width 30 height 13
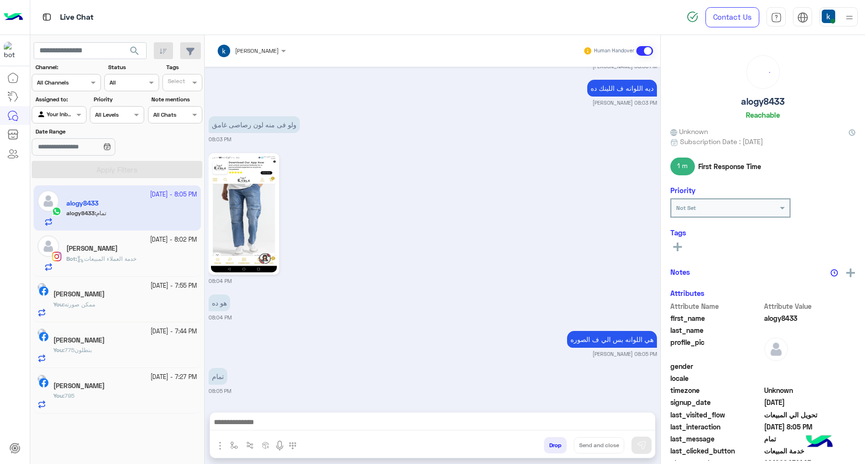
click at [125, 250] on div "[PERSON_NAME]" at bounding box center [131, 250] width 131 height 10
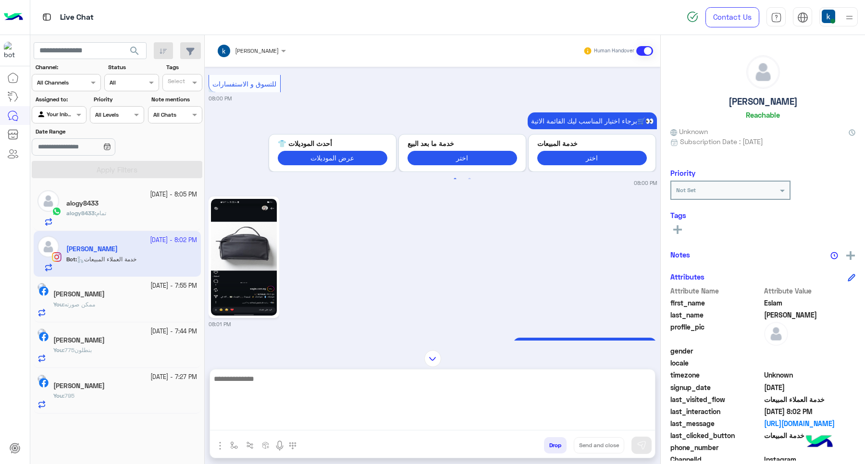
click at [262, 424] on textarea at bounding box center [432, 402] width 445 height 58
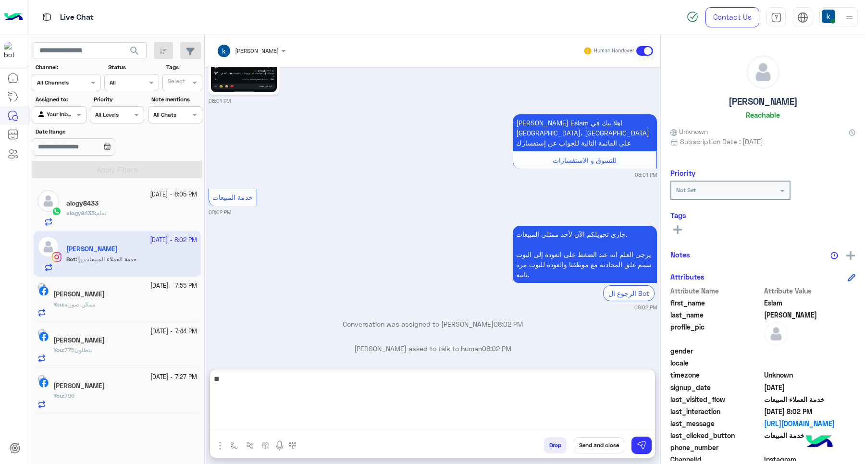
type textarea "***"
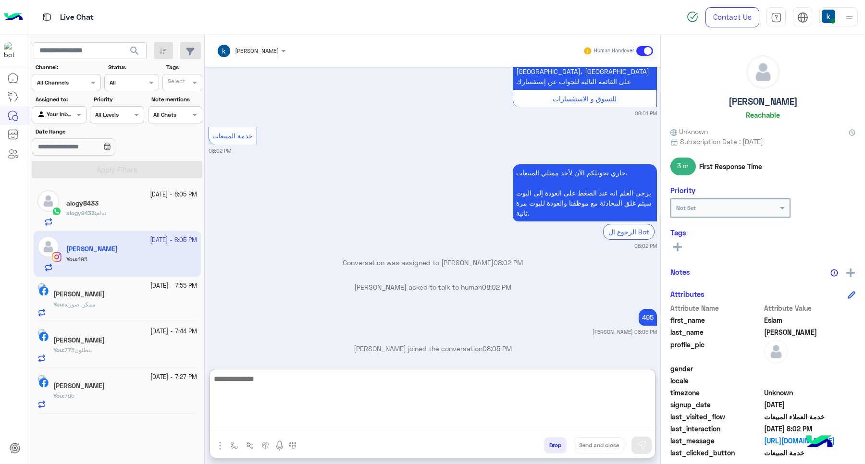
scroll to position [1015, 0]
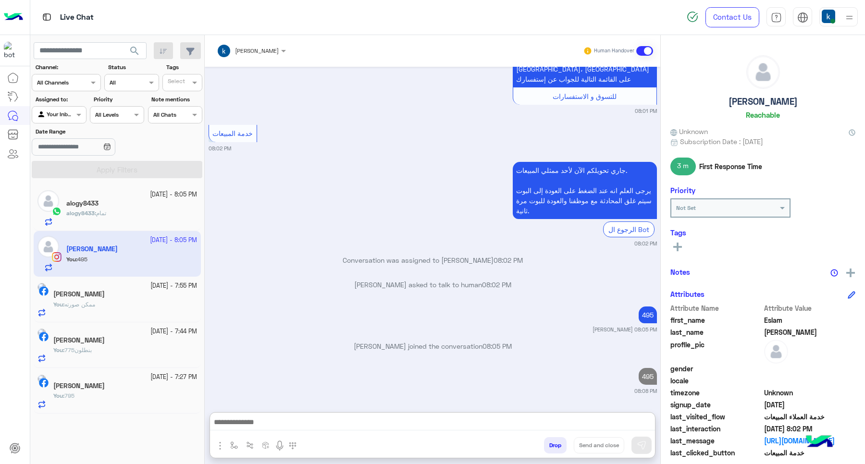
click at [100, 212] on span "تمام" at bounding box center [101, 213] width 10 height 7
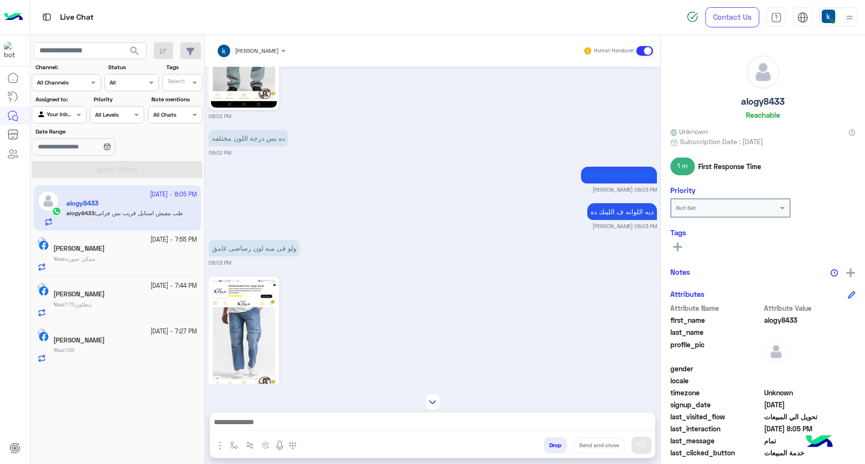
scroll to position [1099, 0]
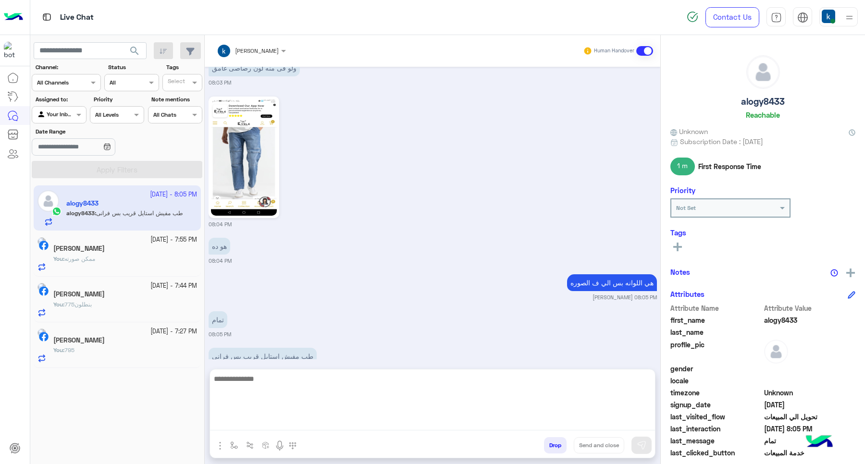
click at [273, 423] on textarea at bounding box center [432, 402] width 445 height 58
paste textarea "**********"
type textarea "**********"
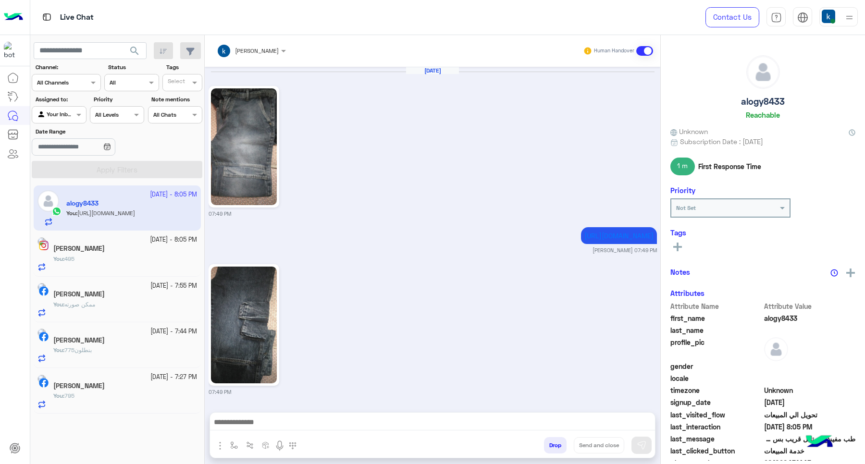
scroll to position [969, 0]
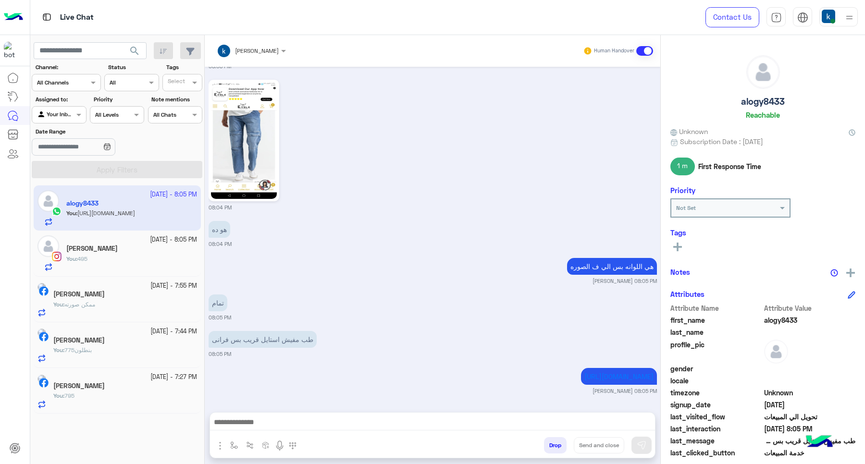
click at [104, 395] on div "You : 795" at bounding box center [125, 400] width 144 height 17
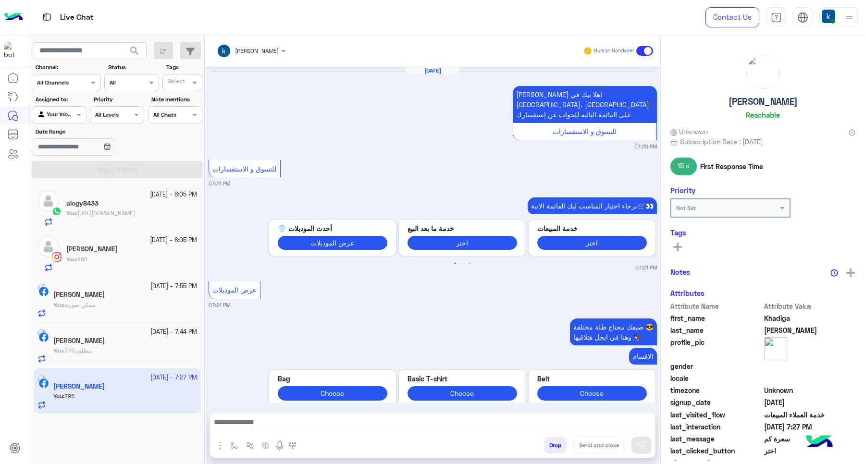
scroll to position [905, 0]
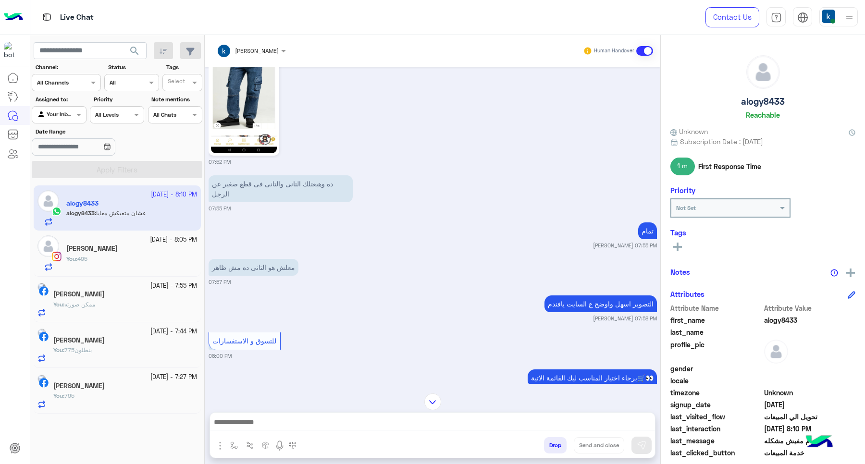
scroll to position [744, 0]
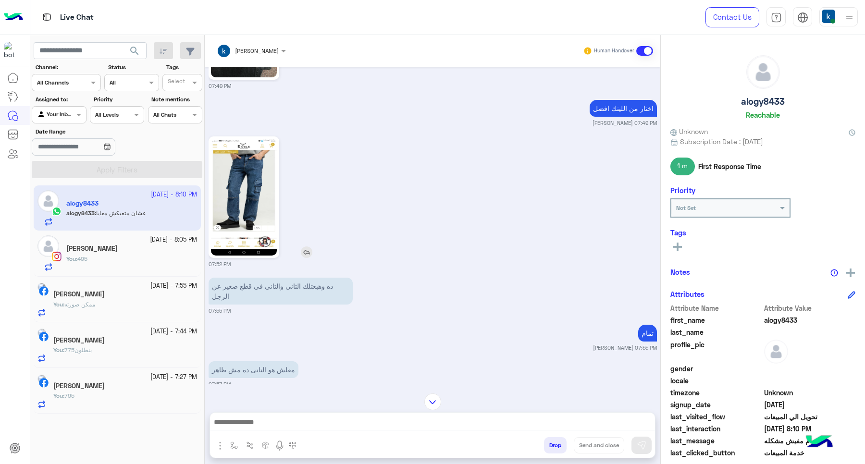
click at [240, 208] on img at bounding box center [244, 197] width 66 height 117
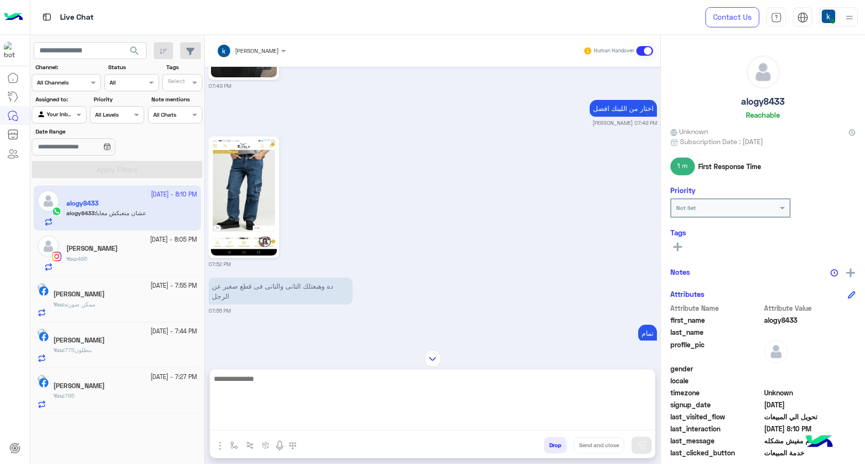
click at [279, 429] on textarea at bounding box center [432, 402] width 445 height 58
paste textarea "**********"
type textarea "**********"
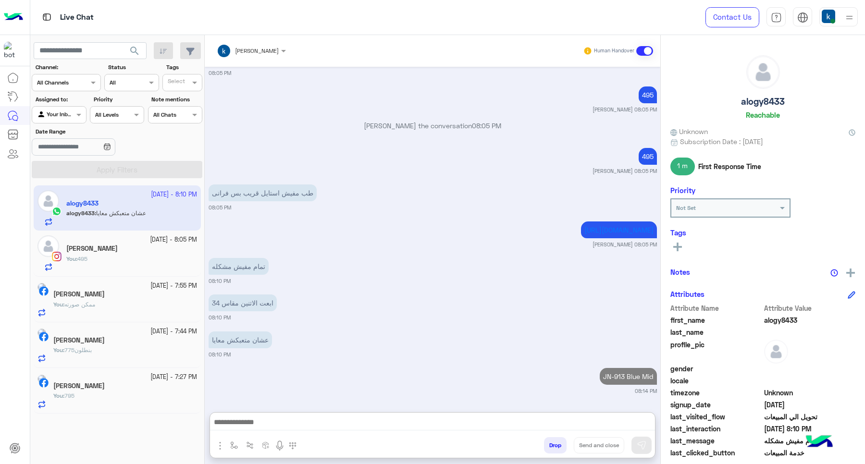
click at [222, 443] on img "button" at bounding box center [220, 446] width 12 height 12
click at [244, 420] on span "Images" at bounding box center [242, 425] width 25 height 11
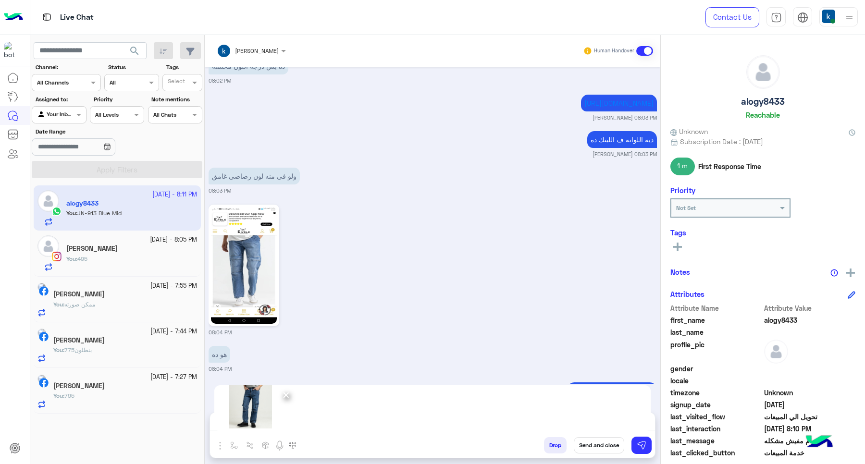
scroll to position [1802, 0]
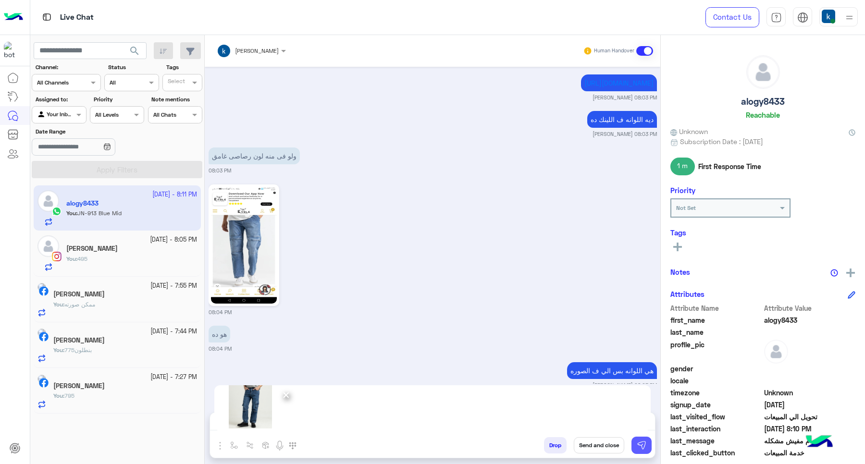
click at [643, 446] on img at bounding box center [642, 446] width 10 height 10
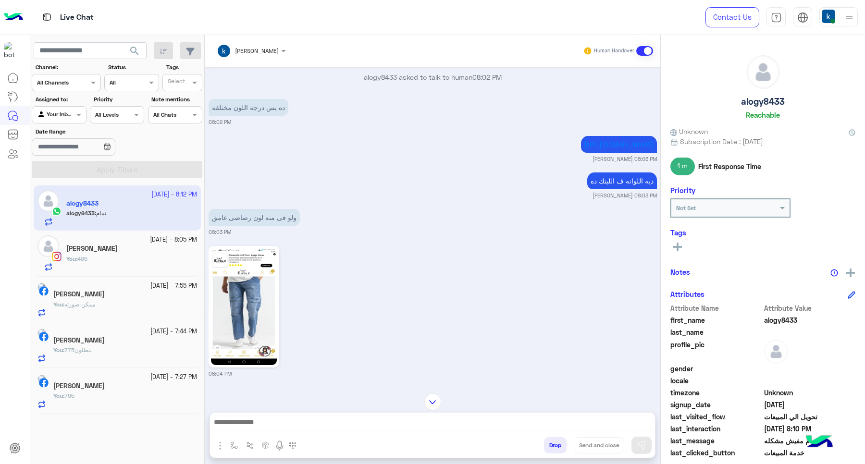
scroll to position [1734, 0]
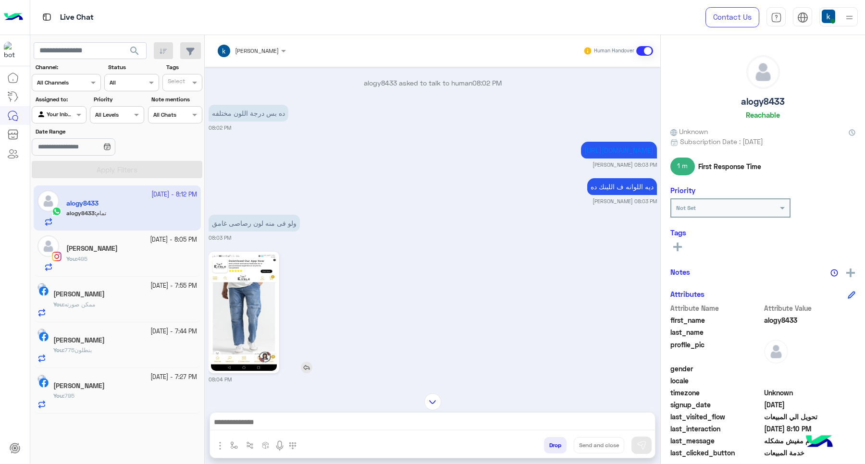
click at [241, 311] on img at bounding box center [244, 312] width 66 height 117
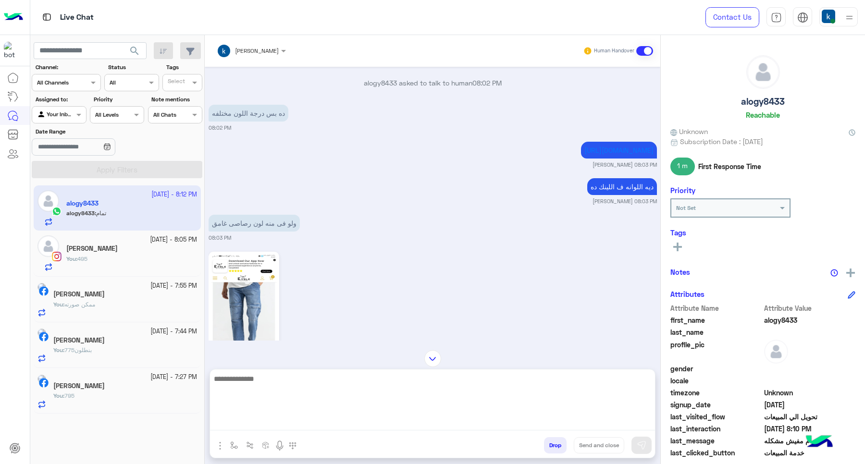
click at [278, 426] on textarea at bounding box center [432, 402] width 445 height 58
paste textarea "**********"
type textarea "**********"
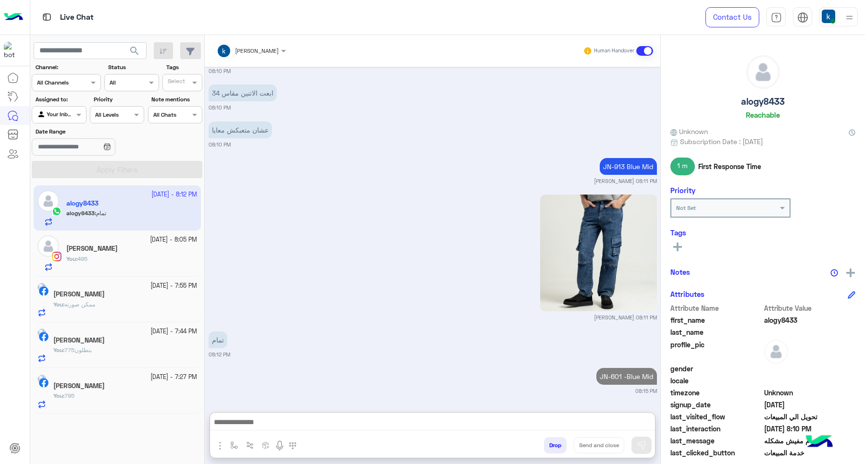
click at [217, 443] on img "button" at bounding box center [220, 446] width 12 height 12
click at [232, 424] on span "Images" at bounding box center [242, 425] width 25 height 11
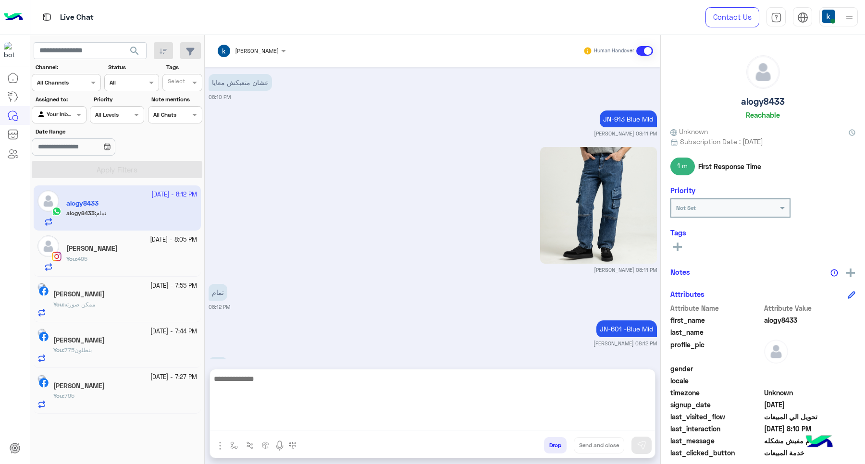
click at [284, 421] on textarea at bounding box center [432, 402] width 445 height 58
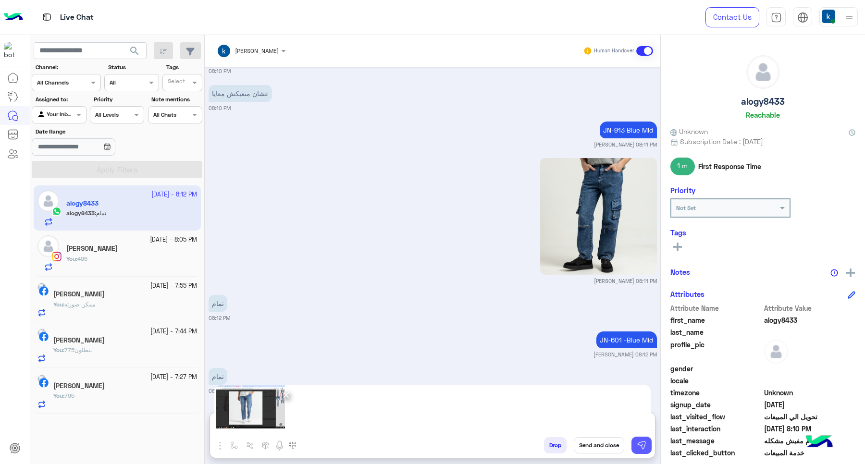
click at [640, 443] on img at bounding box center [642, 446] width 10 height 10
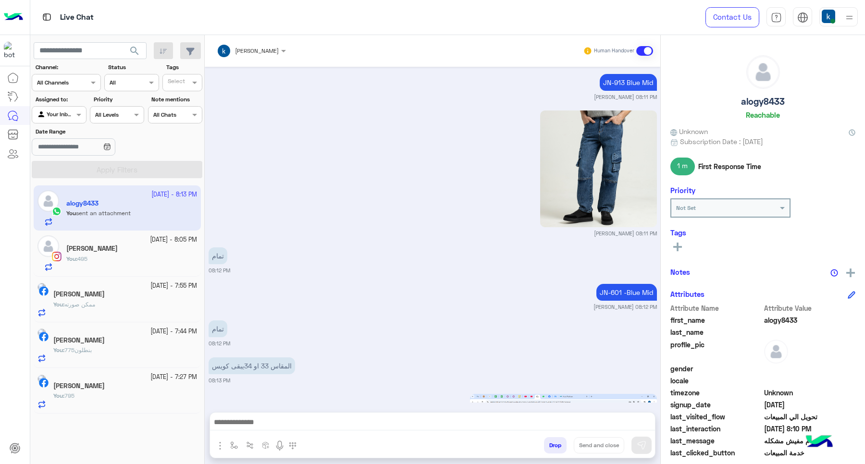
scroll to position [2582, 0]
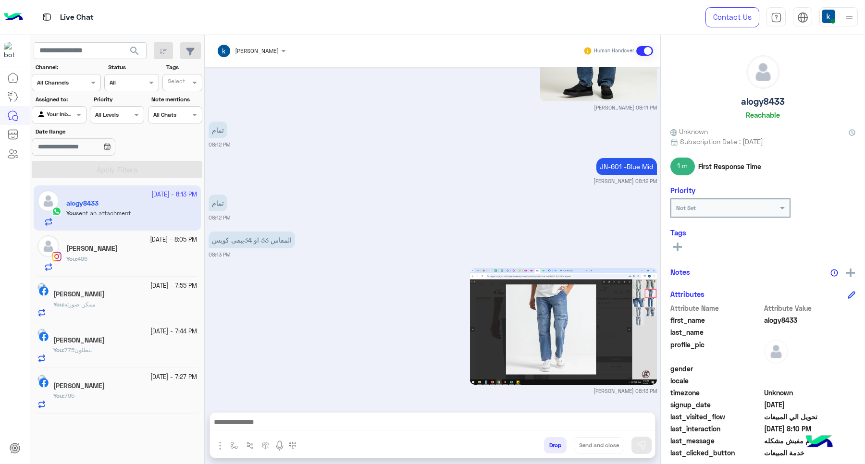
click at [292, 415] on div at bounding box center [432, 425] width 445 height 24
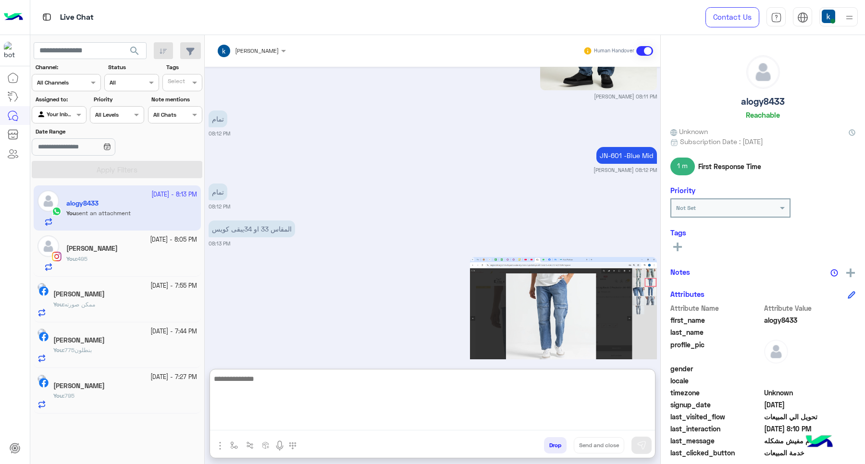
click at [294, 418] on textarea at bounding box center [432, 402] width 445 height 58
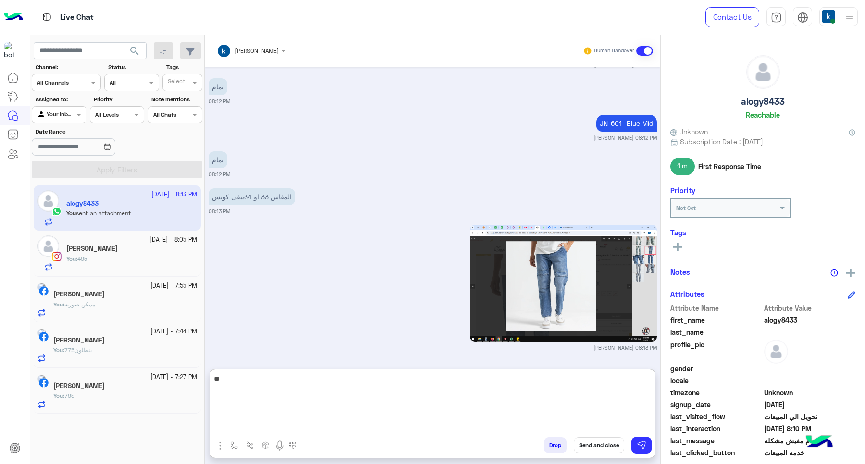
type textarea "*"
type textarea "**********"
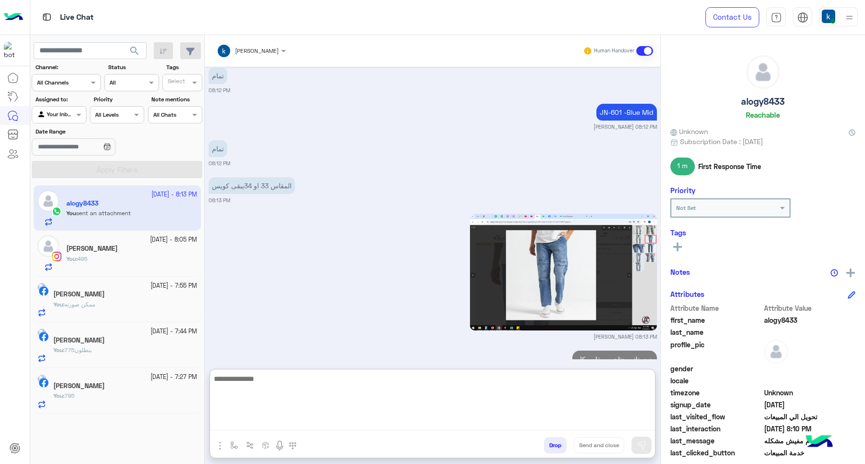
scroll to position [2662, 0]
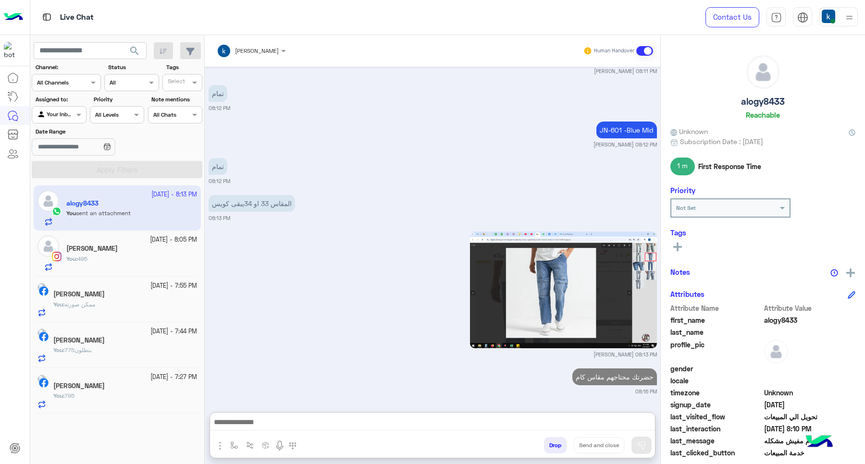
click at [163, 390] on div "Khadiga Abdullah" at bounding box center [125, 387] width 144 height 10
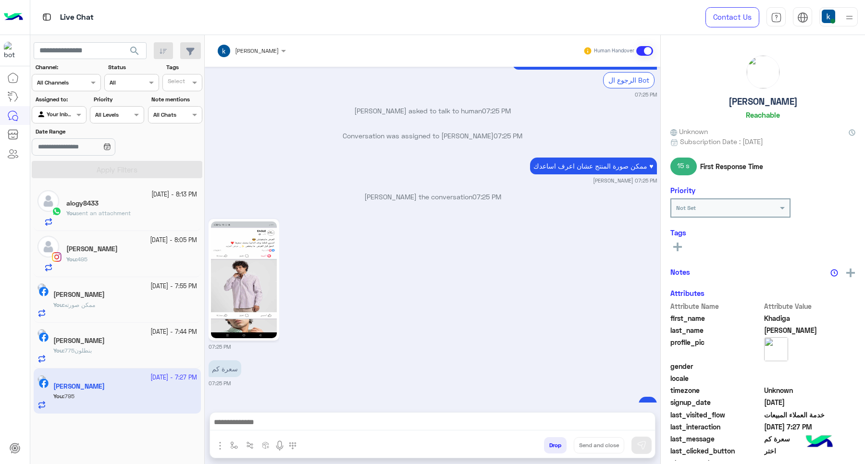
click at [551, 446] on button "Drop" at bounding box center [555, 445] width 23 height 16
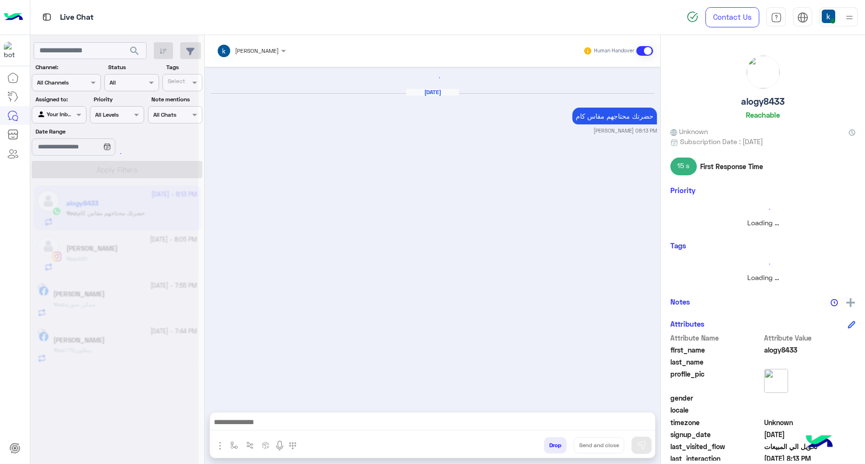
scroll to position [777, 0]
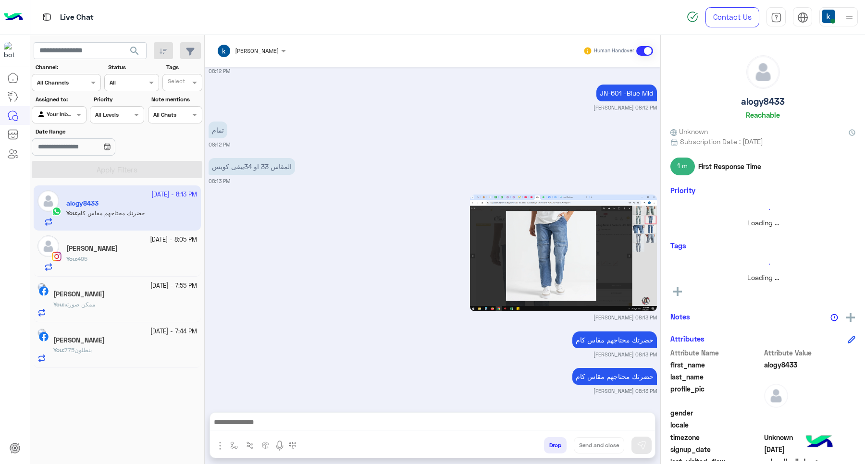
click at [118, 352] on div "You : 775بنطلون" at bounding box center [125, 354] width 144 height 17
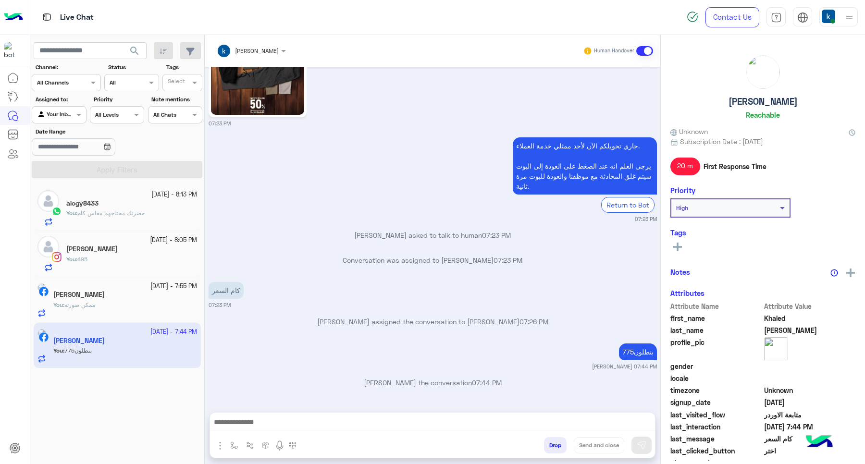
click at [555, 442] on button "Drop" at bounding box center [555, 445] width 23 height 16
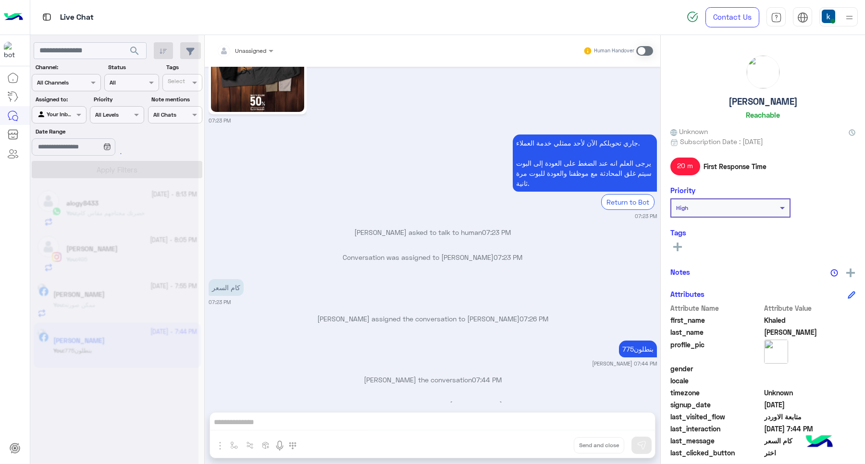
scroll to position [913, 0]
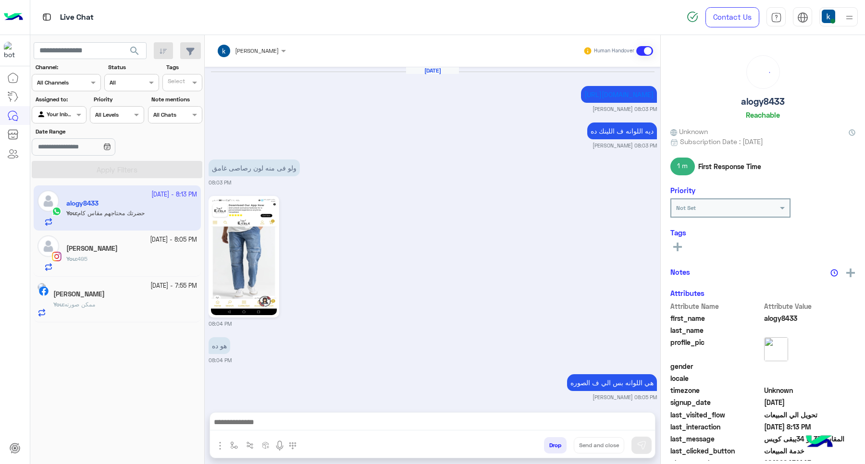
scroll to position [740, 0]
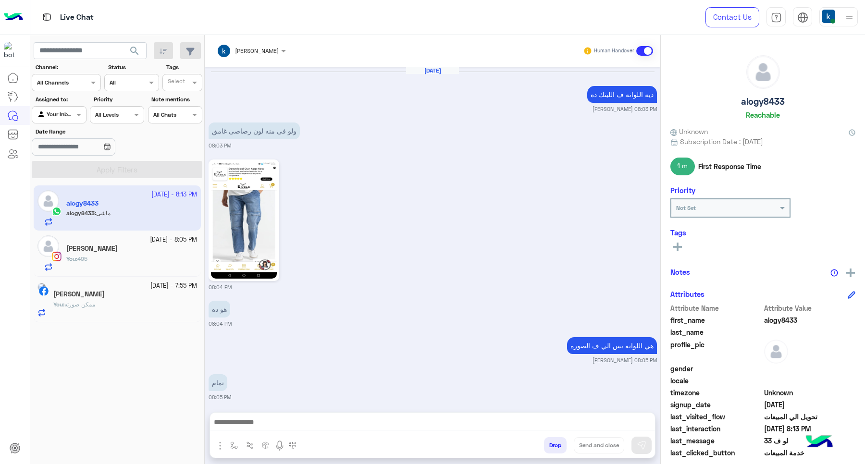
scroll to position [756, 0]
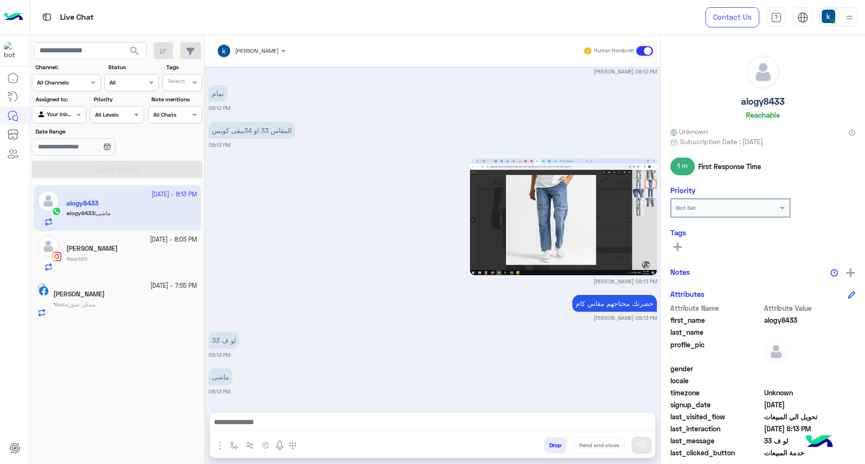
click at [225, 413] on div at bounding box center [432, 425] width 445 height 24
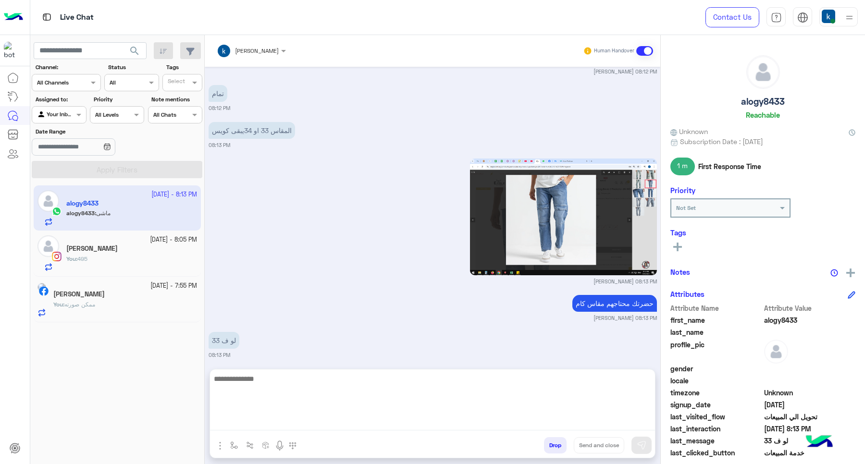
click at [261, 424] on textarea at bounding box center [432, 402] width 445 height 58
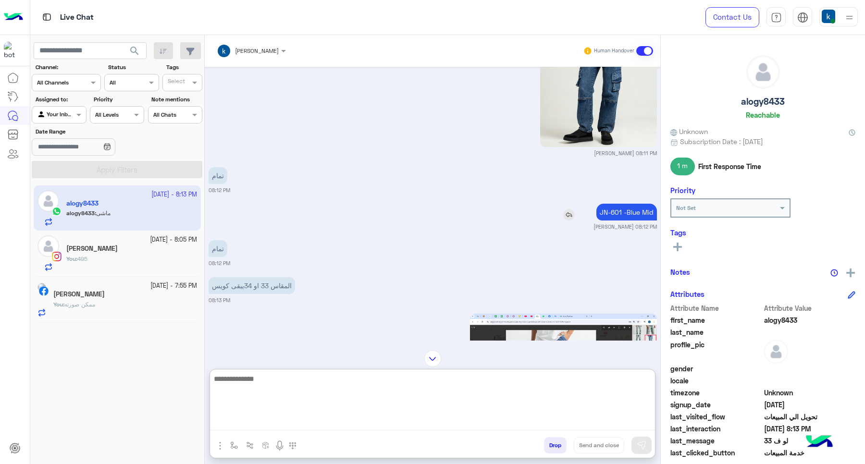
scroll to position [576, 0]
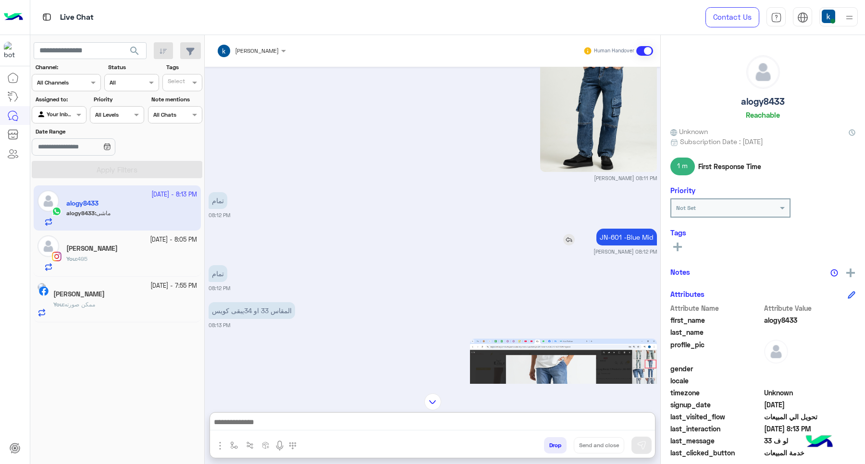
click at [607, 237] on p "JN-601 -Blue Mid" at bounding box center [627, 237] width 61 height 17
copy app-msgs-text
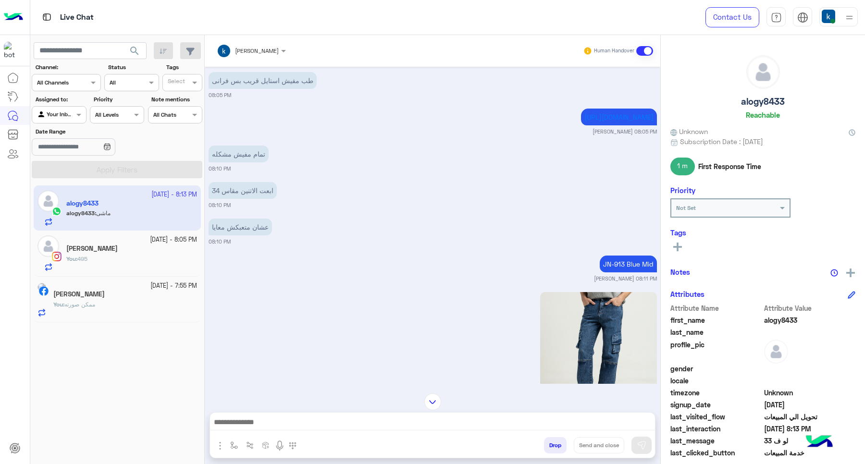
scroll to position [336, 0]
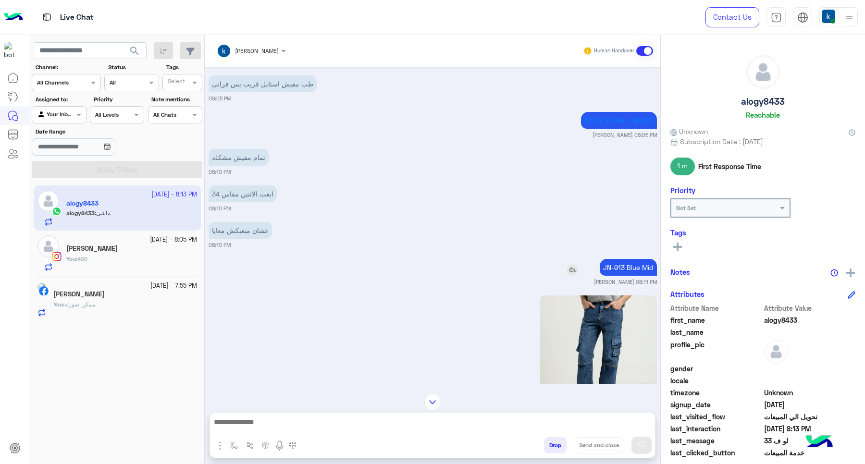
click at [631, 264] on p "JN-913 Blue Mid" at bounding box center [628, 267] width 57 height 17
copy app-msgs-text
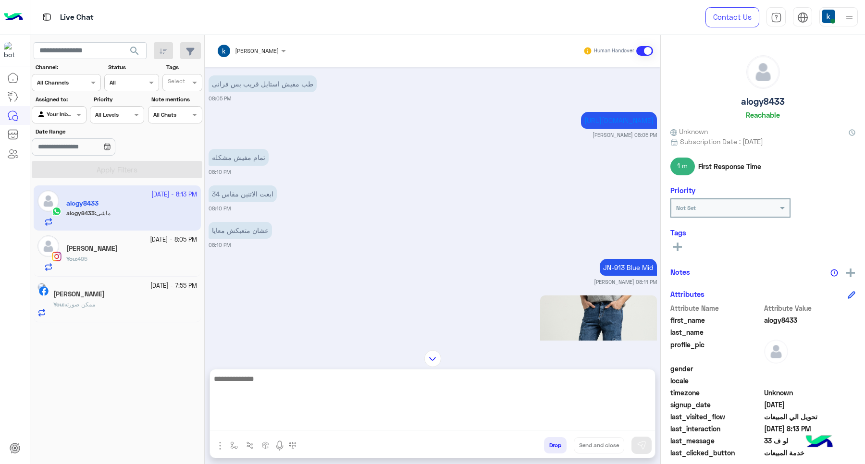
click at [289, 423] on textarea at bounding box center [432, 402] width 445 height 58
paste textarea "**********"
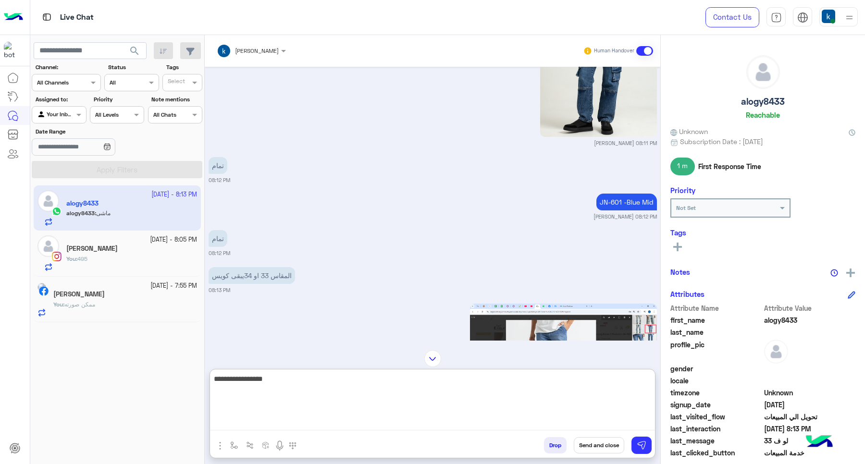
scroll to position [636, 0]
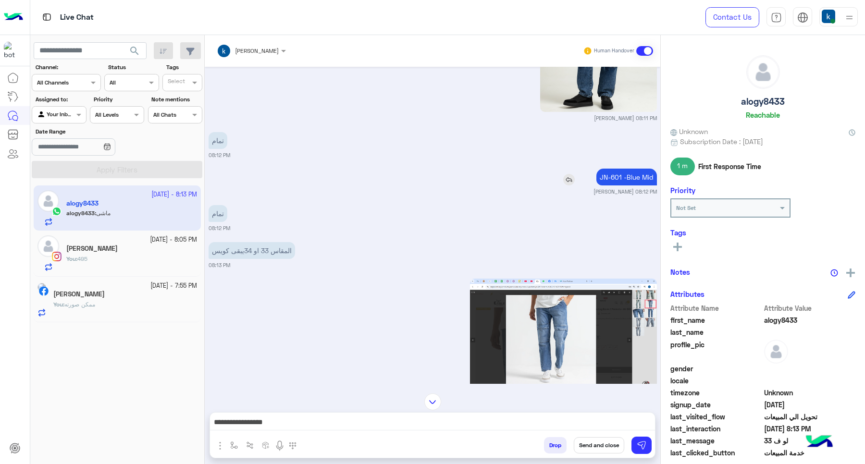
click at [619, 174] on p "JN-601 -Blue Mid" at bounding box center [627, 177] width 61 height 17
copy app-msgs-text
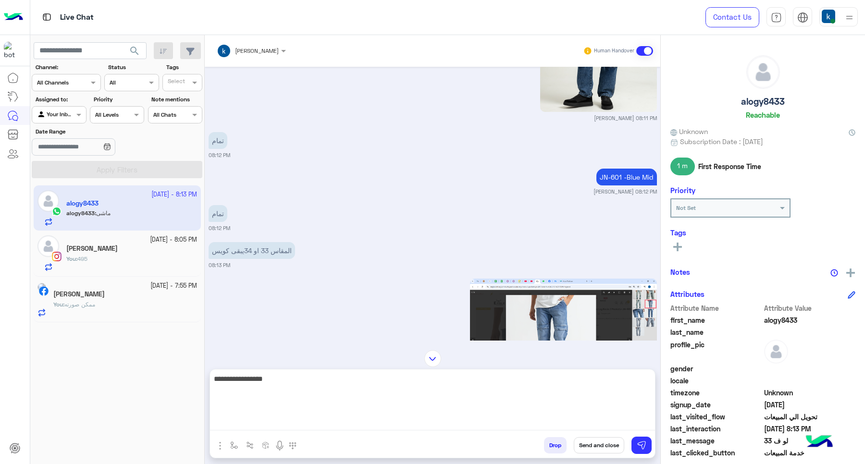
click at [288, 422] on textarea "**********" at bounding box center [432, 402] width 445 height 58
paste textarea "**********"
type textarea "**********"
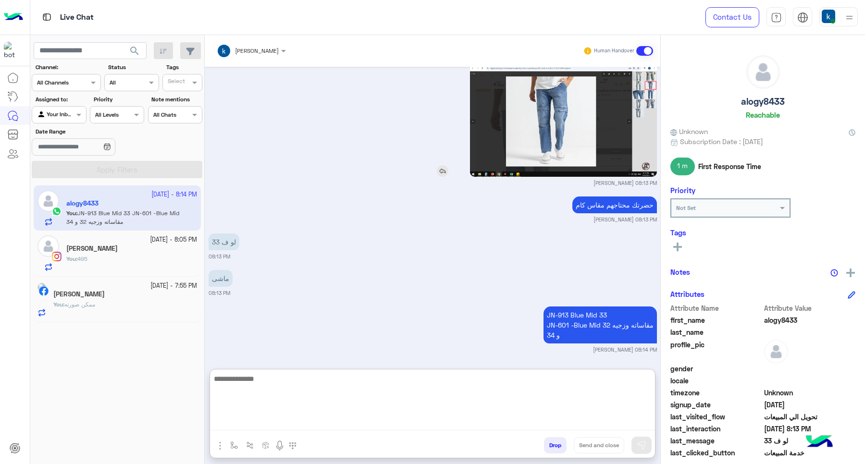
scroll to position [857, 0]
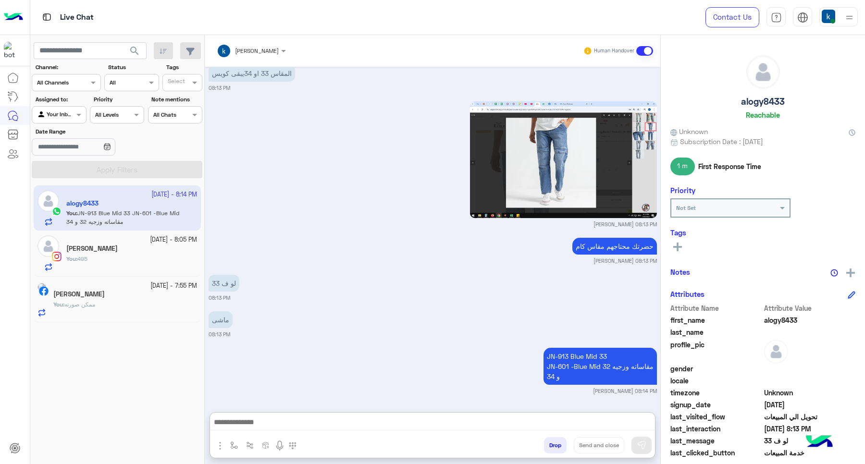
click at [85, 313] on div "You : ممكن صورته" at bounding box center [125, 308] width 144 height 17
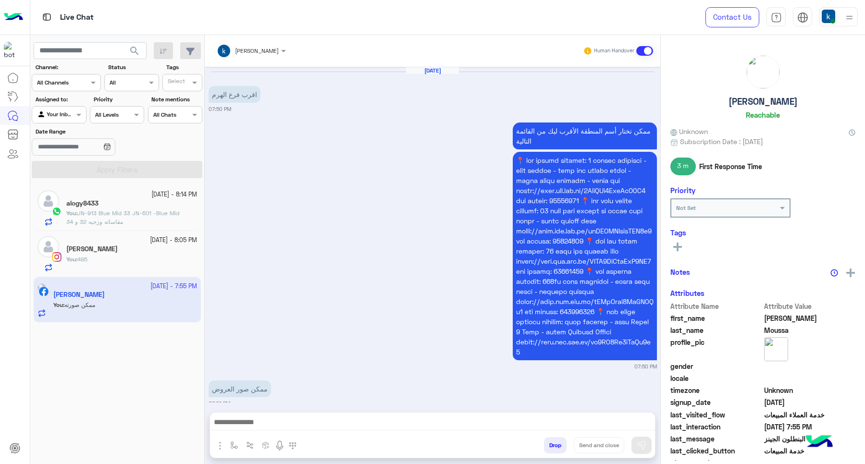
scroll to position [431, 0]
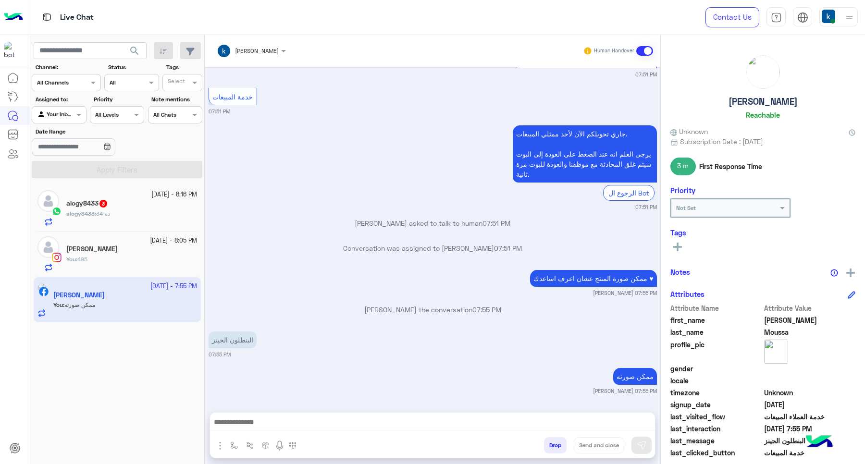
click at [149, 204] on div "alogy8433 3" at bounding box center [131, 204] width 131 height 10
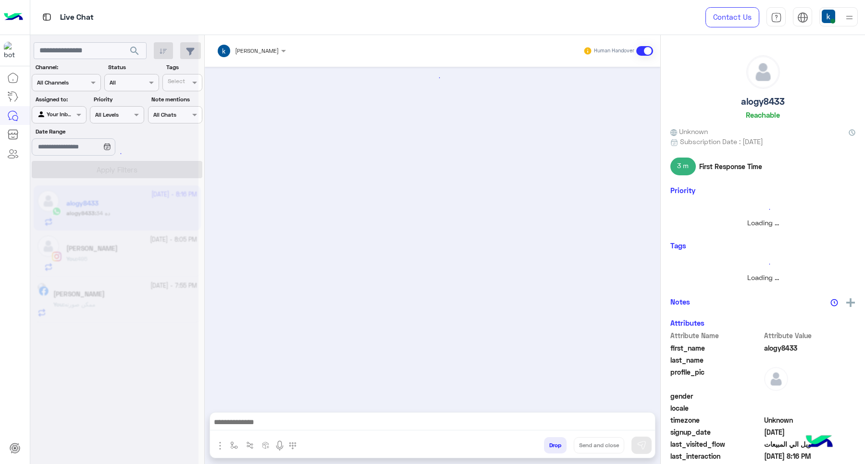
scroll to position [669, 0]
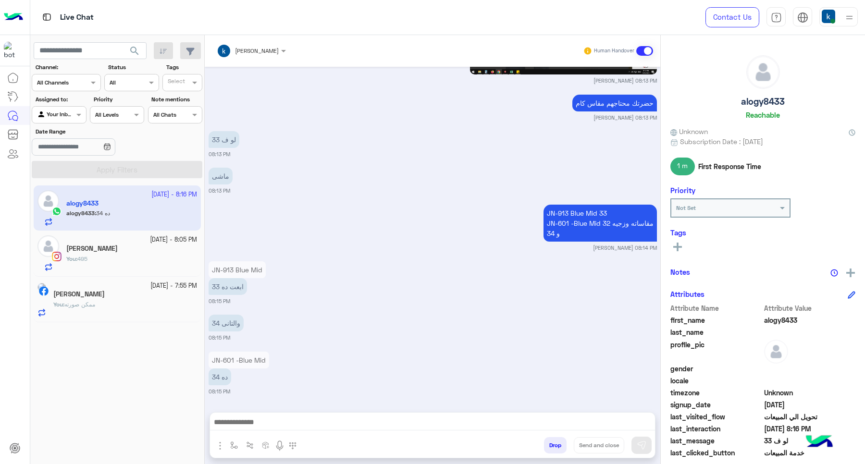
click at [227, 357] on p "JN-601 -Blue Mid" at bounding box center [239, 360] width 61 height 17
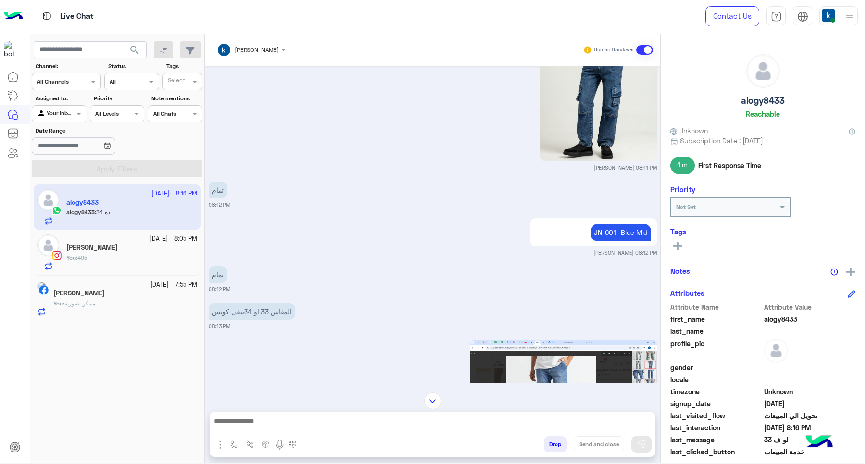
scroll to position [290, 0]
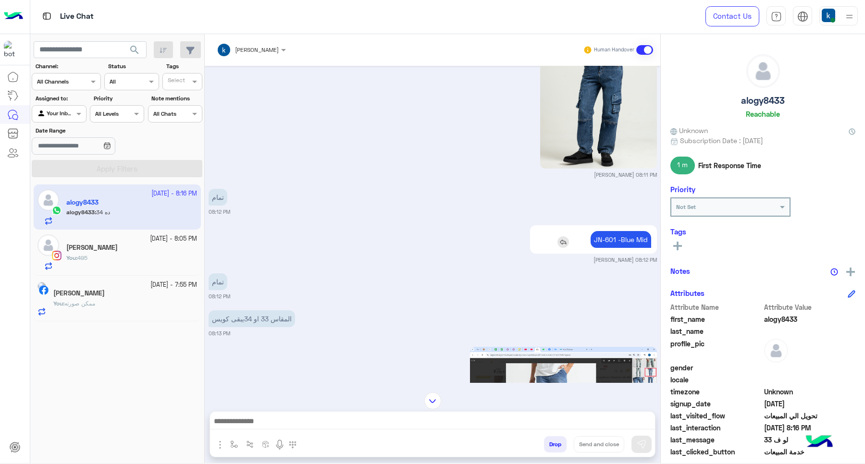
click at [614, 233] on p "JN-601 -Blue Mid" at bounding box center [621, 239] width 61 height 17
copy app-msgs-text
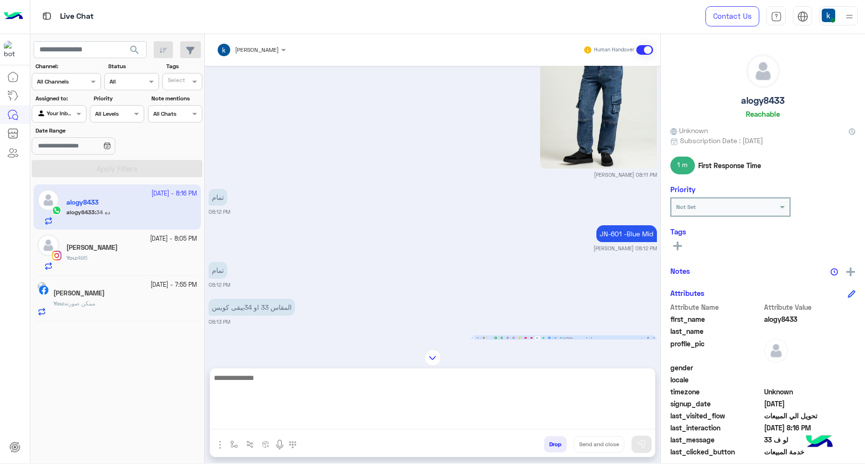
click at [309, 426] on textarea at bounding box center [432, 401] width 445 height 58
type textarea "**********"
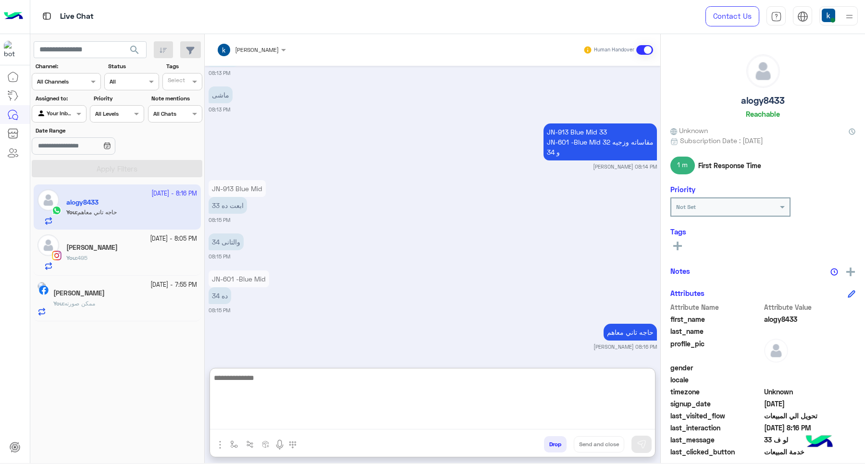
click at [262, 415] on textarea at bounding box center [432, 401] width 445 height 58
paste textarea "**********"
type textarea "**********"
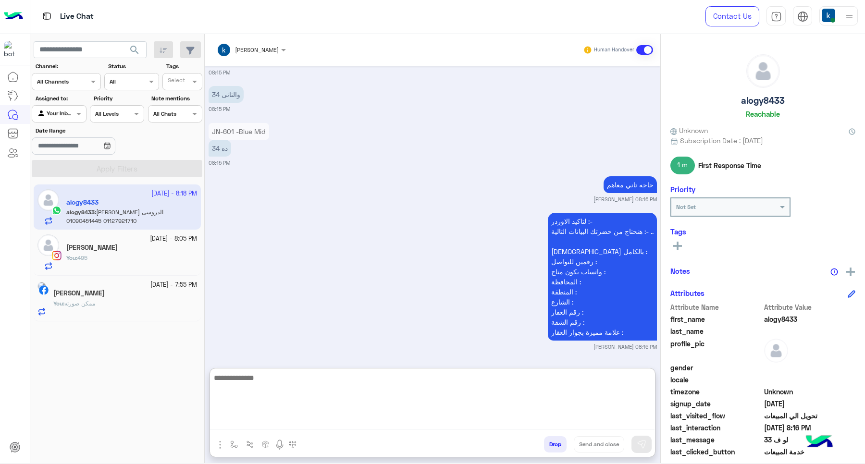
scroll to position [953, 0]
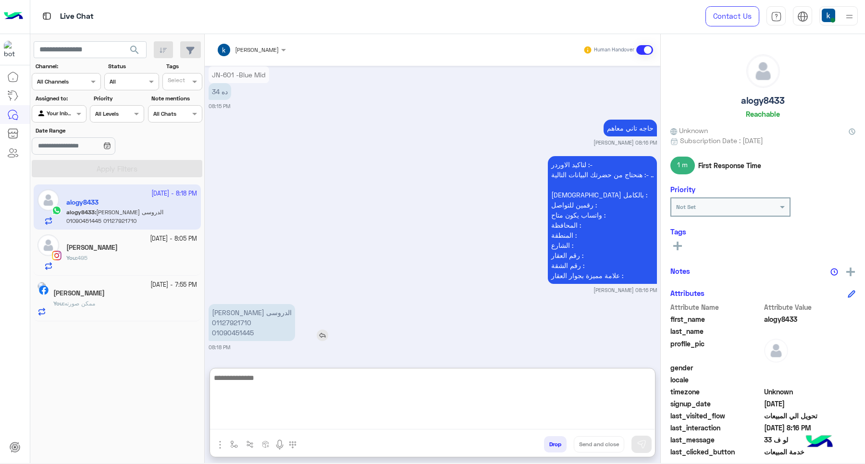
click at [269, 311] on p "[PERSON_NAME] الدروسى 01127921710 01090451445" at bounding box center [252, 322] width 87 height 37
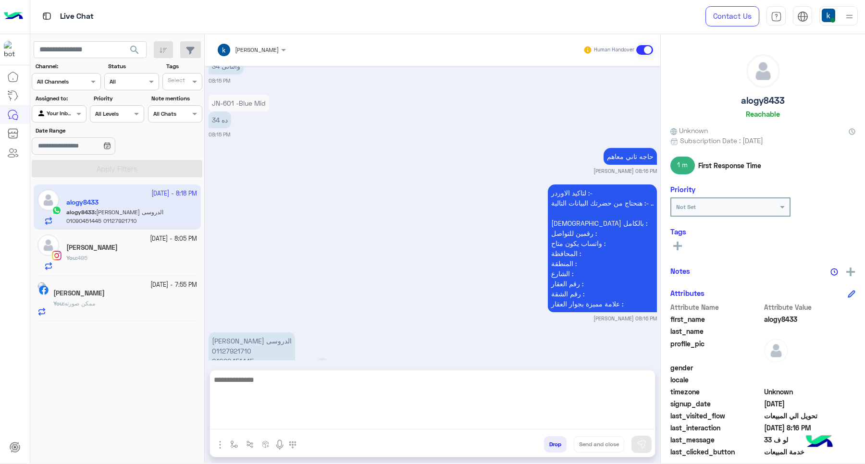
click at [269, 311] on div "[DATE] تمام 08:05 PM طب مفيش استايل قريب بس فرانى 08:05 PM [URL][DOMAIN_NAME] […" at bounding box center [433, 213] width 456 height 295
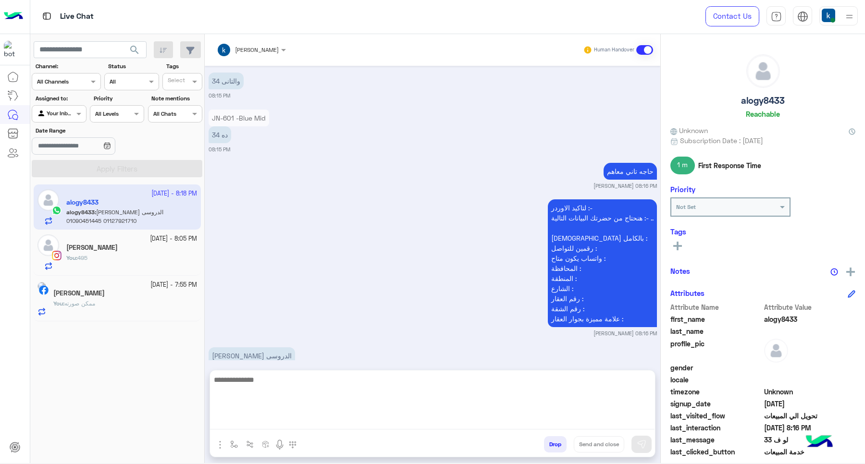
click at [269, 311] on div "لتاكيد الاوردر :- هنحتاج من حضرتك البيانات التالية :- .. الإسم بالكامل : رقمين …" at bounding box center [433, 267] width 448 height 140
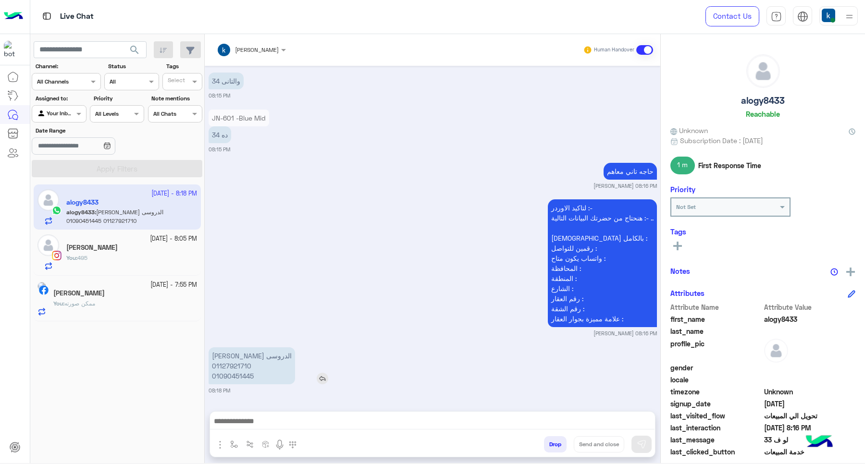
click at [273, 359] on p "[PERSON_NAME] الدروسى 01127921710 01090451445" at bounding box center [252, 366] width 87 height 37
copy p "[PERSON_NAME] الدروسى"
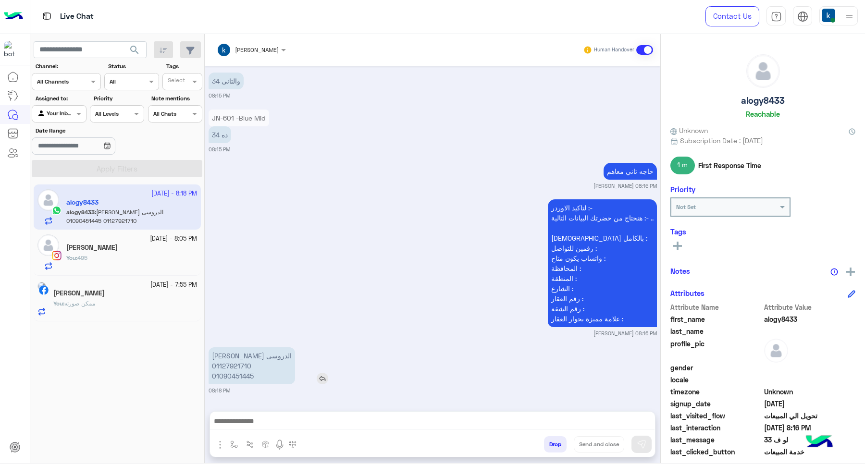
click at [223, 371] on p "[PERSON_NAME] الدروسى 01127921710 01090451445" at bounding box center [252, 366] width 87 height 37
click at [223, 371] on p "سرحان صابر كامل الدروسى 01127921710 01090451445" at bounding box center [252, 366] width 87 height 37
click at [219, 367] on p "سرحان صابر كامل الدروسى 01127921710 01090451445" at bounding box center [252, 366] width 87 height 37
copy p "01127921710"
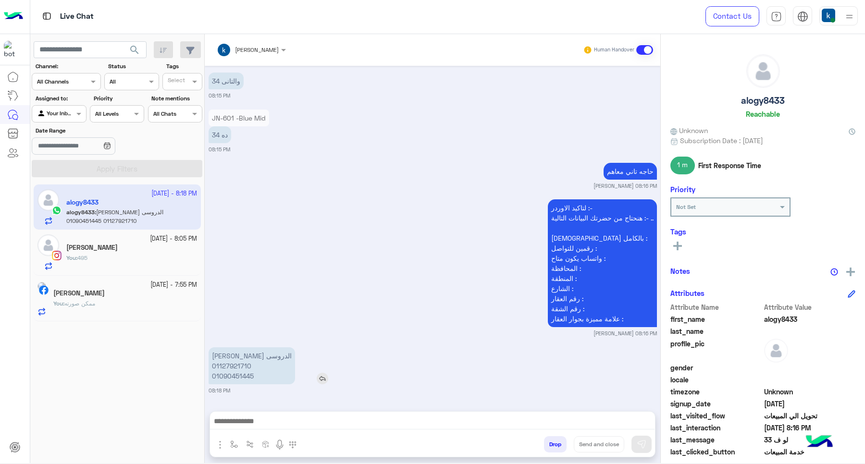
click at [249, 378] on p "سرحان صابر كامل الدروسى 01127921710 01090451445" at bounding box center [252, 366] width 87 height 37
copy p "01090451445"
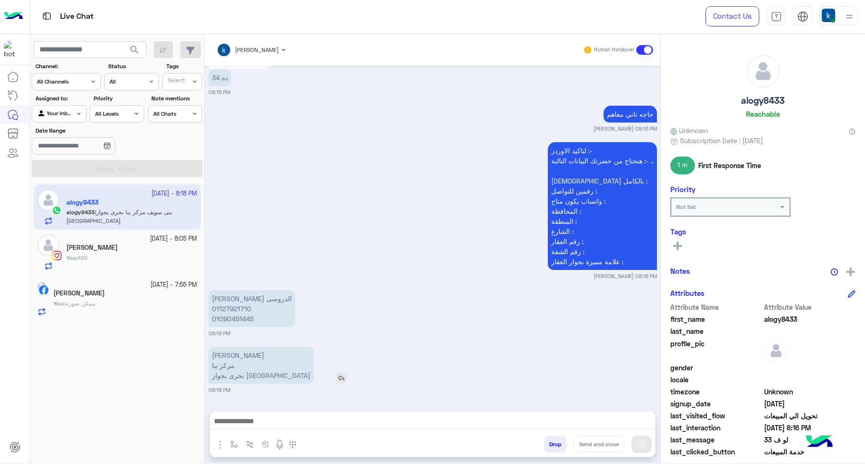
click at [215, 357] on p "بنى سويف مركز ببا بحرى بجوار مستشفى الموده" at bounding box center [261, 365] width 105 height 37
copy p "[PERSON_NAME]"
click at [222, 369] on p "بنى سويف مركز ببا بحرى بجوار مستشفى الموده" at bounding box center [261, 365] width 105 height 37
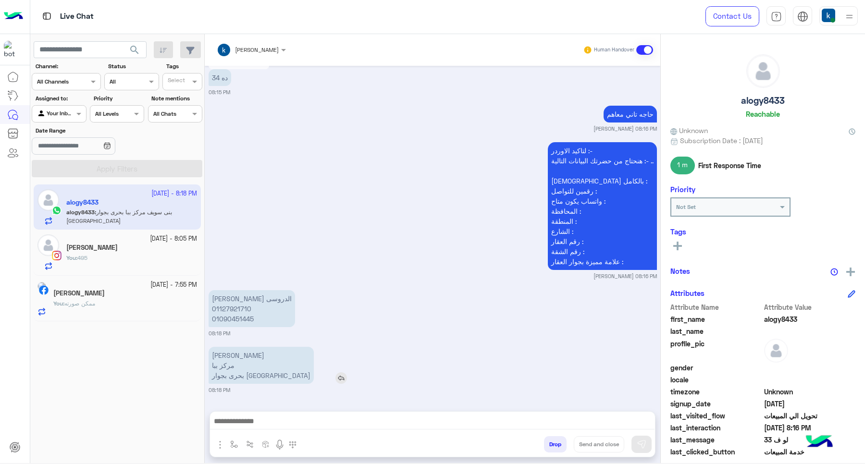
click at [222, 369] on p "بنى سويف مركز ببا بحرى بجوار مستشفى الموده" at bounding box center [261, 365] width 105 height 37
copy p "مركز ببا"
click at [266, 376] on p "بنى سويف مركز ببا بحرى بجوار مستشفى الموده" at bounding box center [261, 365] width 105 height 37
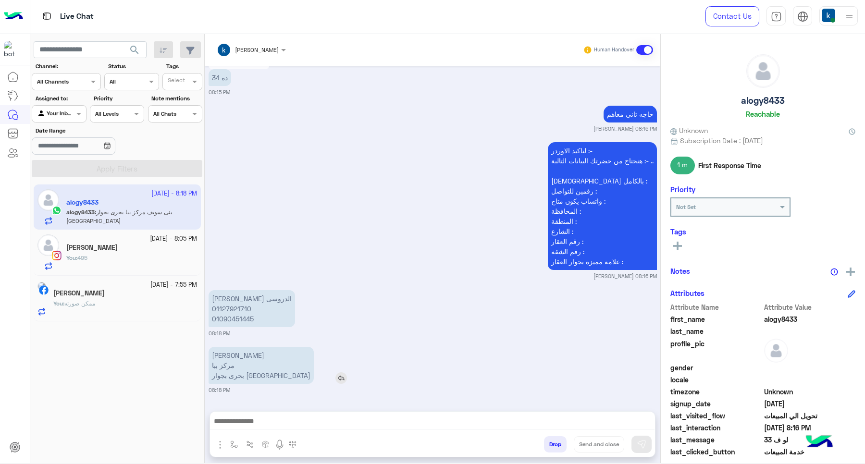
click at [266, 376] on p "بنى سويف مركز ببا بحرى بجوار مستشفى الموده" at bounding box center [261, 365] width 105 height 37
copy app-msgs-text "بنى سويف مركز ببا"
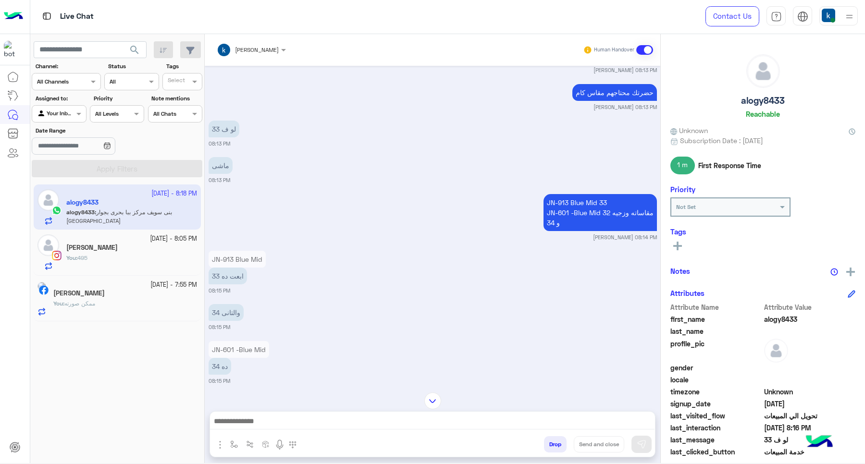
scroll to position [667, 0]
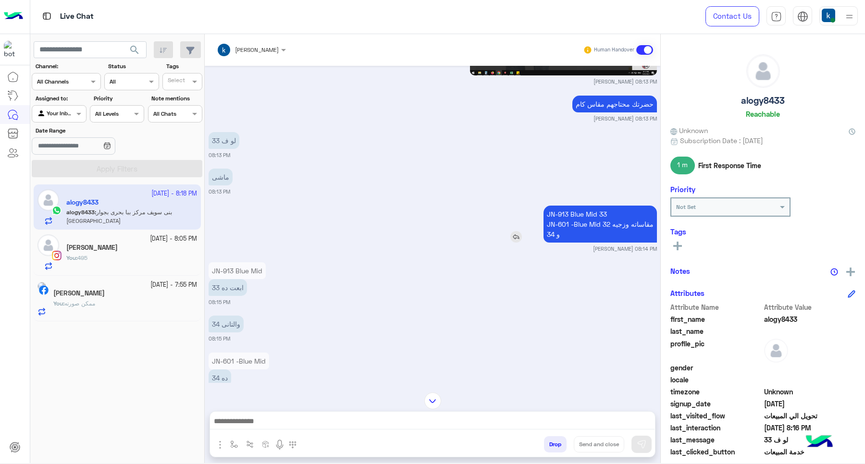
click at [565, 213] on p "JN-913 Blue Mid 33 JN-601 -Blue Mid مقاساته وزجيه 32 و 34" at bounding box center [600, 224] width 113 height 37
click at [546, 222] on p "JN-913 Blue Mid 33 JN-601 -Blue Mid مقاساته وزجيه 32 و 34" at bounding box center [600, 224] width 113 height 37
drag, startPoint x: 546, startPoint y: 222, endPoint x: 598, endPoint y: 225, distance: 51.5
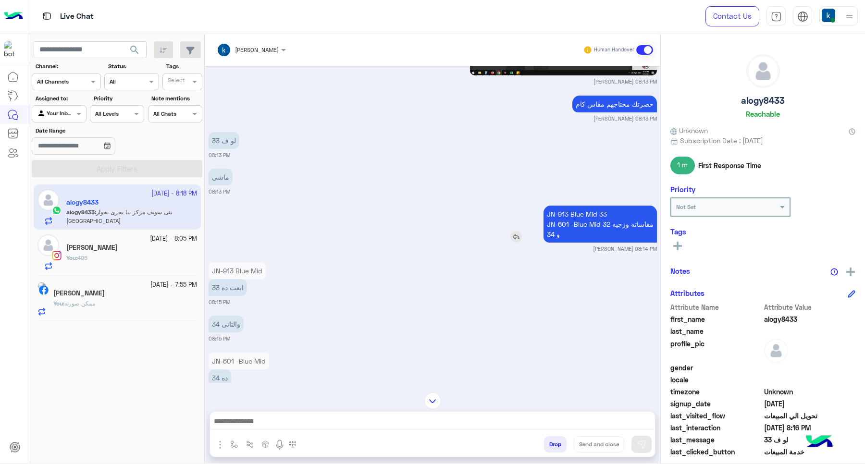
click at [598, 225] on p "JN-913 Blue Mid 33 JN-601 -Blue Mid مقاساته وزجيه 32 و 34" at bounding box center [600, 224] width 113 height 37
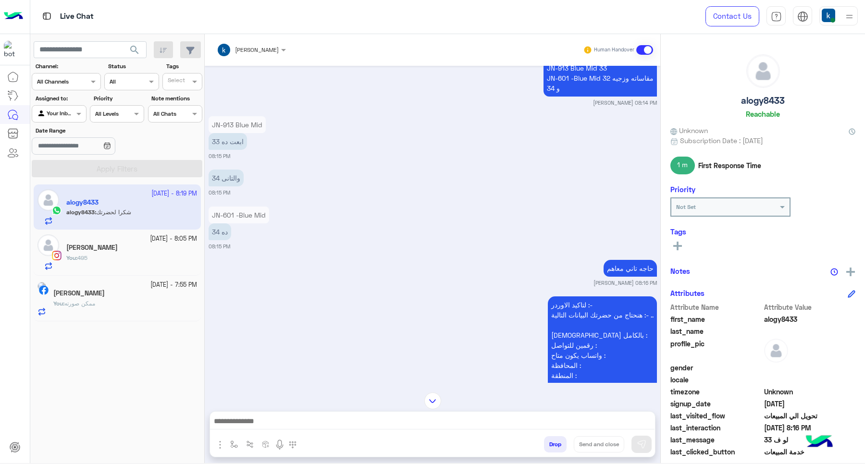
scroll to position [780, 0]
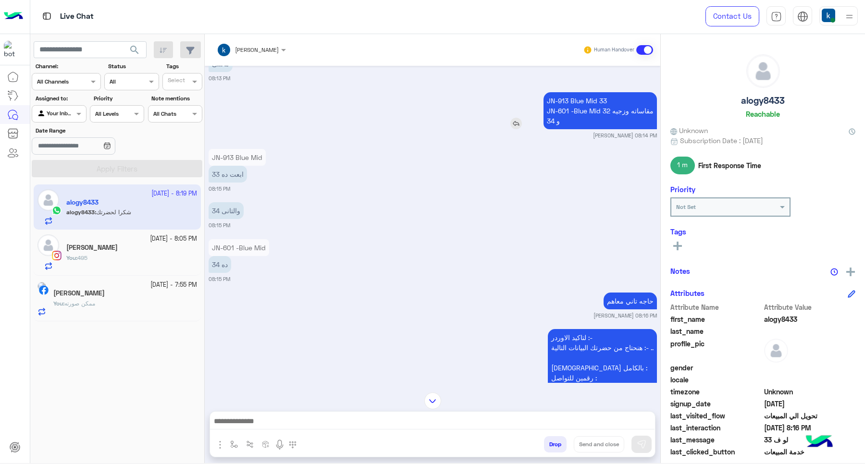
click at [573, 100] on p "JN-913 Blue Mid 33 JN-601 -Blue Mid مقاساته وزجيه 32 و 34" at bounding box center [600, 110] width 113 height 37
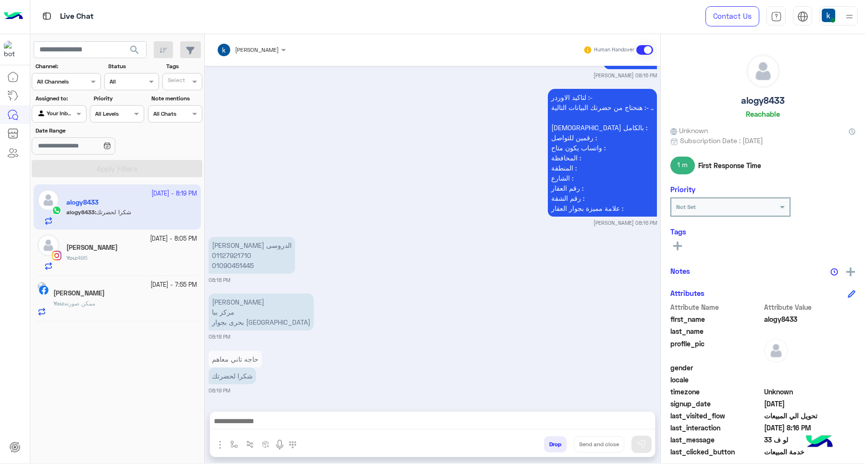
drag, startPoint x: 248, startPoint y: 426, endPoint x: 232, endPoint y: 394, distance: 36.1
click at [248, 424] on textarea at bounding box center [432, 422] width 445 height 14
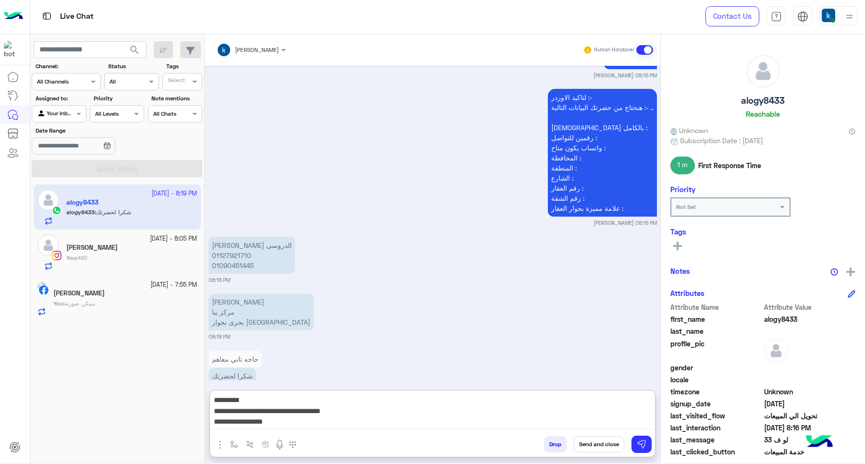
paste textarea "**********"
type textarea "**********"
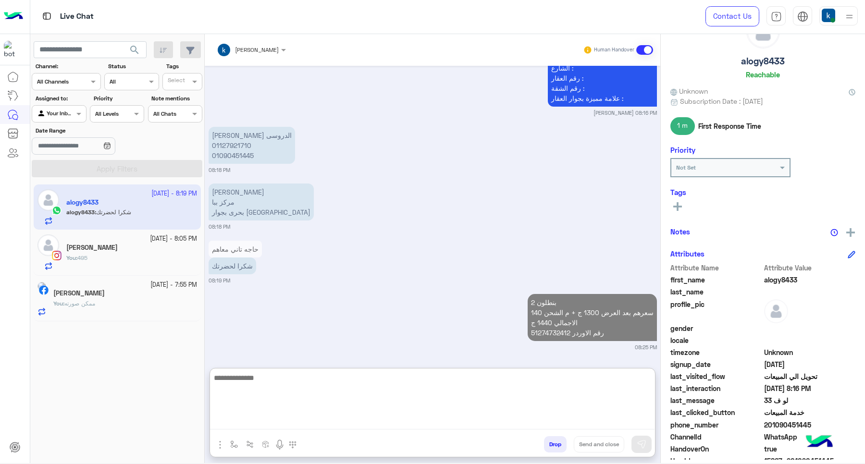
scroll to position [93, 0]
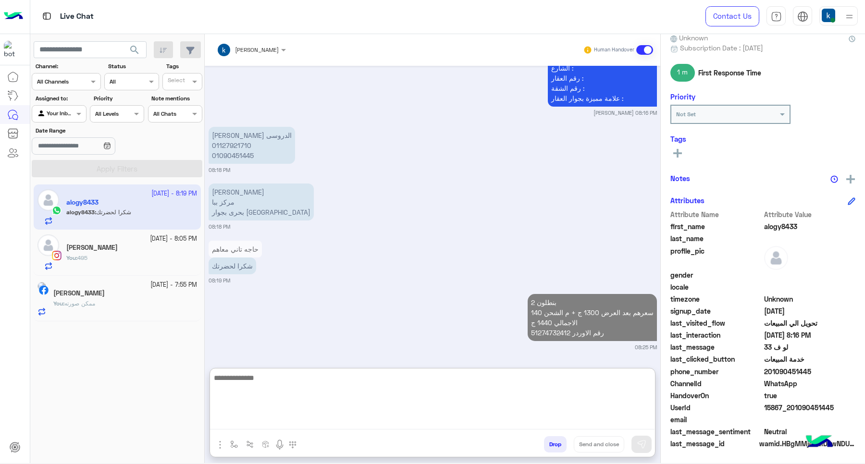
click at [779, 405] on span "15867_201090451445" at bounding box center [810, 408] width 92 height 10
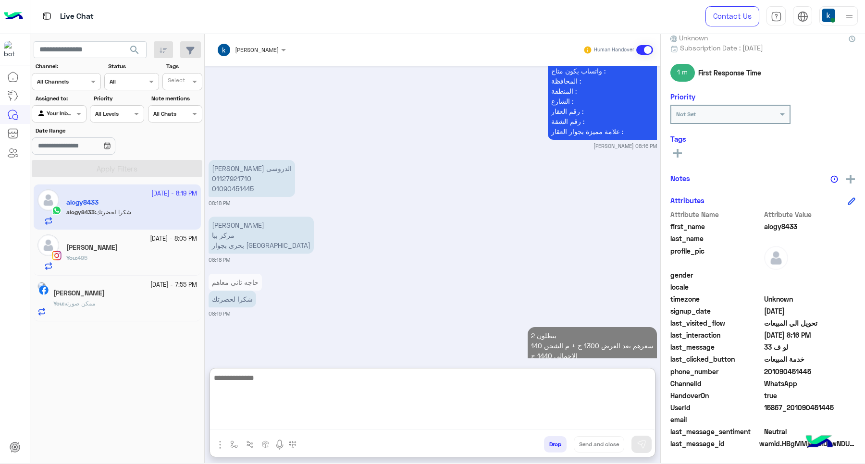
click at [779, 405] on span "15867_201090451445" at bounding box center [810, 408] width 92 height 10
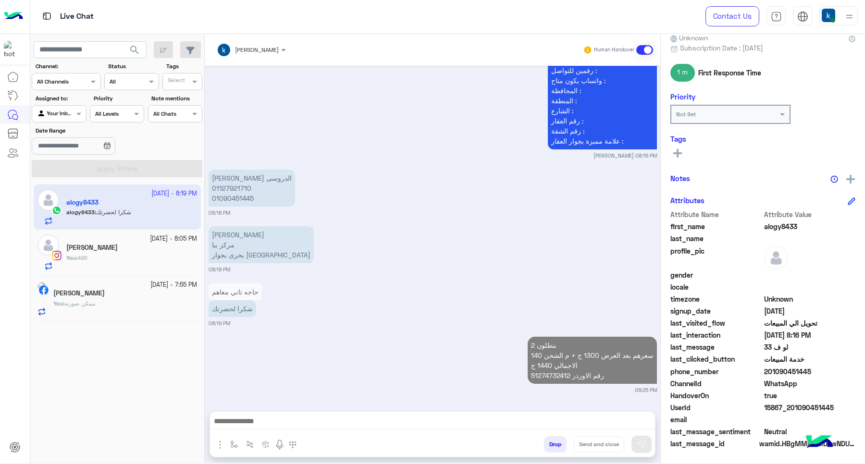
scroll to position [1087, 0]
click at [779, 405] on span "15867_201090451445" at bounding box center [810, 408] width 92 height 10
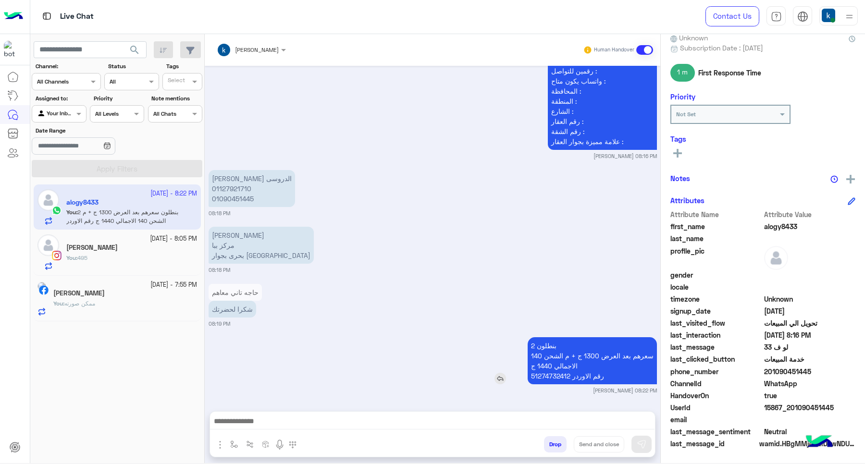
click at [585, 359] on p "2 بنطلون سعرهم بعد العرض 1300 ج + م الشحن 140 الاجمالي 1440 ج رقم الاوردر 51274…" at bounding box center [592, 360] width 129 height 47
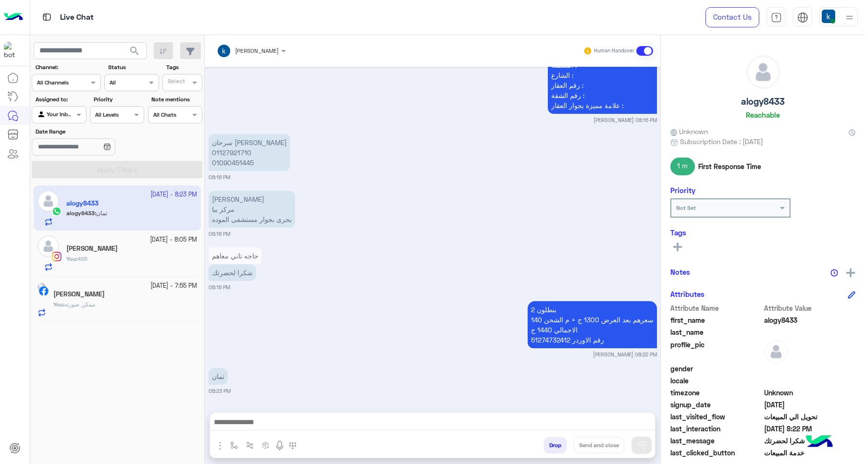
scroll to position [941, 0]
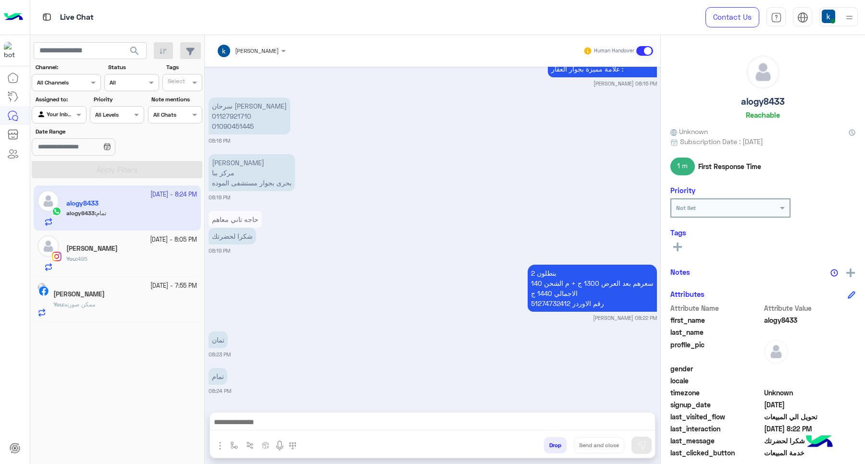
click at [544, 451] on button "Drop" at bounding box center [555, 445] width 23 height 16
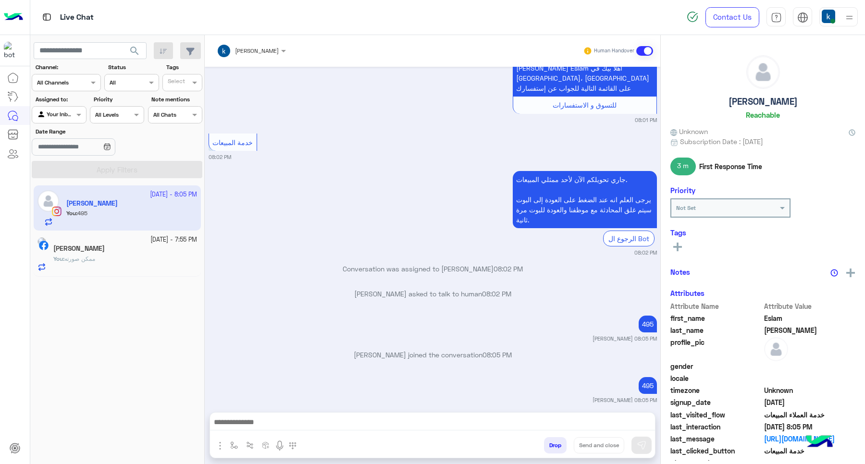
click at [551, 448] on button "Drop" at bounding box center [555, 445] width 23 height 16
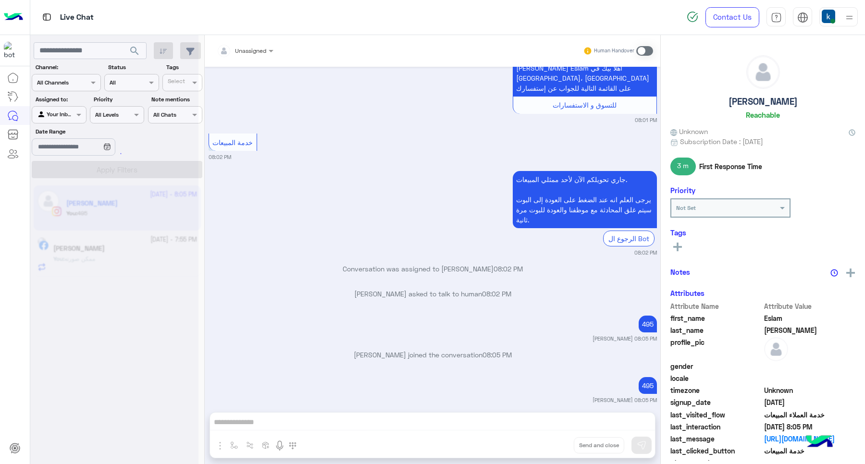
scroll to position [893, 0]
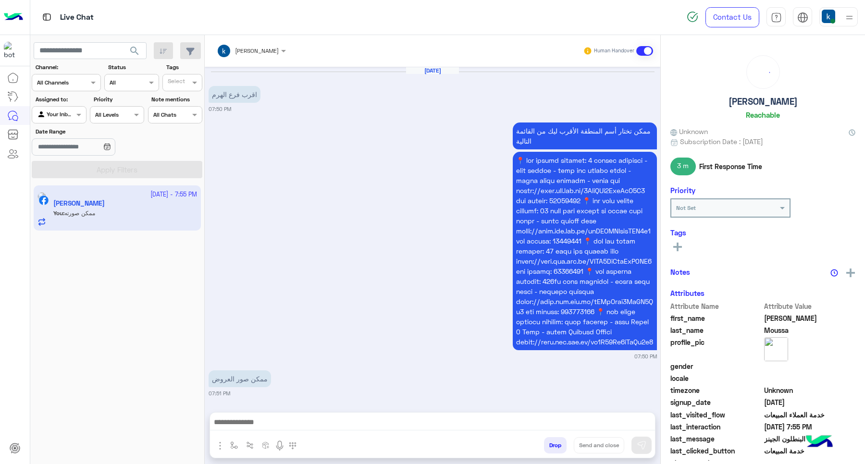
scroll to position [431, 0]
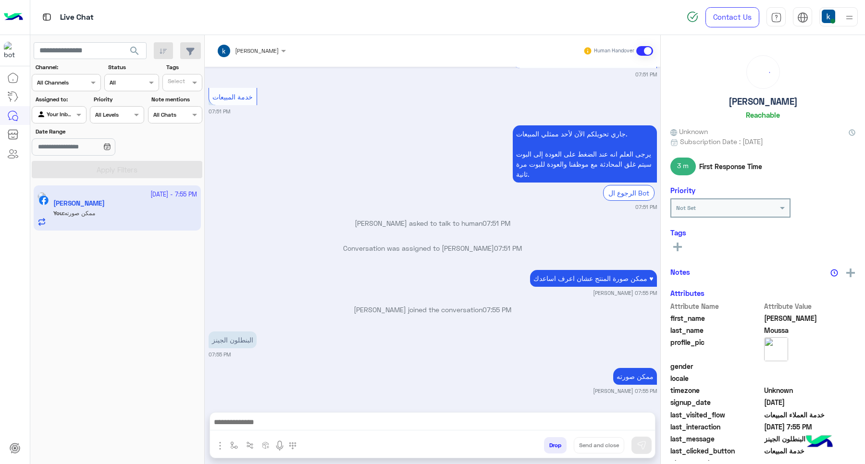
click at [549, 448] on button "Drop" at bounding box center [555, 445] width 23 height 16
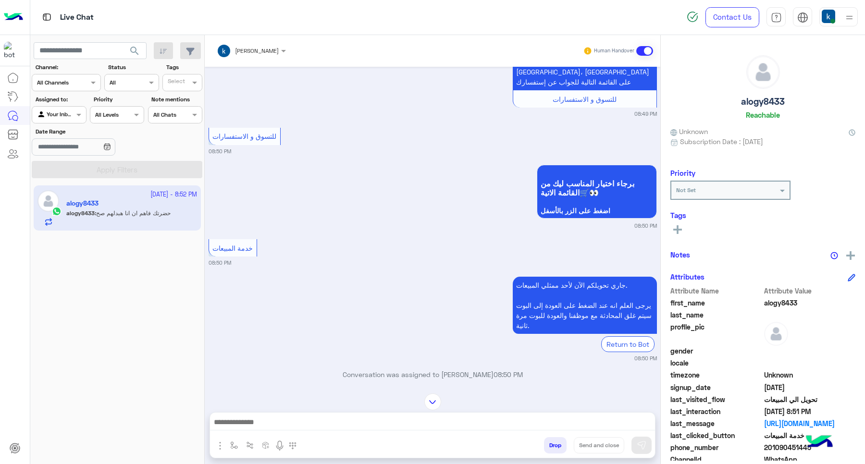
scroll to position [561, 0]
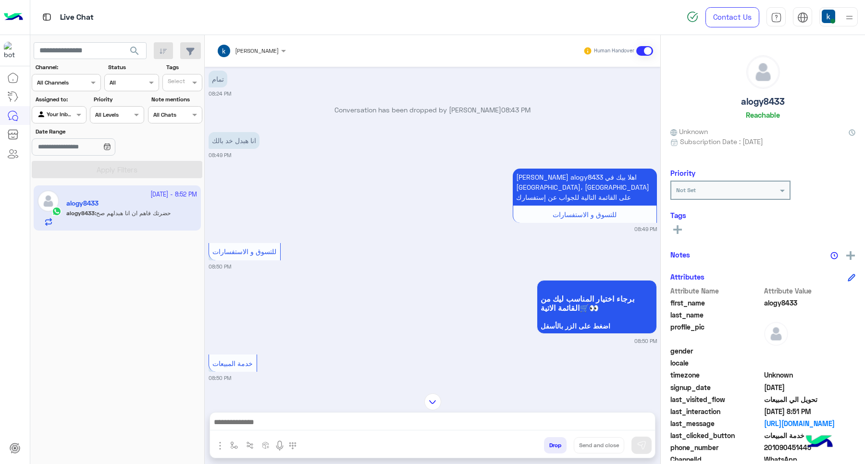
click at [239, 52] on input "text" at bounding box center [239, 49] width 45 height 9
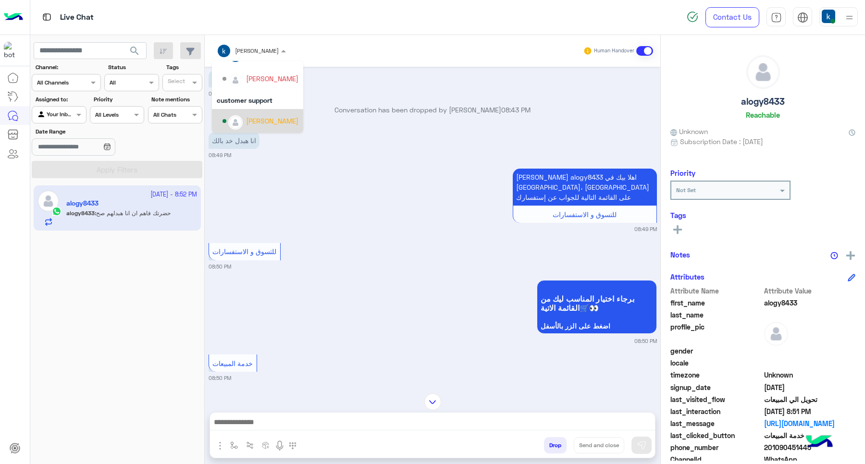
click at [253, 121] on div "[PERSON_NAME]" at bounding box center [272, 121] width 52 height 10
